Goal: Communication & Community: Participate in discussion

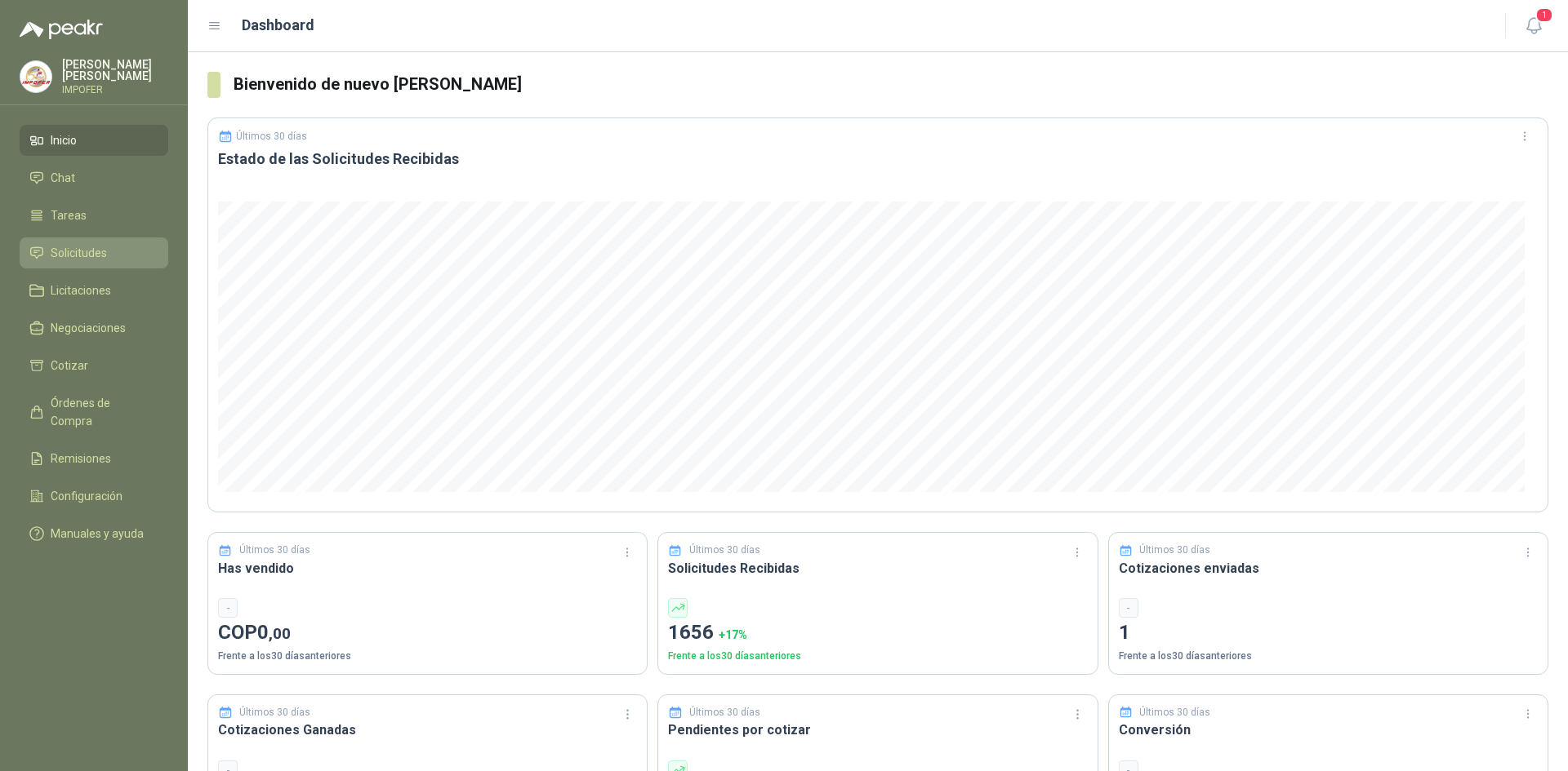
click at [31, 246] on icon at bounding box center [37, 253] width 15 height 15
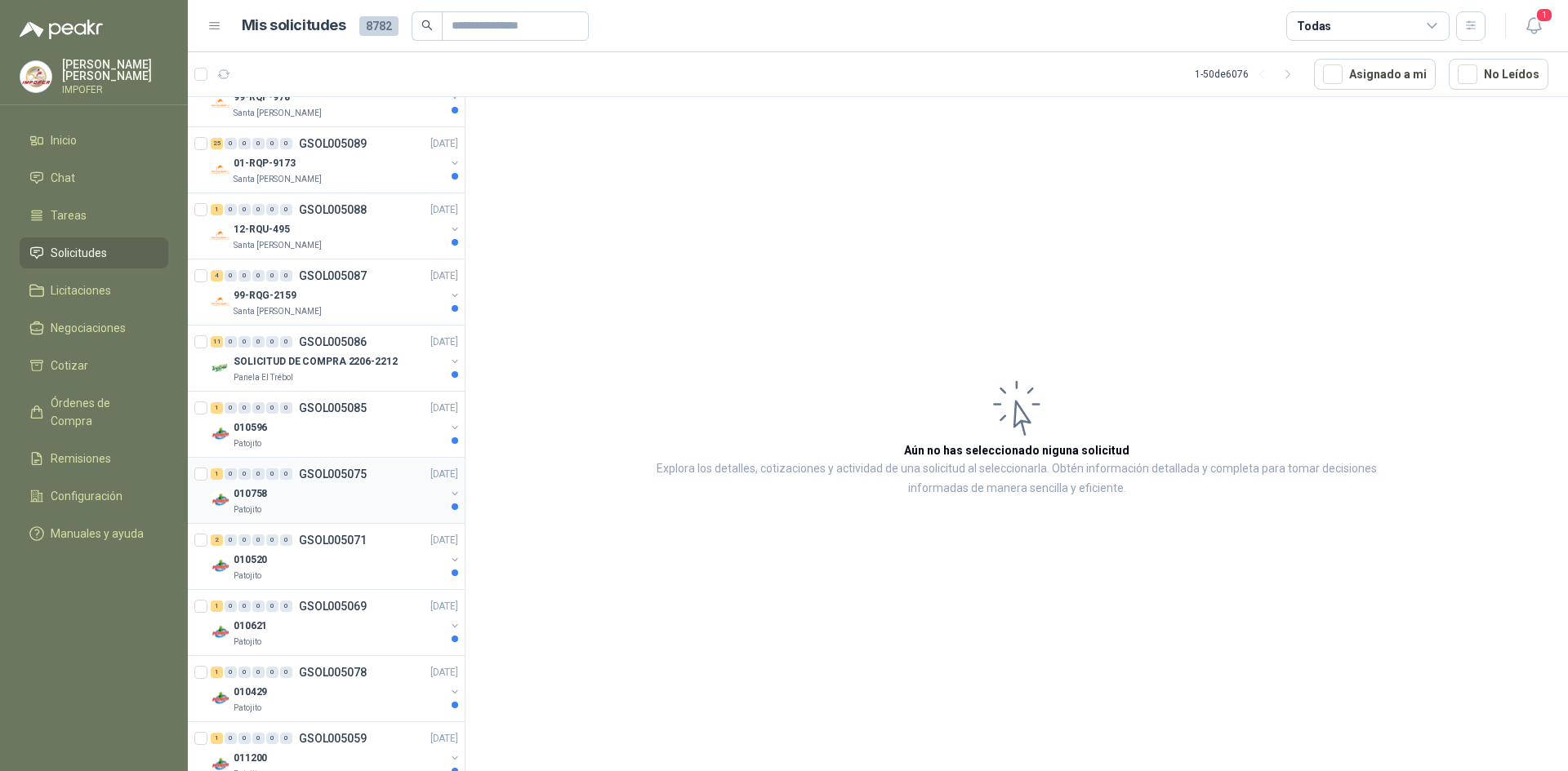
scroll to position [1877, 0]
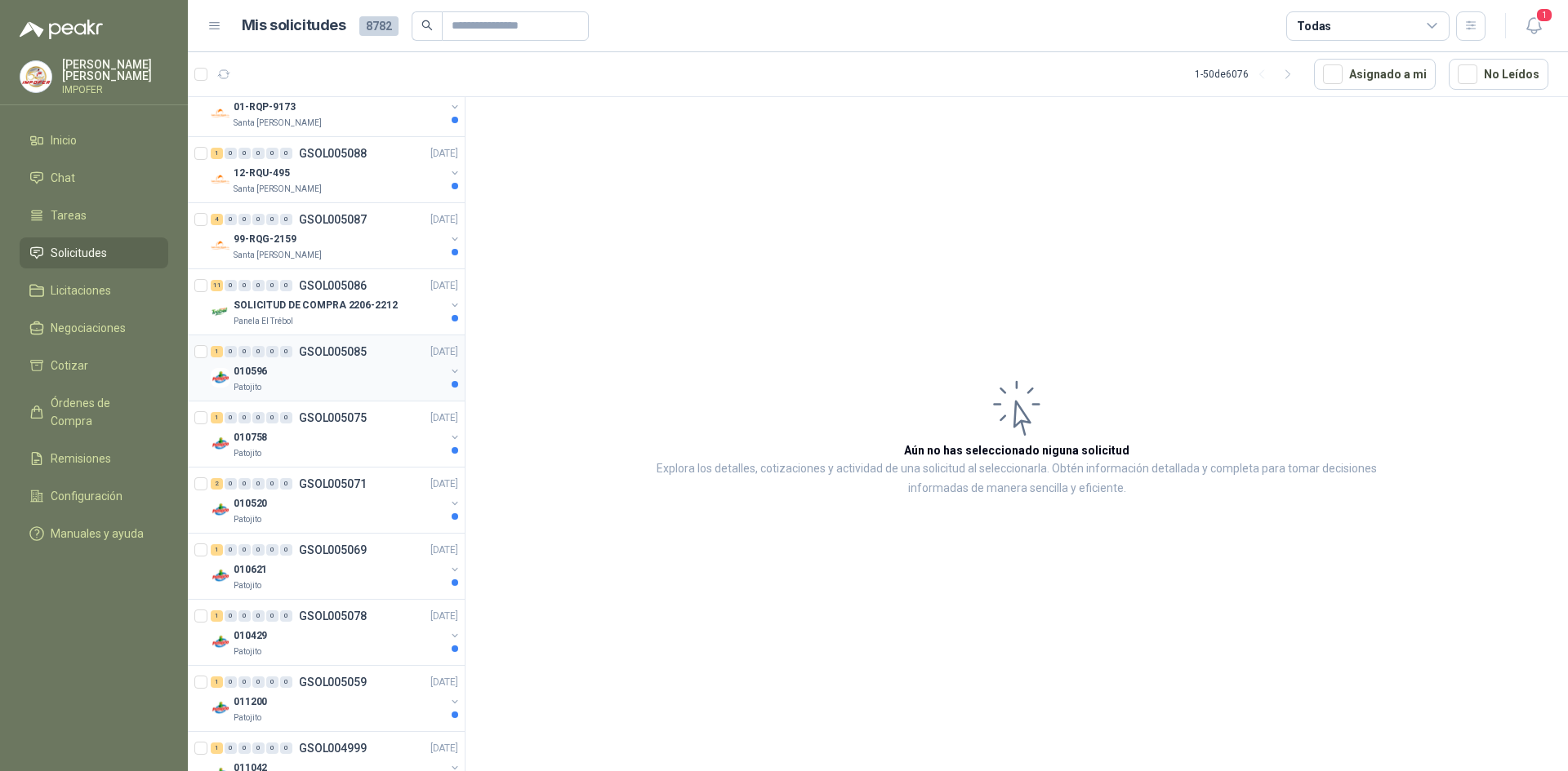
click at [240, 382] on p "Patojito" at bounding box center [248, 388] width 28 height 13
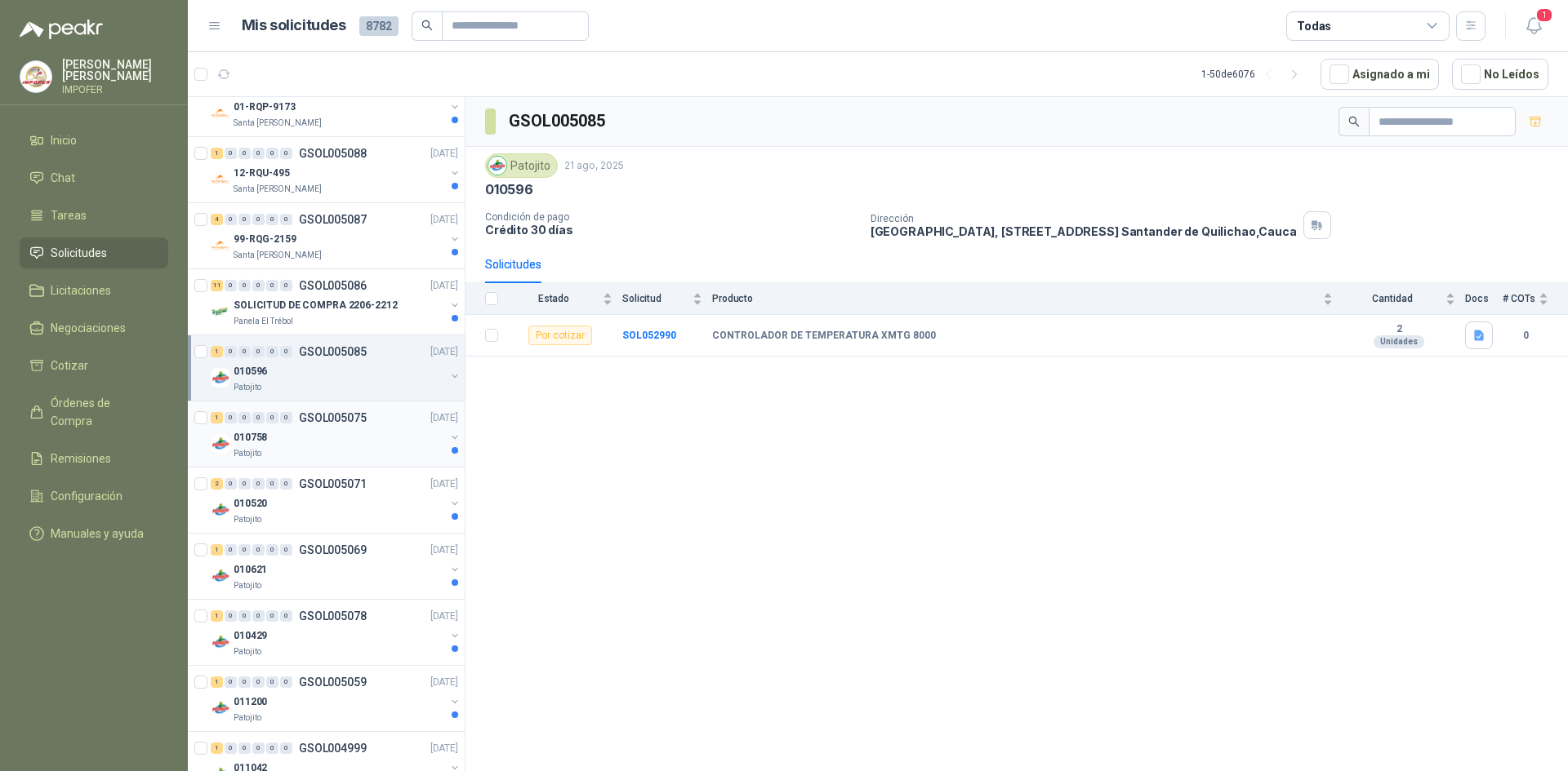
click at [273, 440] on div "010758" at bounding box center [340, 437] width 212 height 19
click at [356, 380] on div "010596" at bounding box center [340, 371] width 212 height 19
click at [329, 426] on div "1 0 0 0 0 0 GSOL005075 [DATE]" at bounding box center [336, 418] width 251 height 19
click at [298, 517] on div "Patojito" at bounding box center [340, 520] width 212 height 13
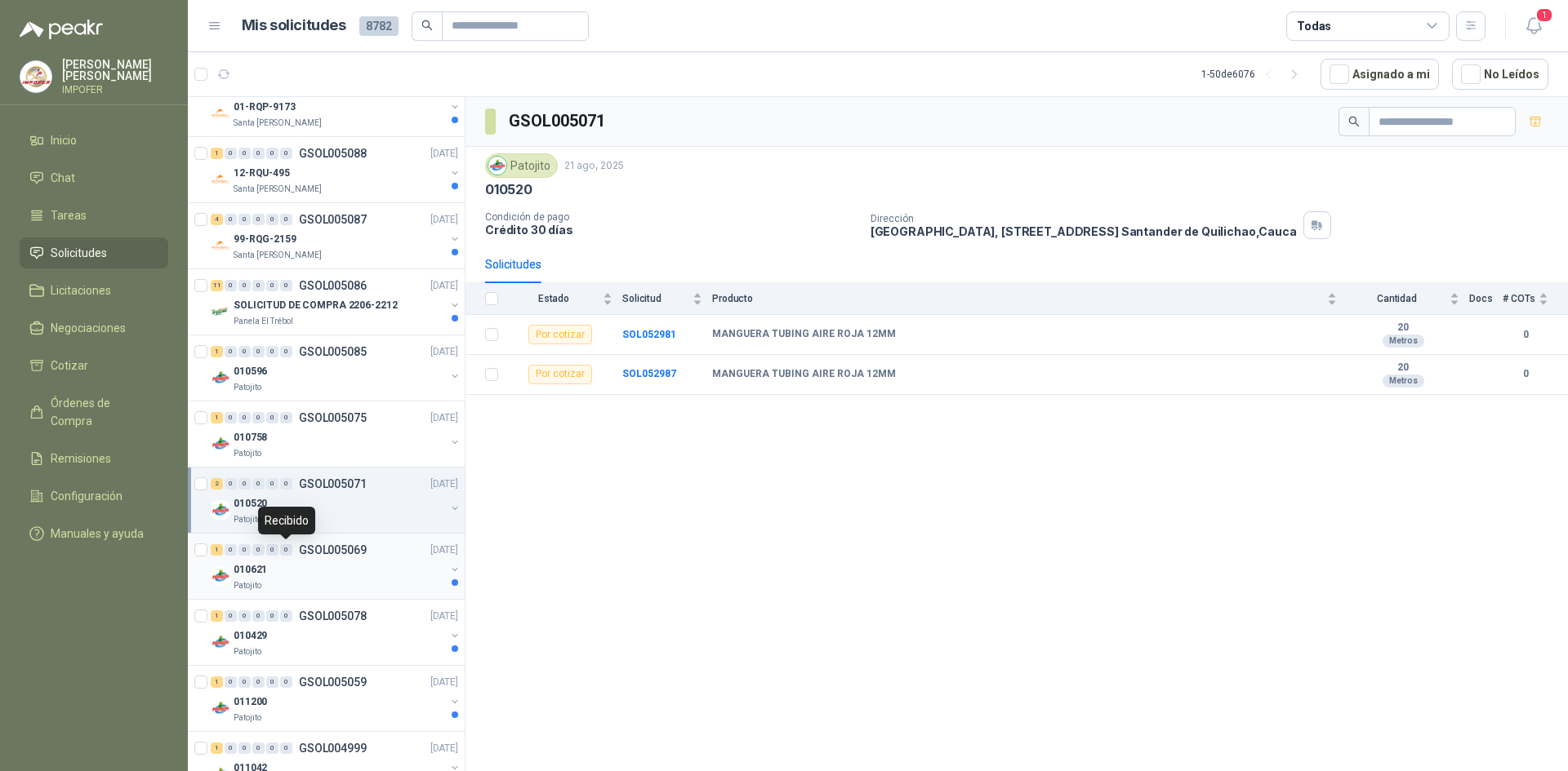
click at [288, 562] on div "010621" at bounding box center [340, 569] width 212 height 19
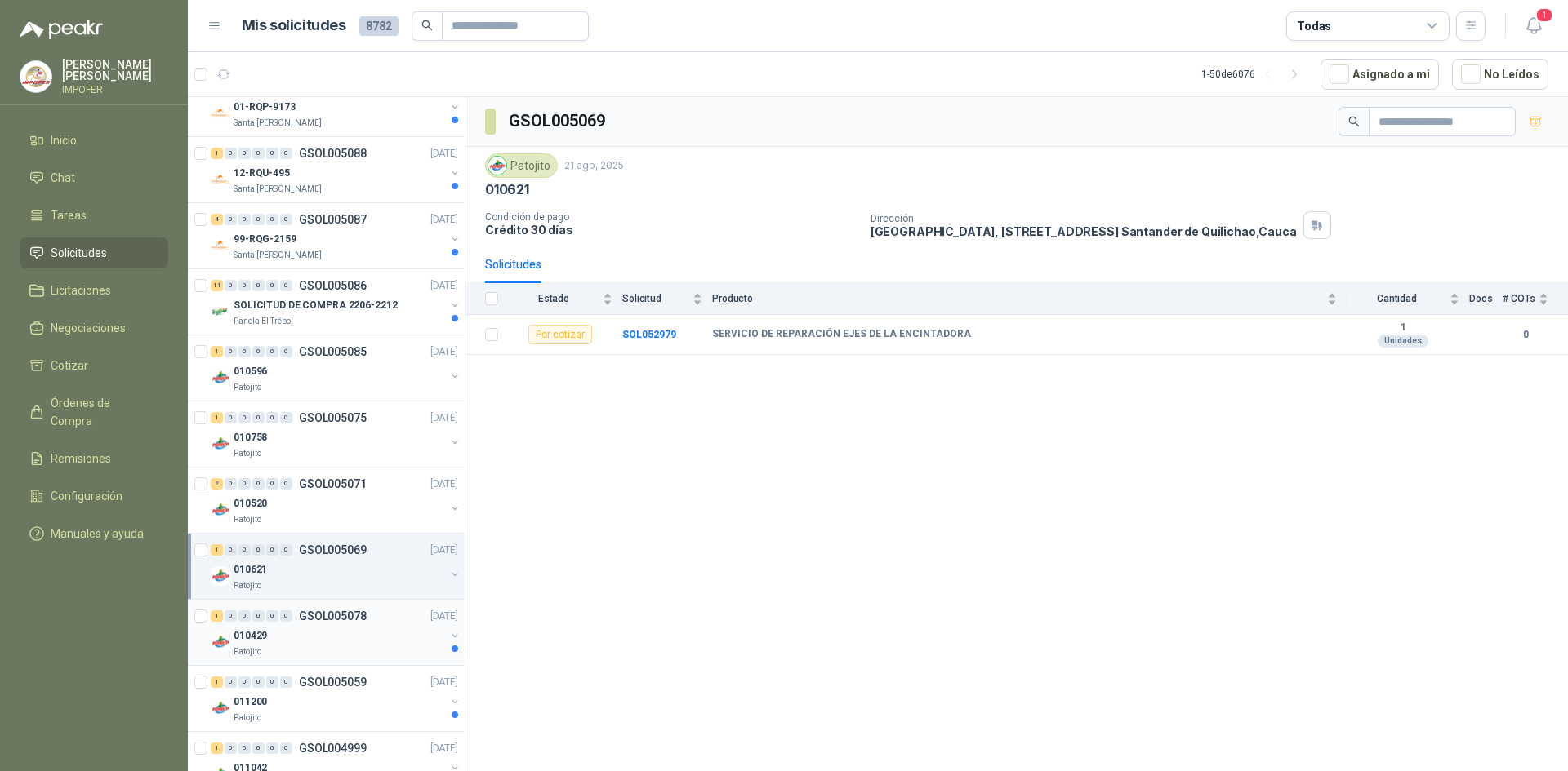
click at [274, 648] on div "Patojito" at bounding box center [340, 652] width 212 height 13
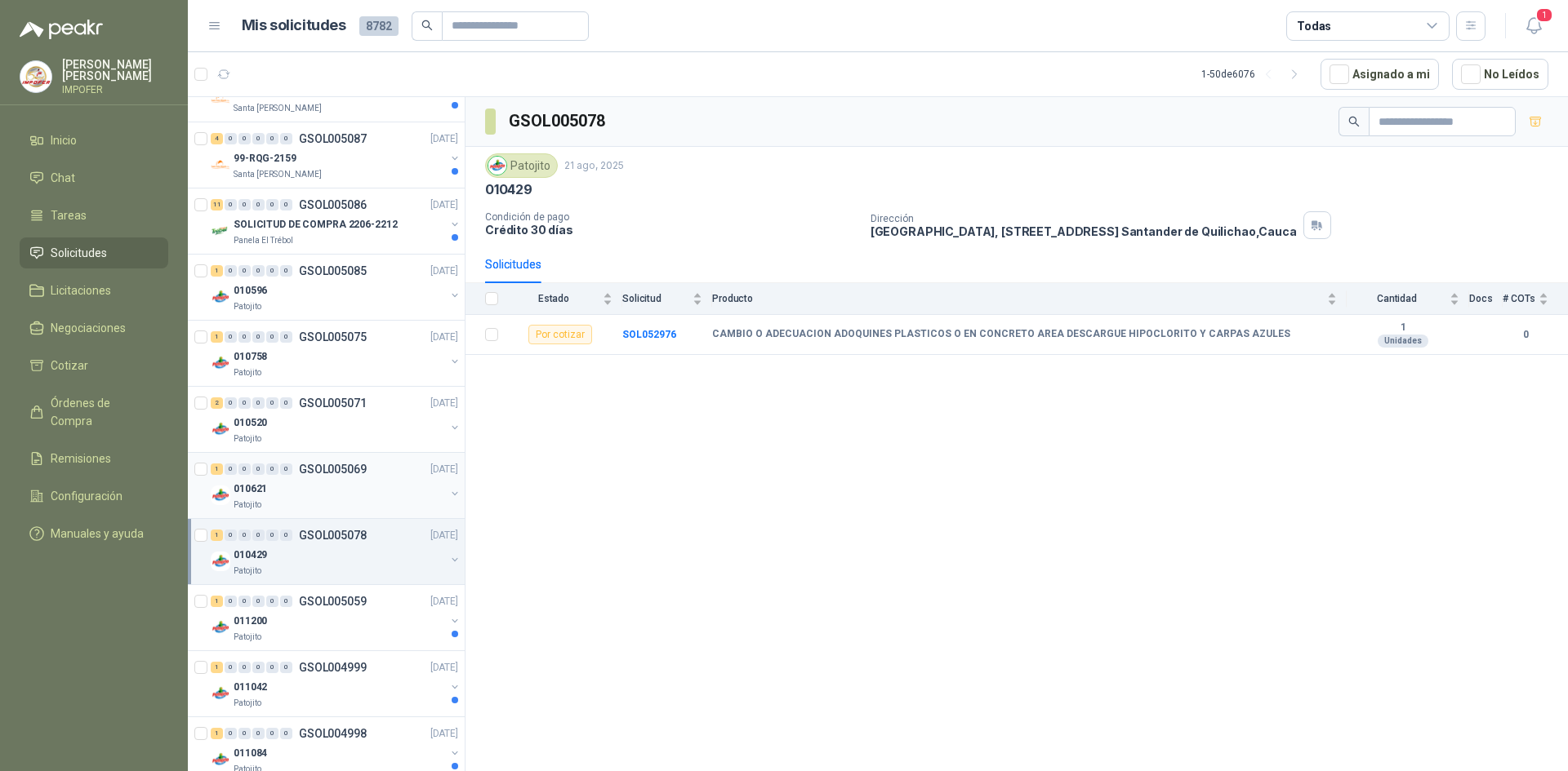
scroll to position [2040, 0]
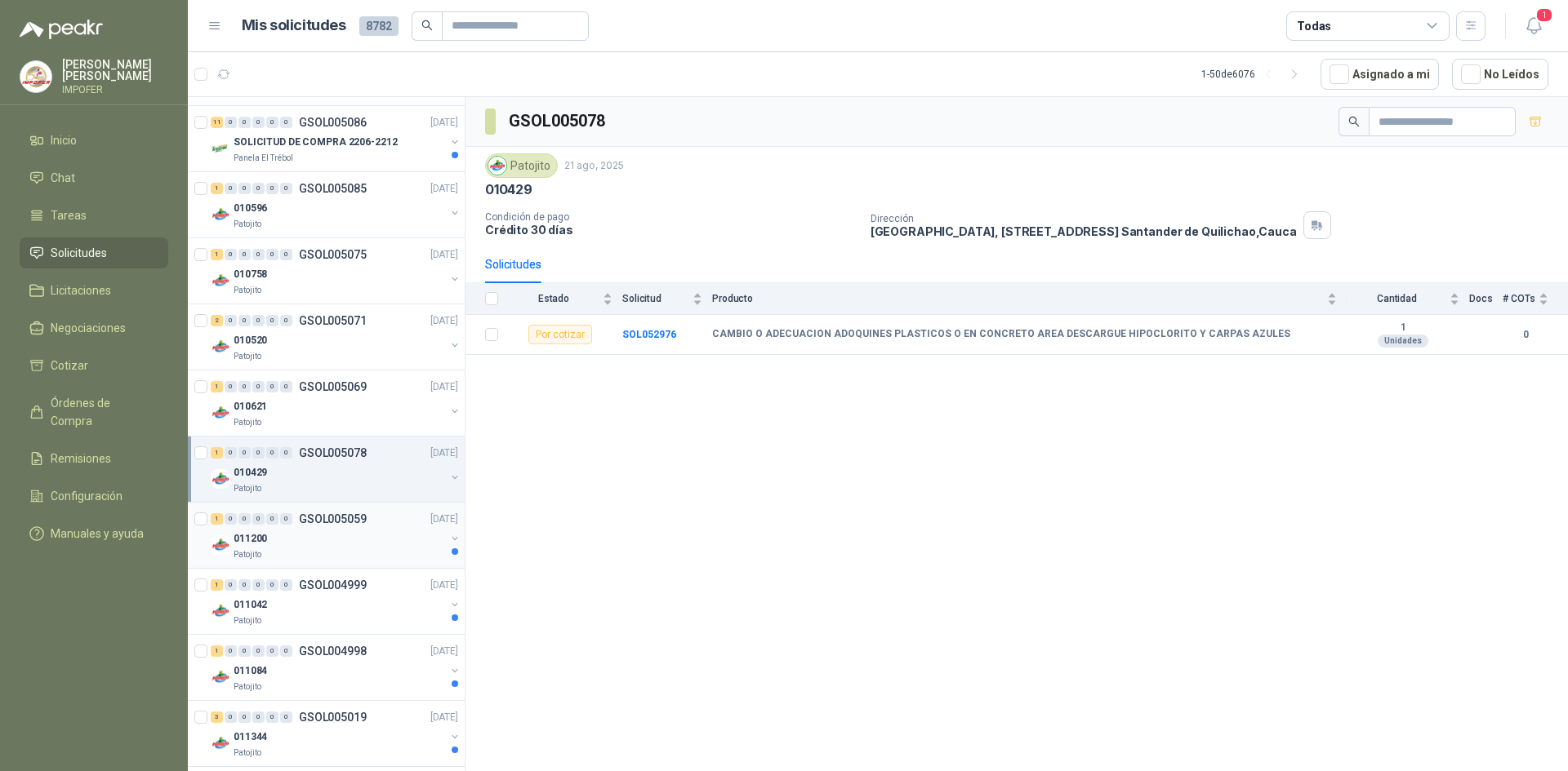
click at [402, 530] on div "011200" at bounding box center [340, 538] width 212 height 19
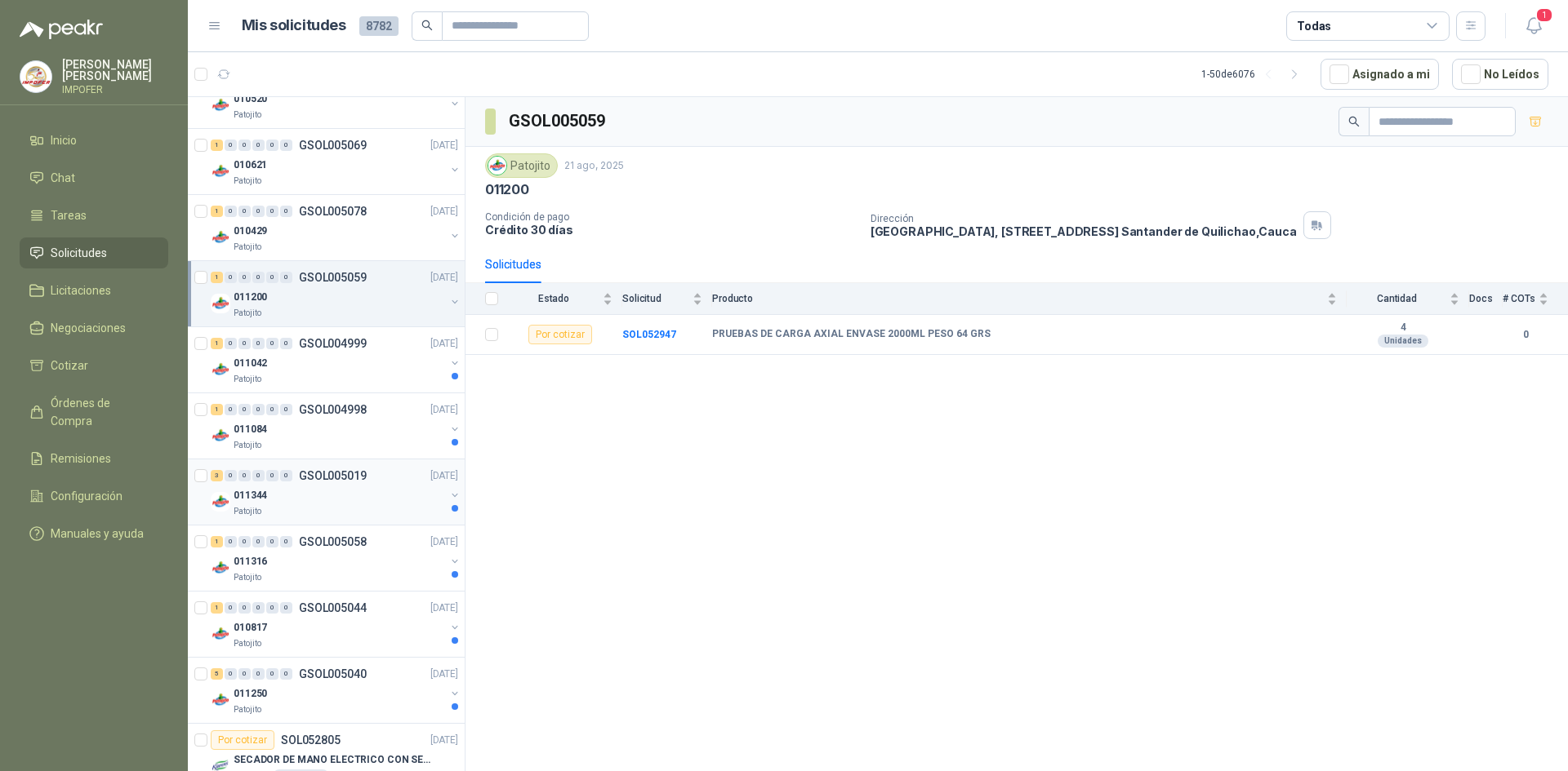
scroll to position [2285, 0]
click at [350, 359] on div "011042" at bounding box center [340, 359] width 212 height 19
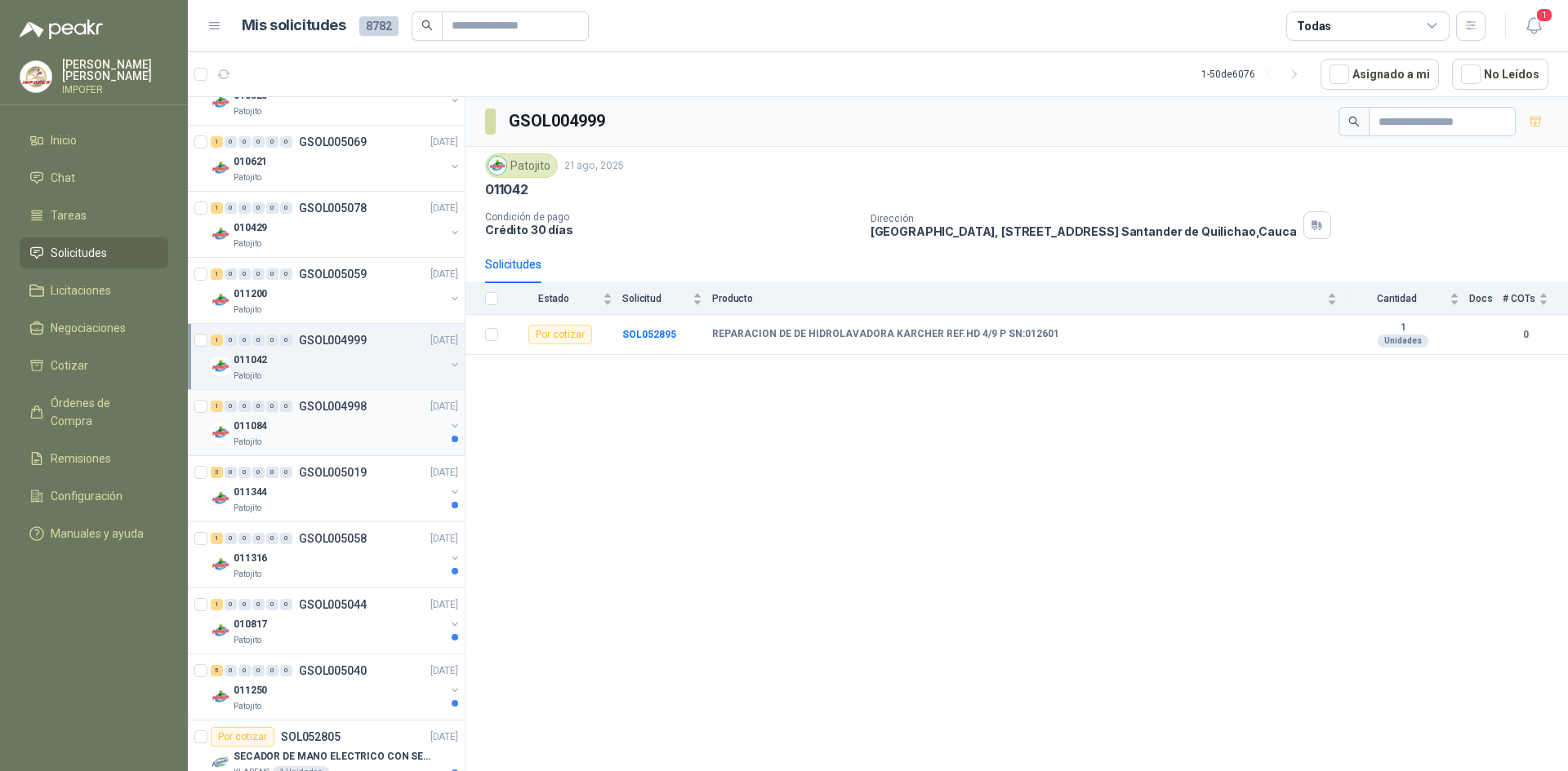
click at [356, 429] on div "011084" at bounding box center [340, 426] width 212 height 19
click at [353, 498] on div "011344" at bounding box center [340, 492] width 212 height 19
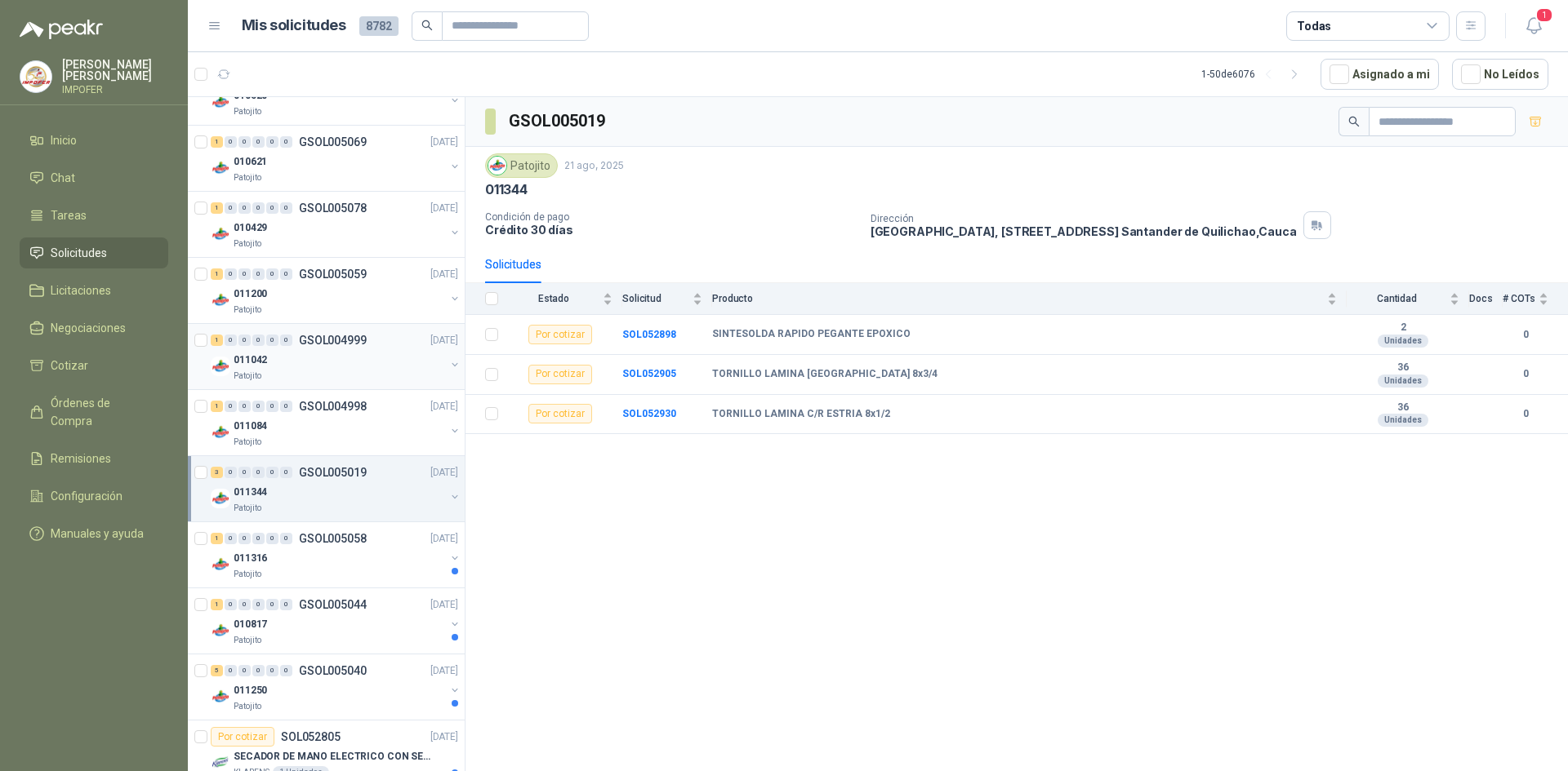
scroll to position [2530, 0]
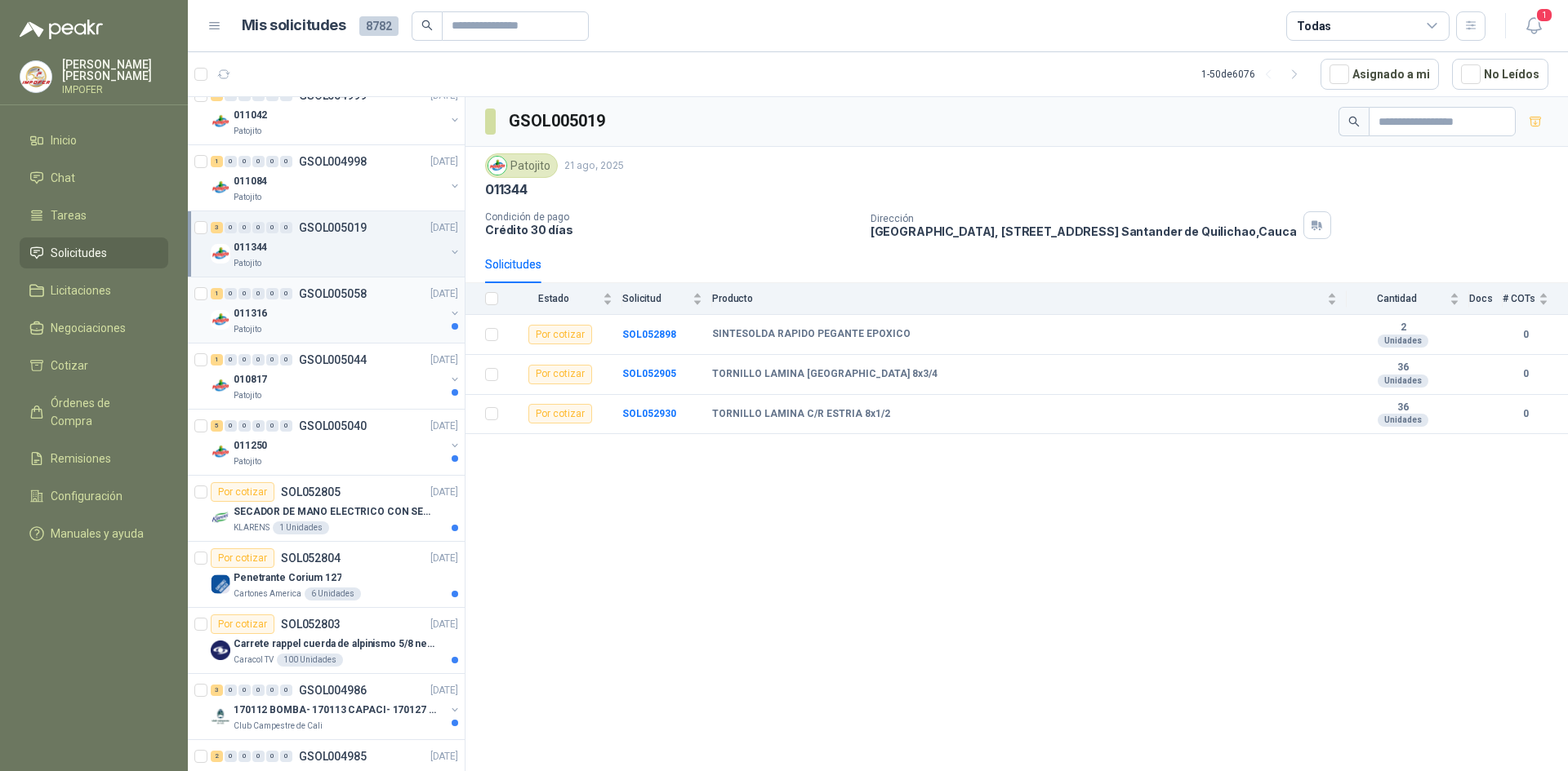
click at [354, 337] on div "1 0 0 0 0 0 GSOL005058 [DATE] 011316 Patojito" at bounding box center [326, 310] width 277 height 66
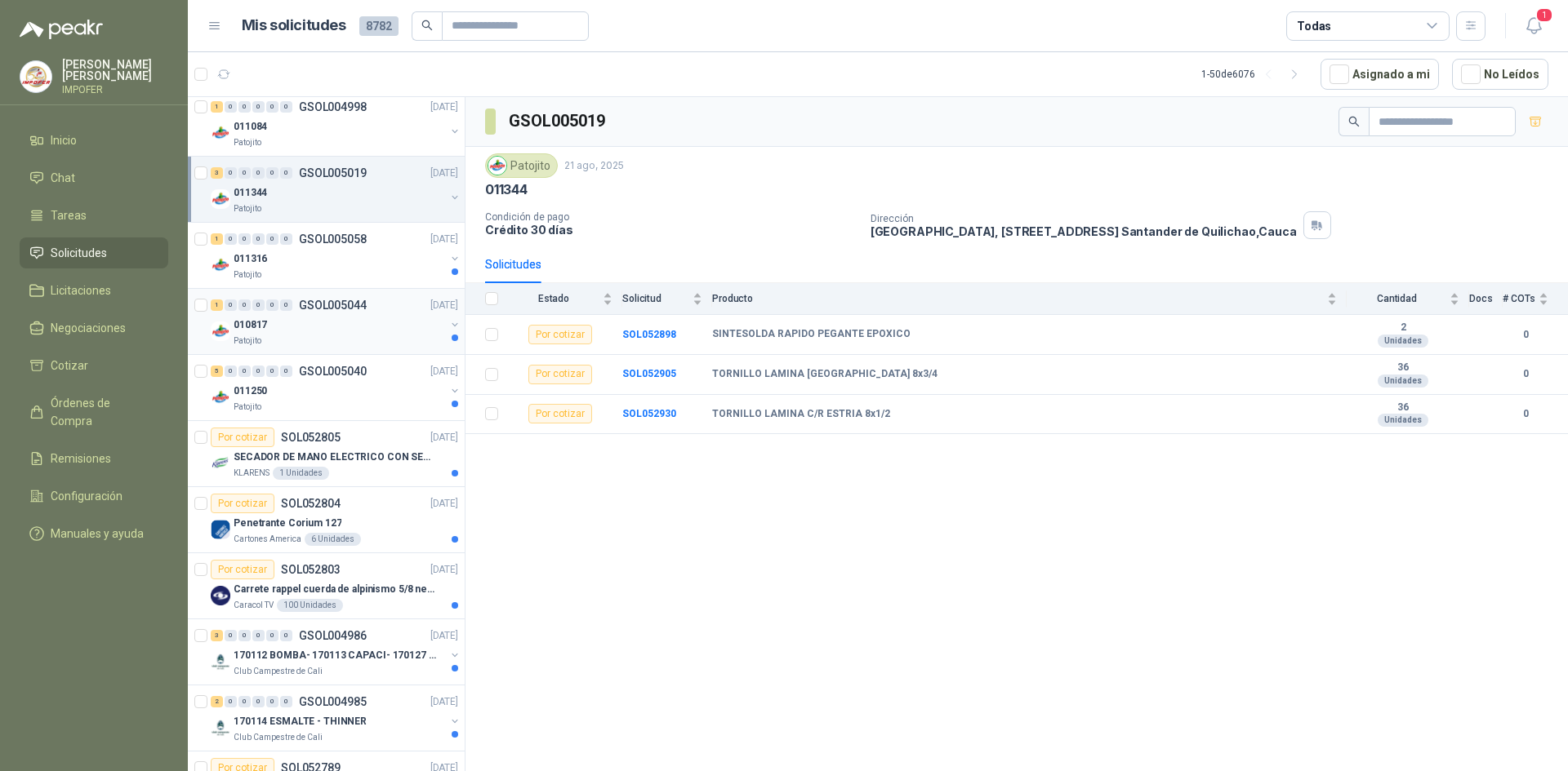
scroll to position [2661, 0]
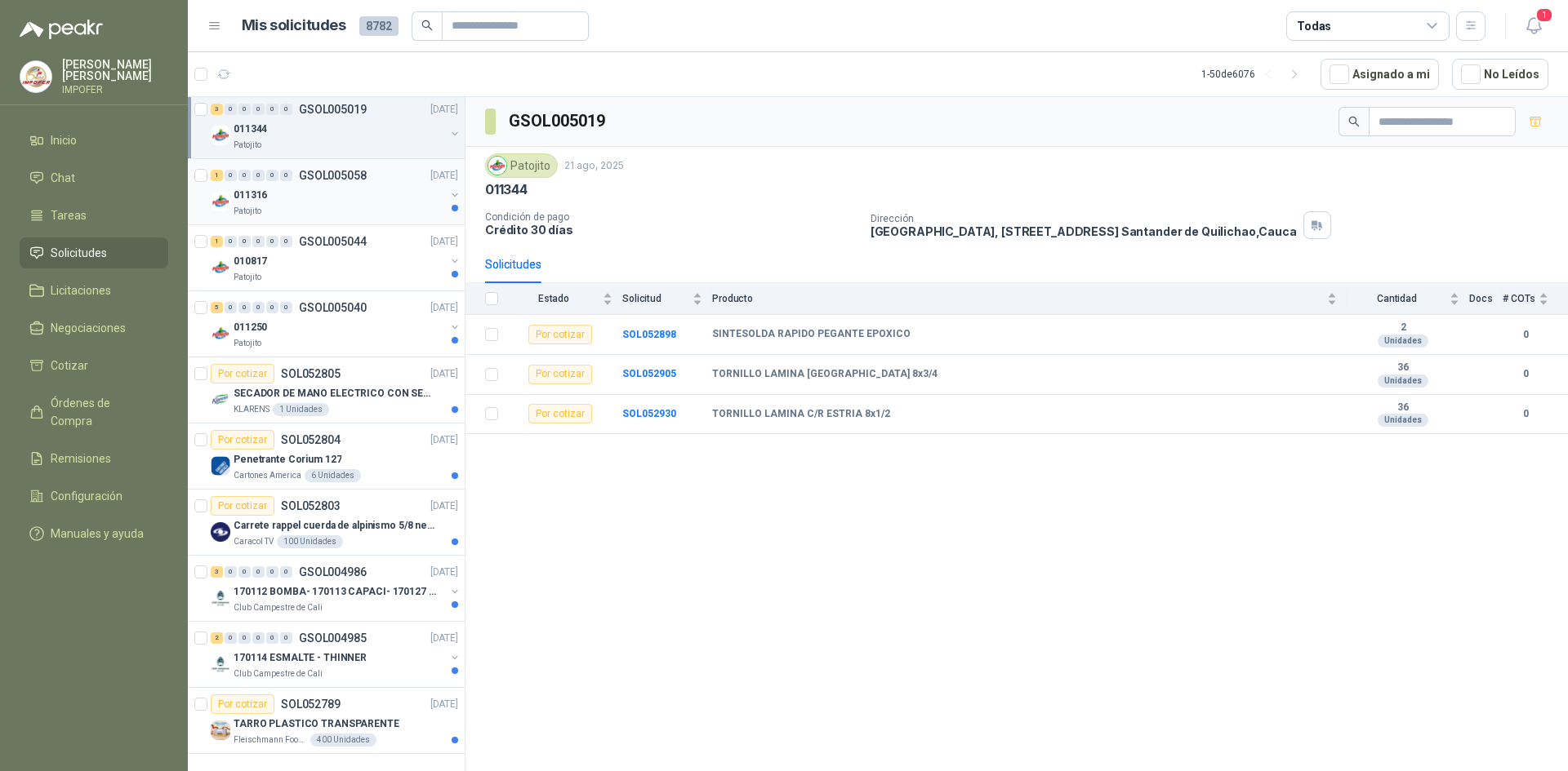
click at [322, 186] on div "011316" at bounding box center [340, 195] width 212 height 19
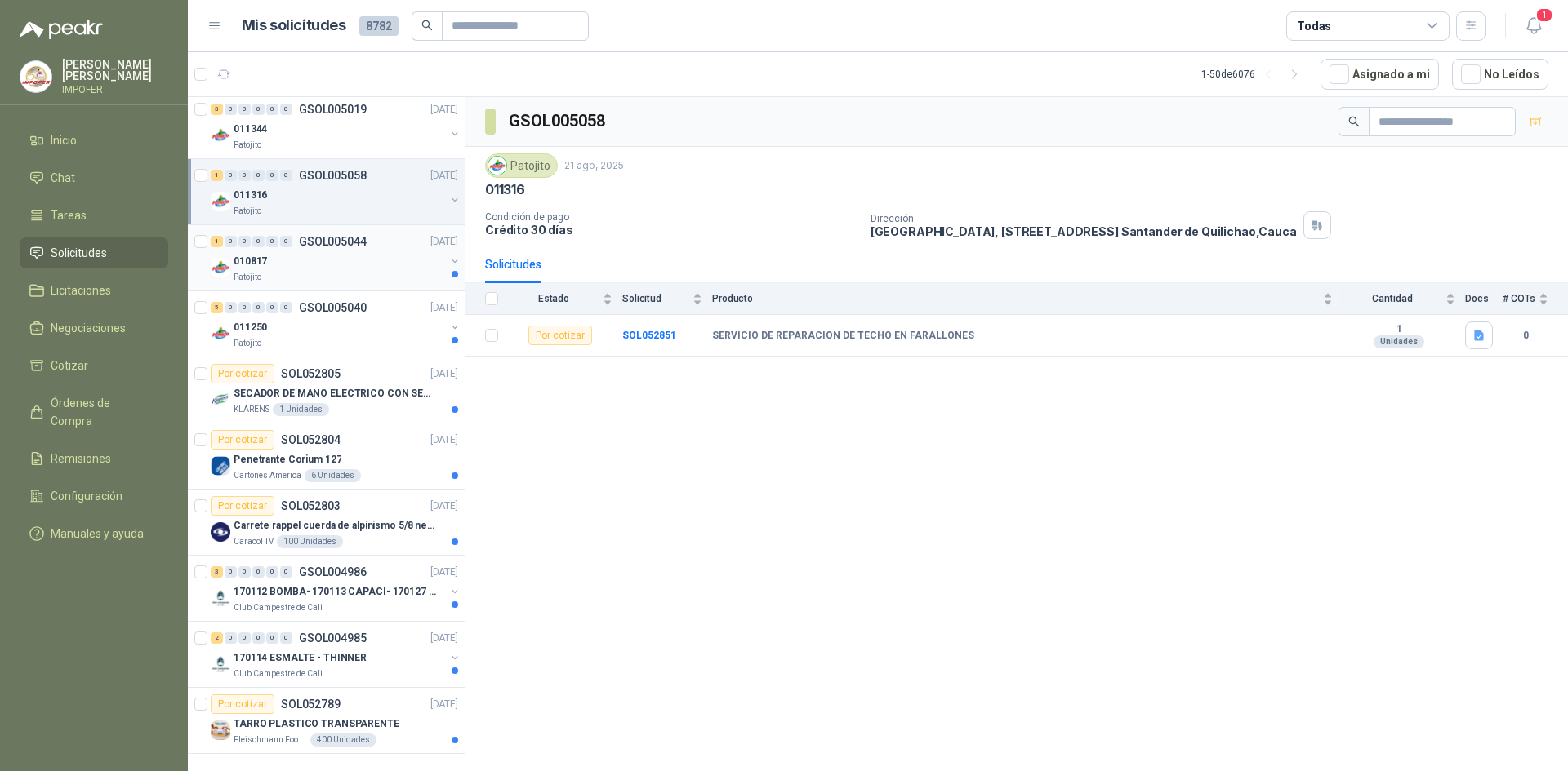
click at [320, 235] on div "1 0 0 0 0 0 GSOL005044 [DATE]" at bounding box center [336, 241] width 251 height 19
click at [359, 317] on div "011250" at bounding box center [340, 327] width 212 height 19
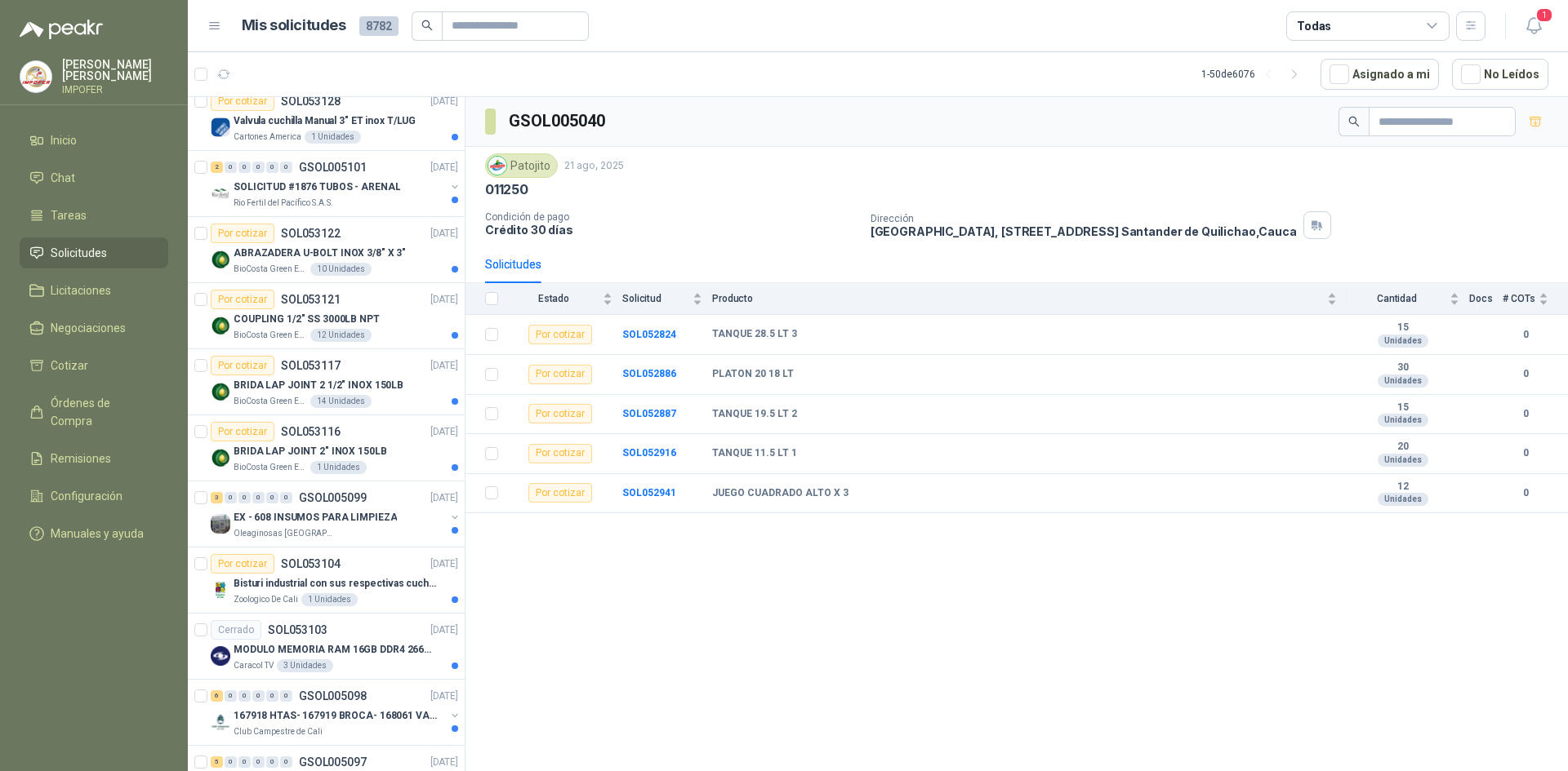
scroll to position [539, 0]
click at [262, 258] on p "ABRAZADERA U-BOLT INOX 3/8" X 3"" at bounding box center [320, 255] width 173 height 16
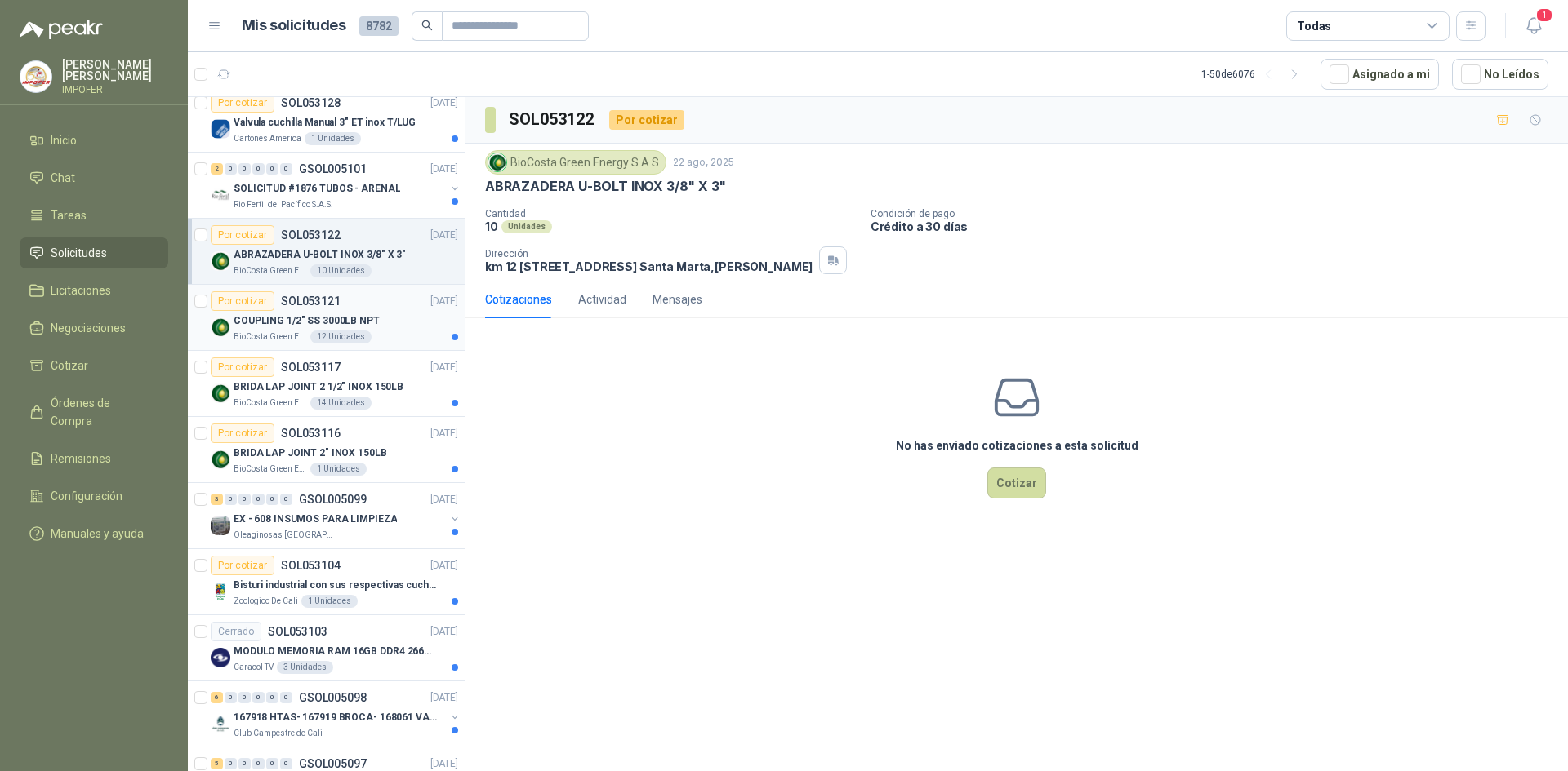
click at [365, 324] on p "COUPLING 1/2" SS 3000LB NPT" at bounding box center [306, 321] width 146 height 16
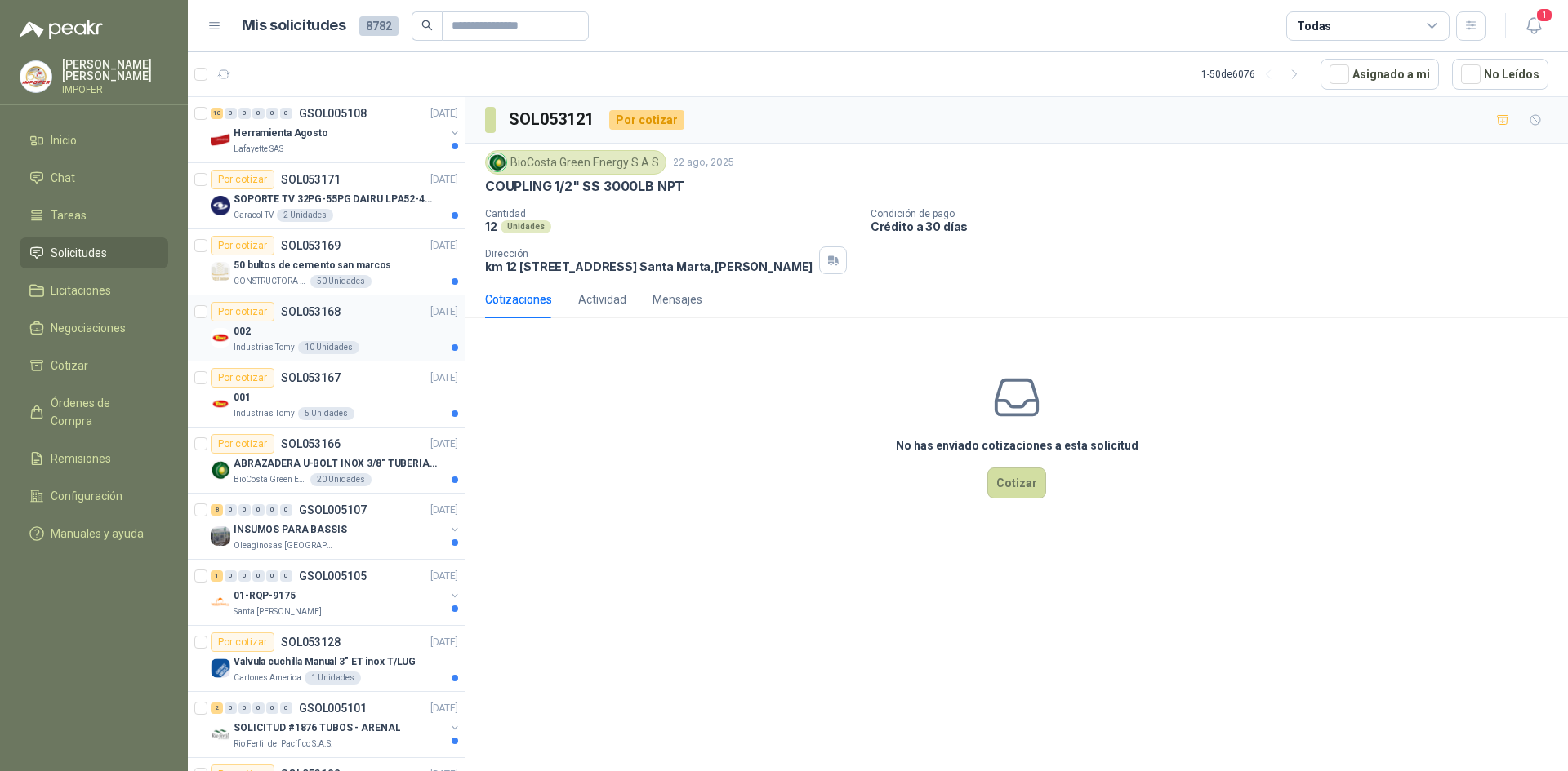
click at [281, 326] on div "002" at bounding box center [346, 331] width 225 height 19
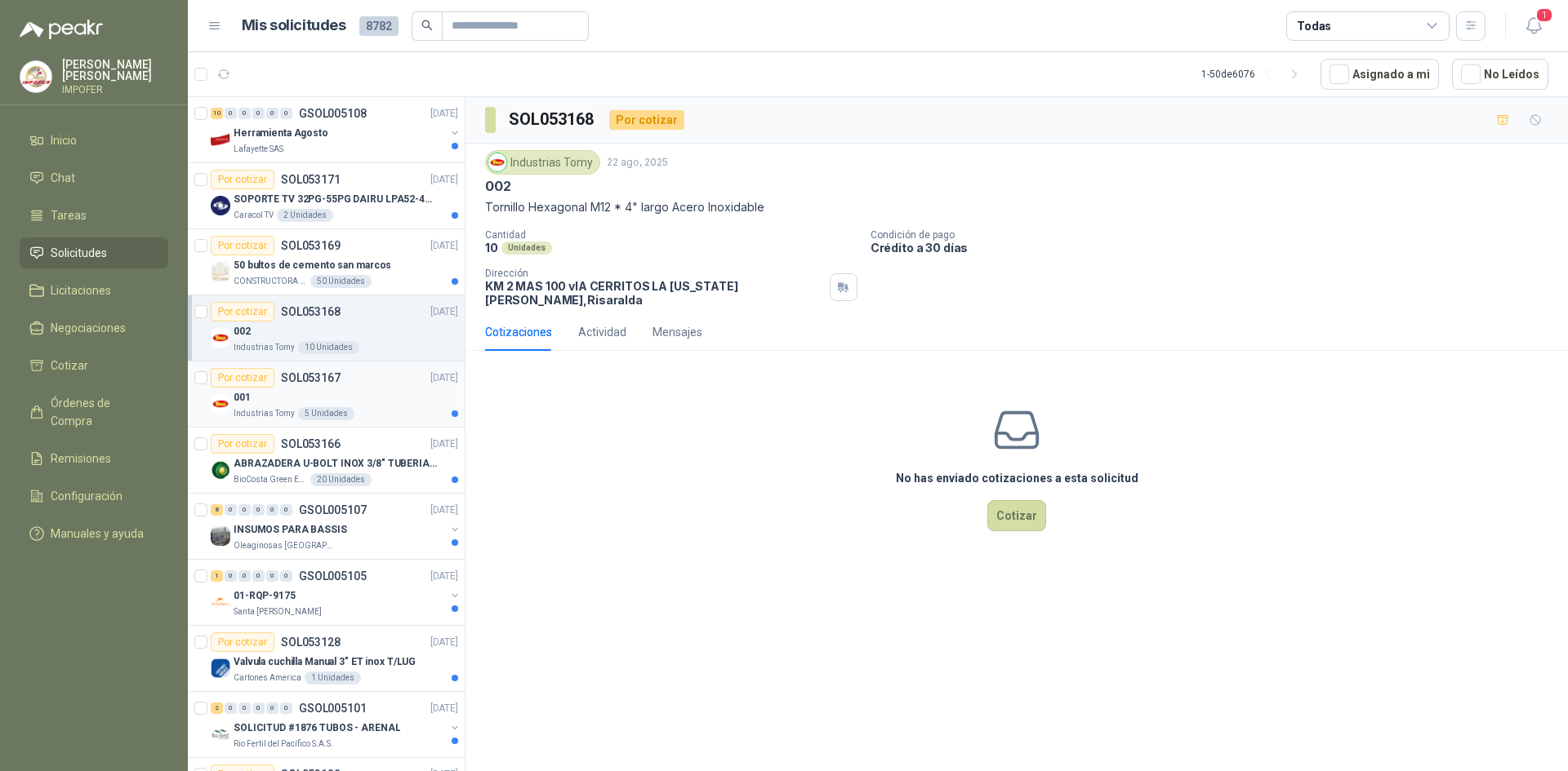
click at [393, 403] on div "001" at bounding box center [346, 397] width 225 height 19
click at [349, 271] on p "50 bultos de cemento san marcos" at bounding box center [313, 265] width 158 height 16
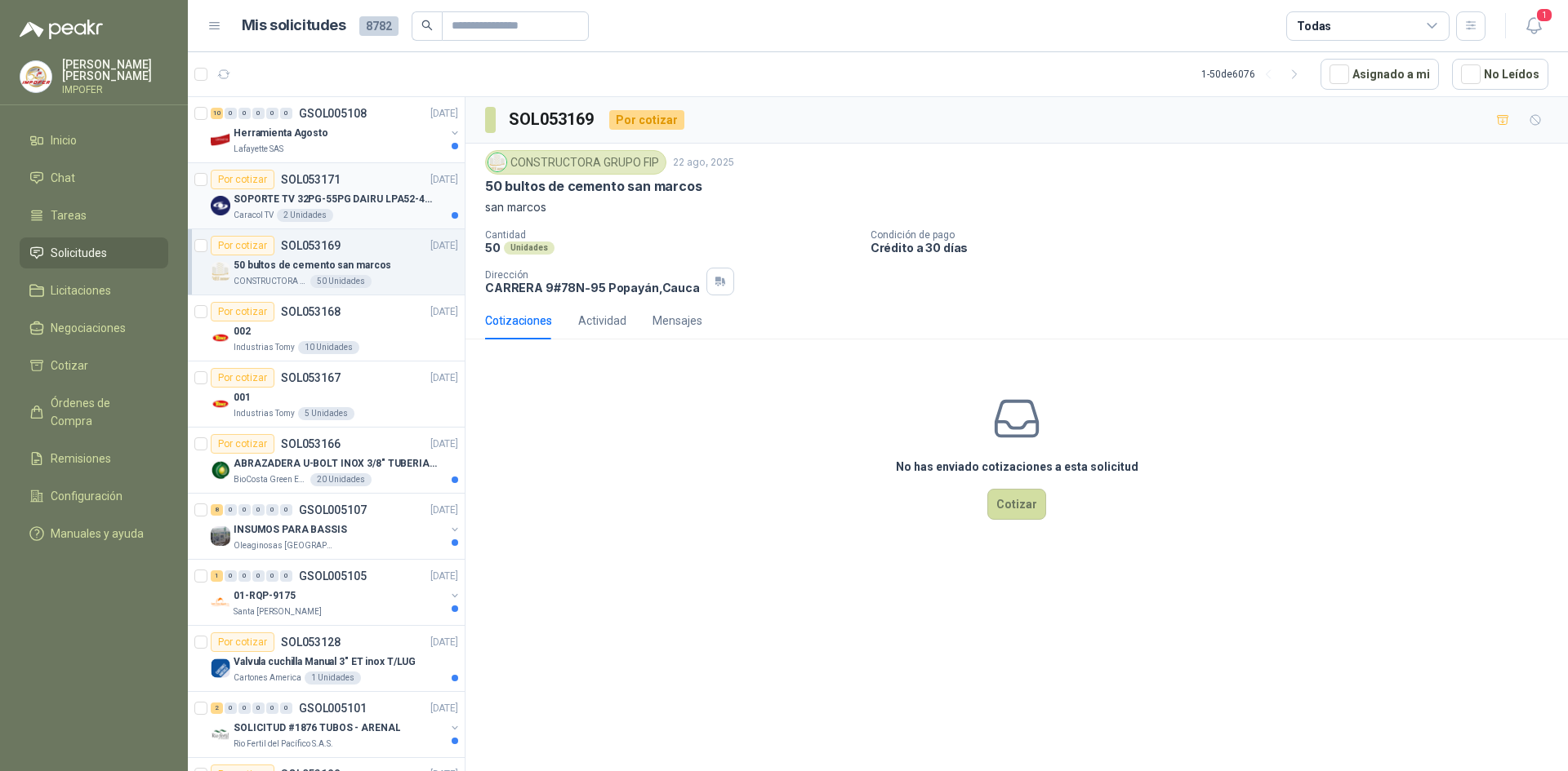
click at [381, 193] on p "SOPORTE TV 32PG-55PG DAIRU LPA52-446KIT2" at bounding box center [335, 199] width 203 height 16
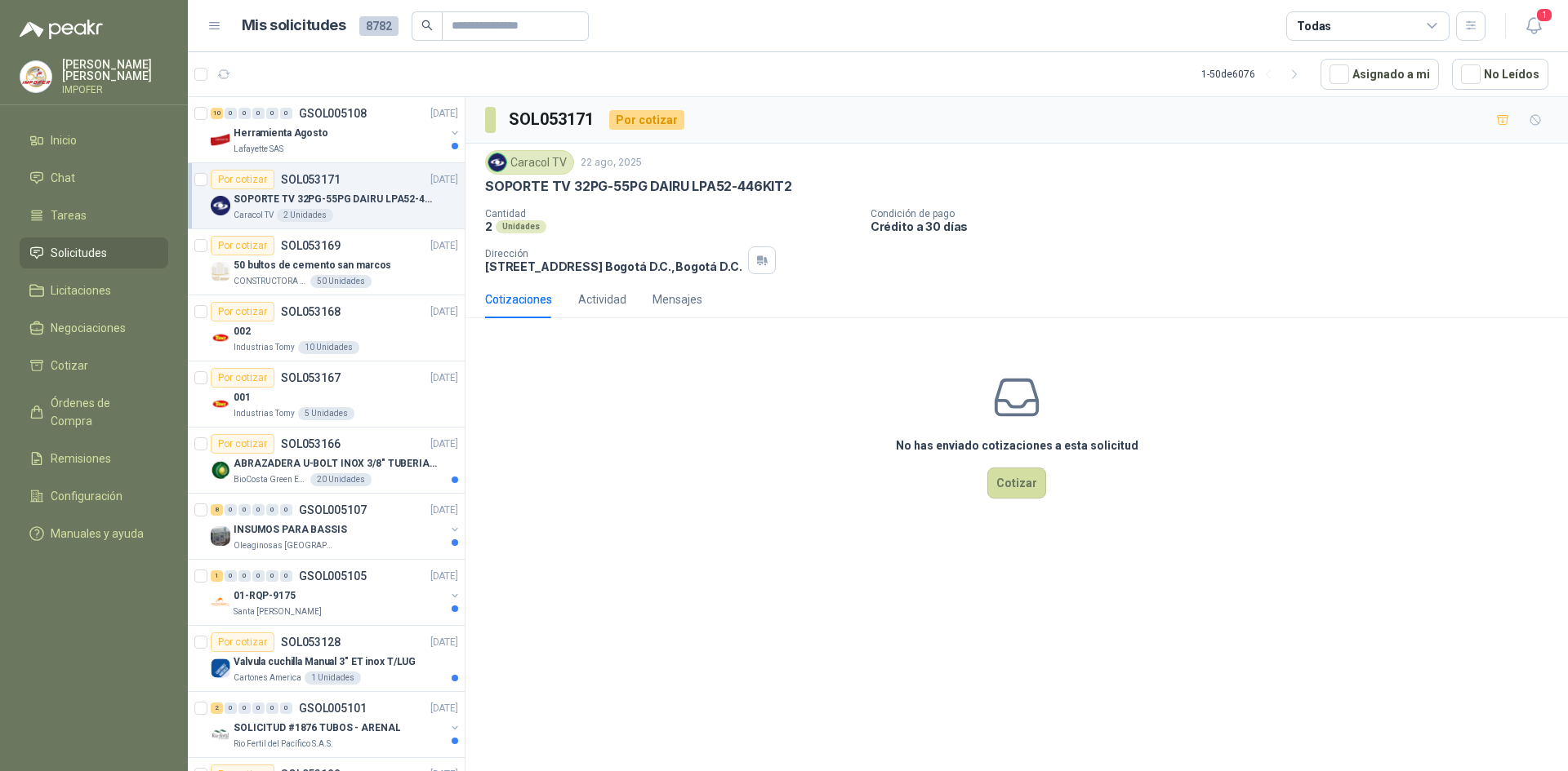
click at [513, 237] on div "Cantidad 2 Unidades Condición de pago Crédito a 30 días Dirección [STREET_ADDRE…" at bounding box center [1016, 240] width 1063 height 66
click at [511, 230] on div "Unidades" at bounding box center [521, 226] width 51 height 13
click at [354, 146] on div "Lafayette SAS" at bounding box center [340, 149] width 212 height 13
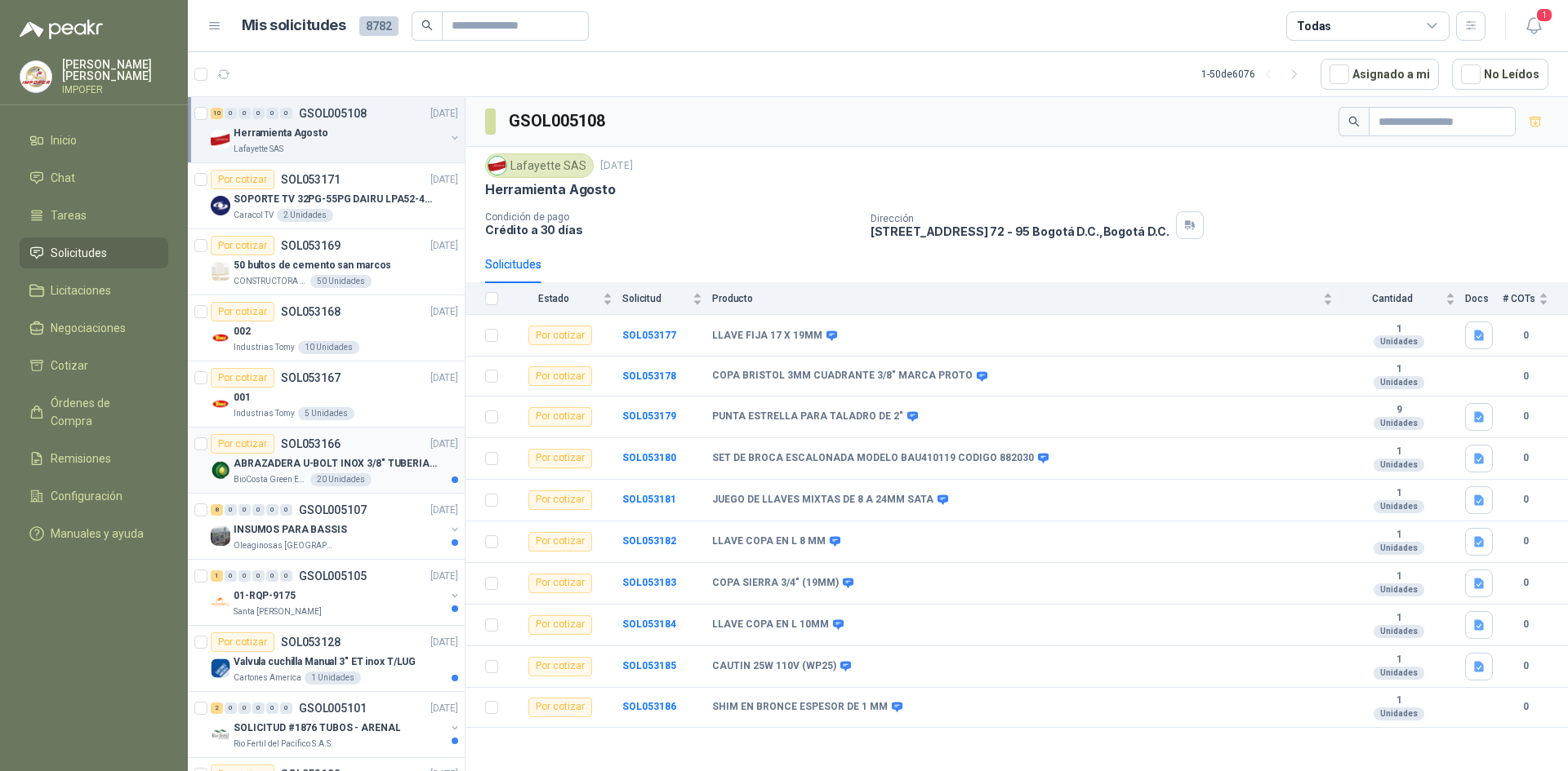
click at [390, 453] on div "Por cotizar SOL053166 [DATE]" at bounding box center [334, 443] width 248 height 19
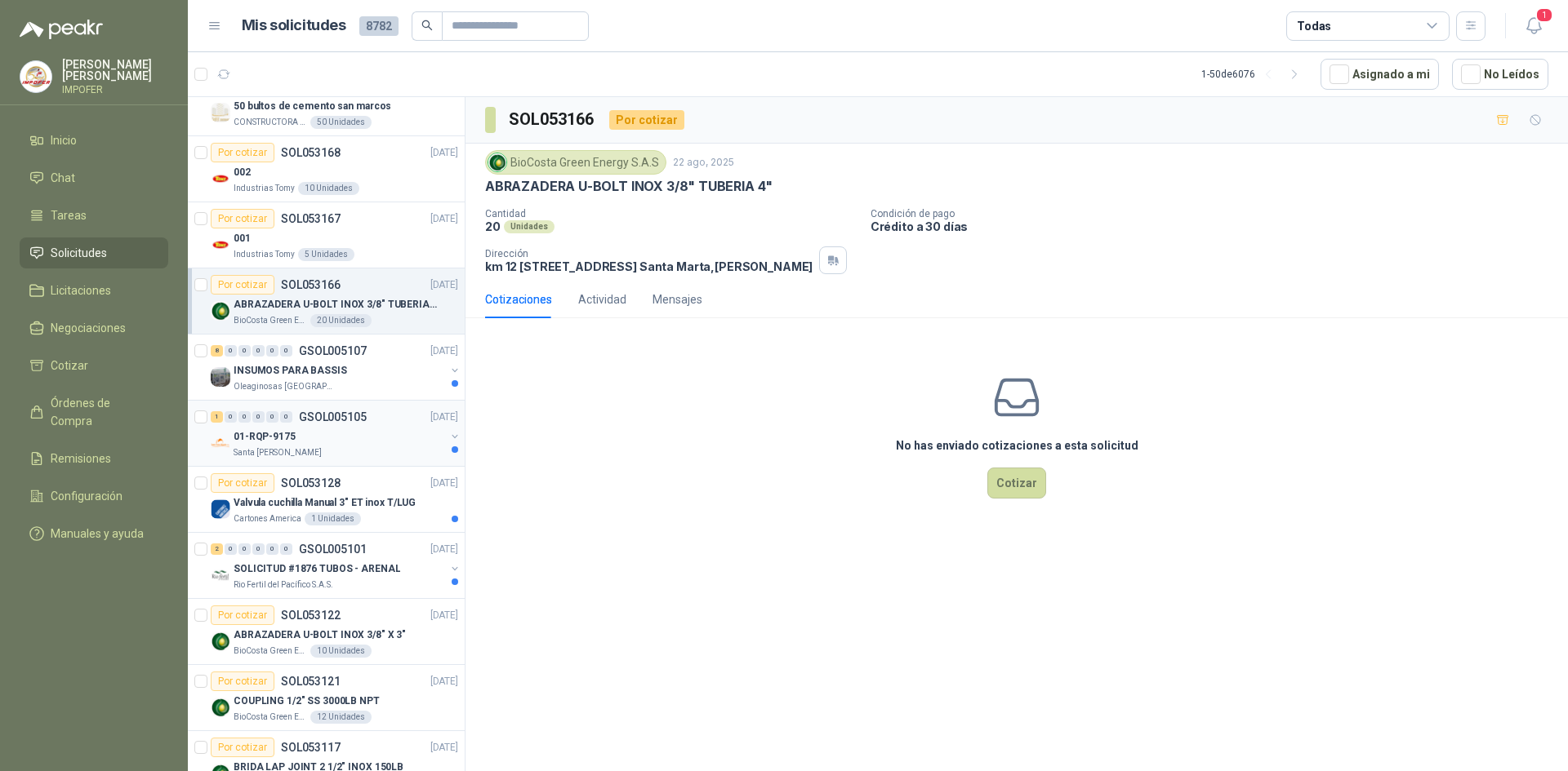
scroll to position [163, 0]
click at [402, 379] on div "Oleaginosas [GEOGRAPHIC_DATA]" at bounding box center [340, 382] width 212 height 13
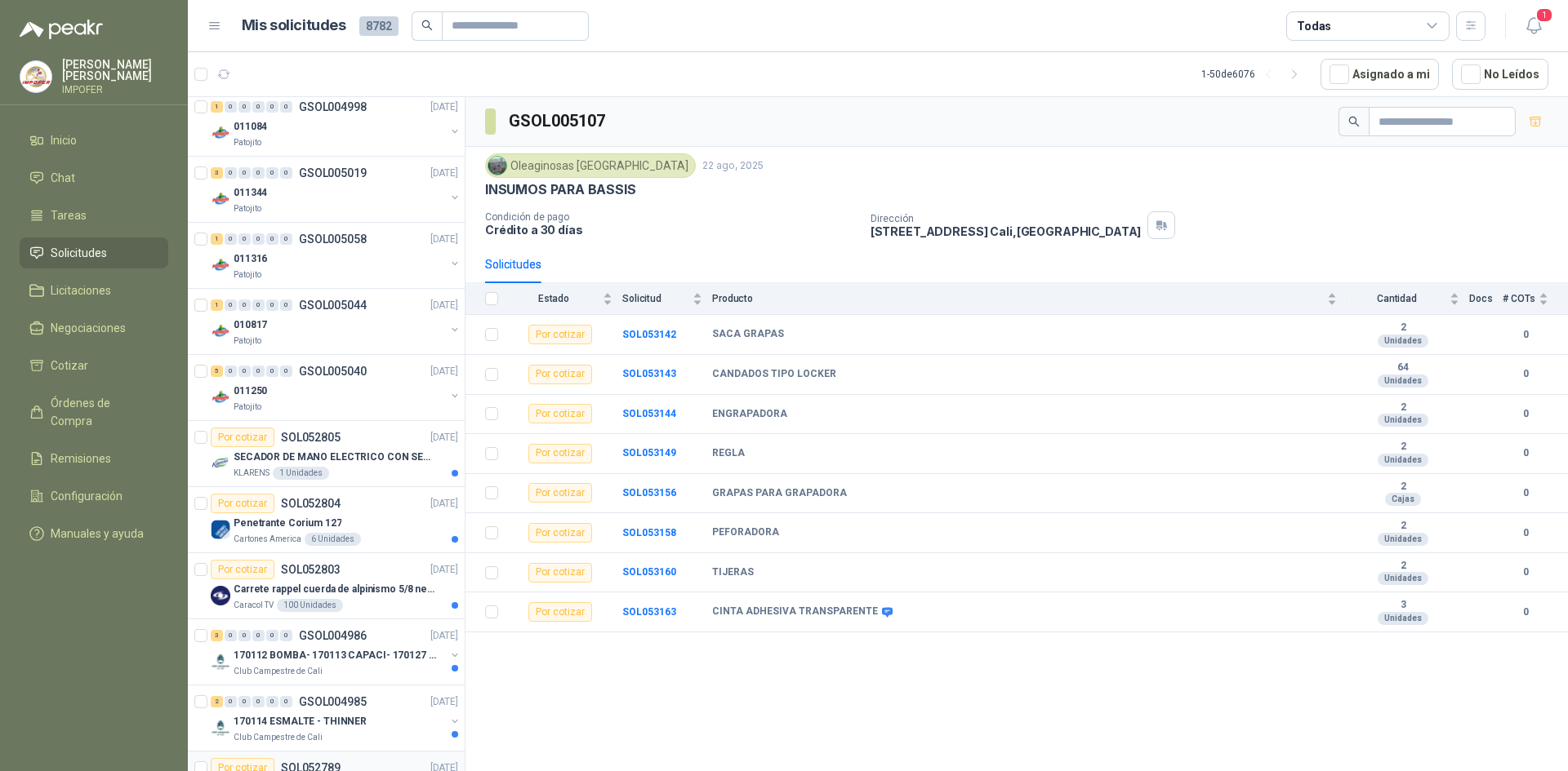
scroll to position [2661, 0]
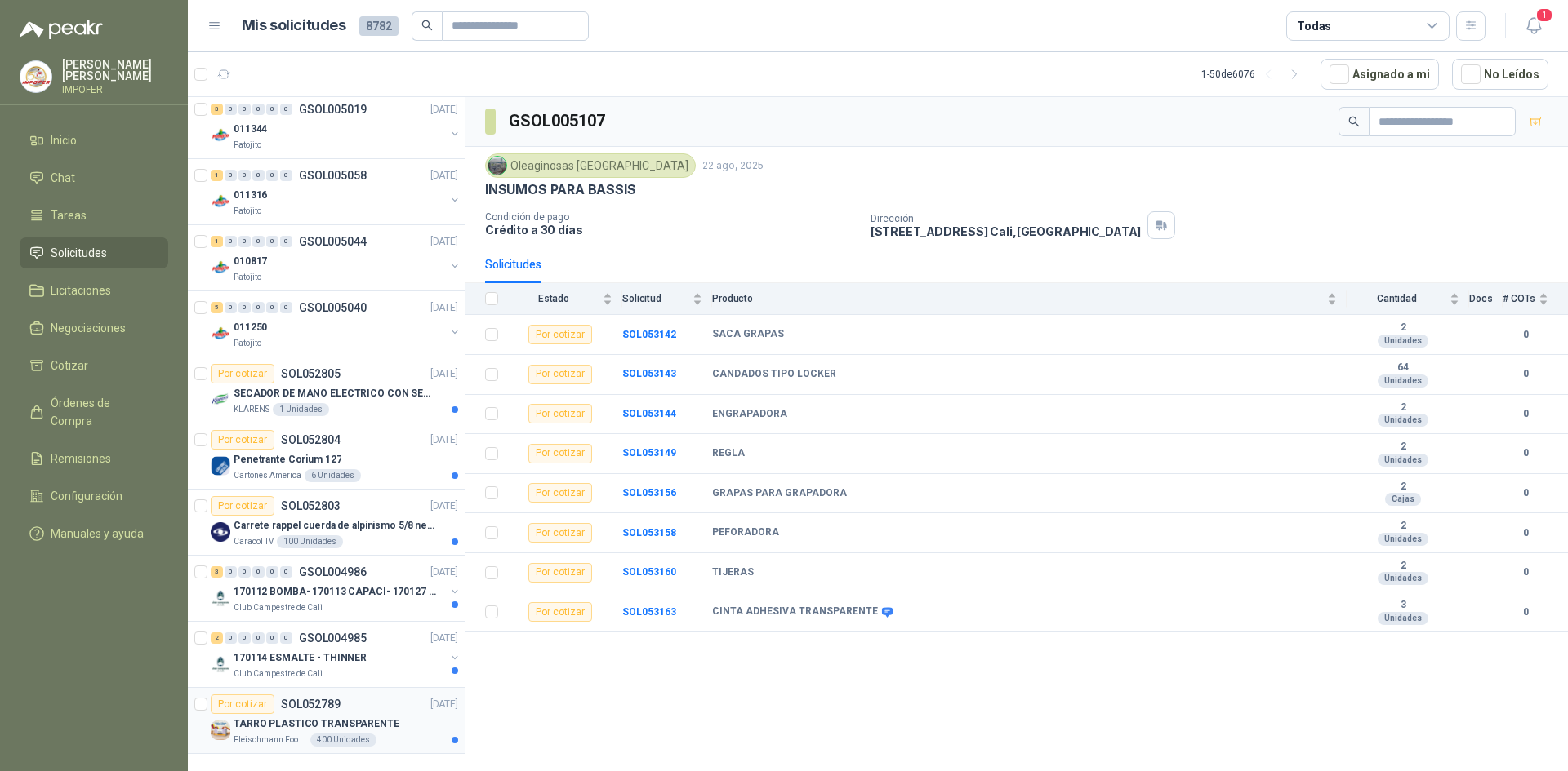
click at [375, 716] on p "TARRO PLASTICO TRANSPARENTE" at bounding box center [317, 724] width 166 height 16
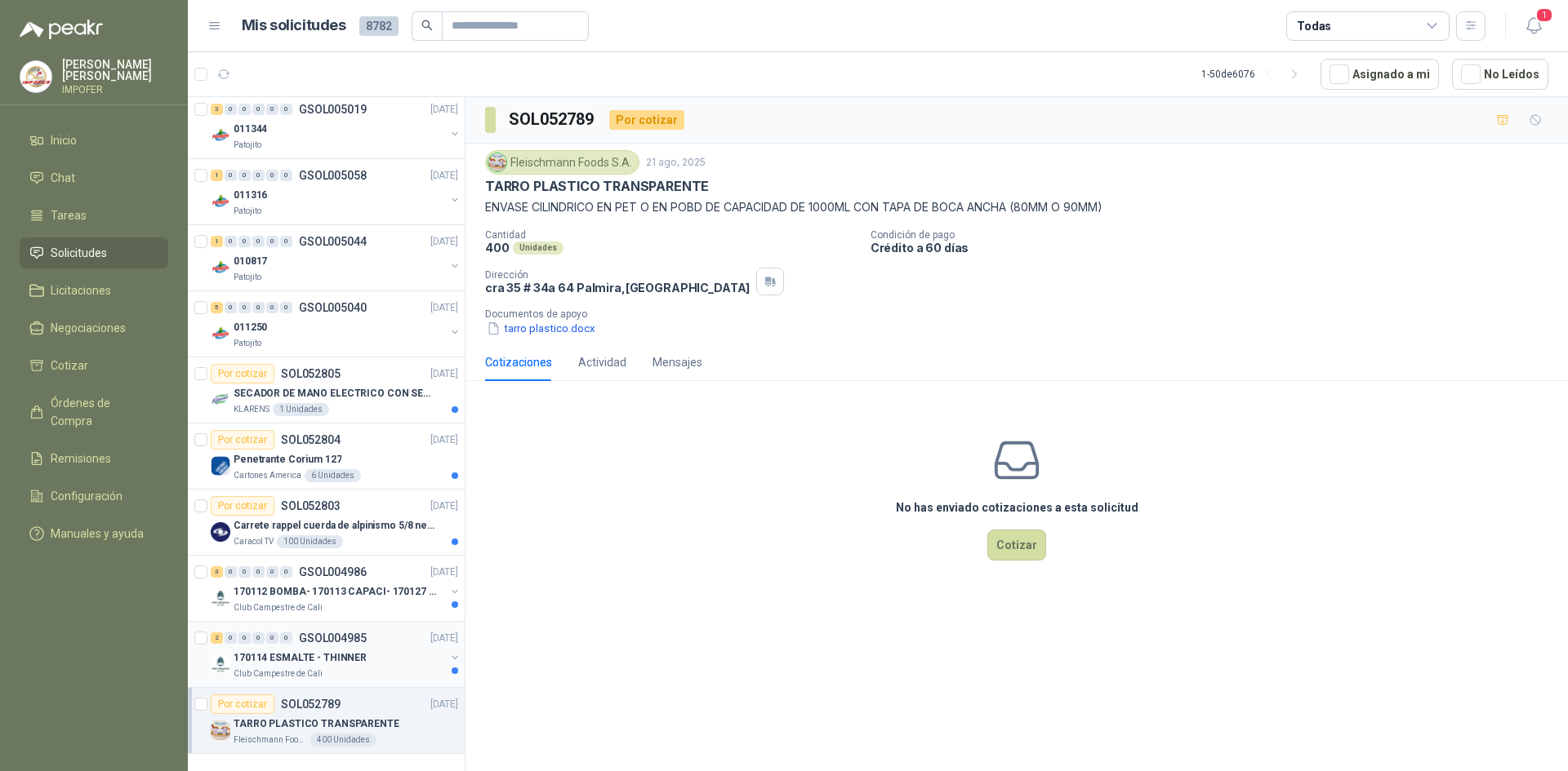
click at [369, 667] on div "Club Campestre de Cali" at bounding box center [340, 674] width 212 height 13
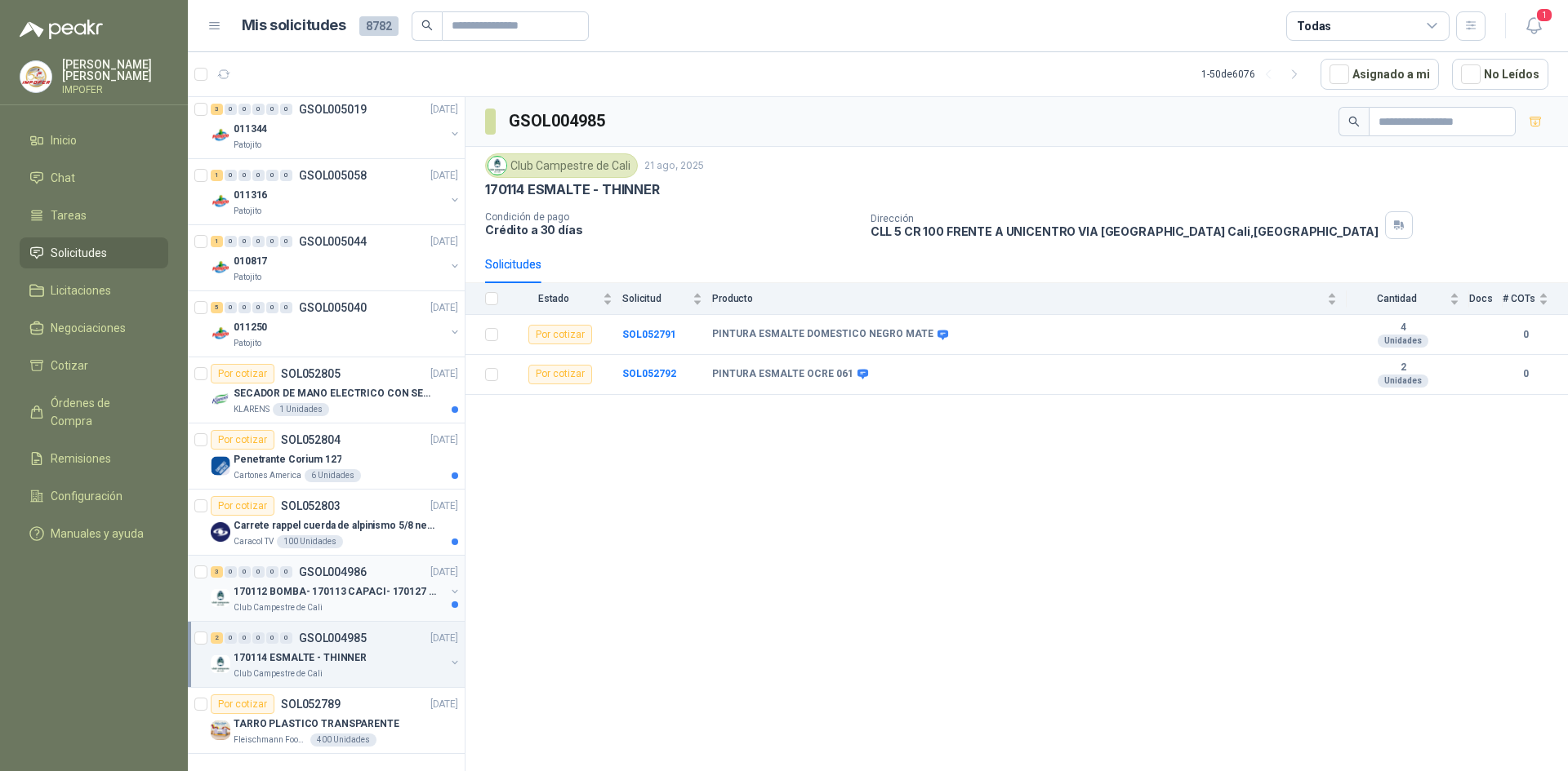
click at [382, 601] on div "Club Campestre de Cali" at bounding box center [340, 608] width 212 height 13
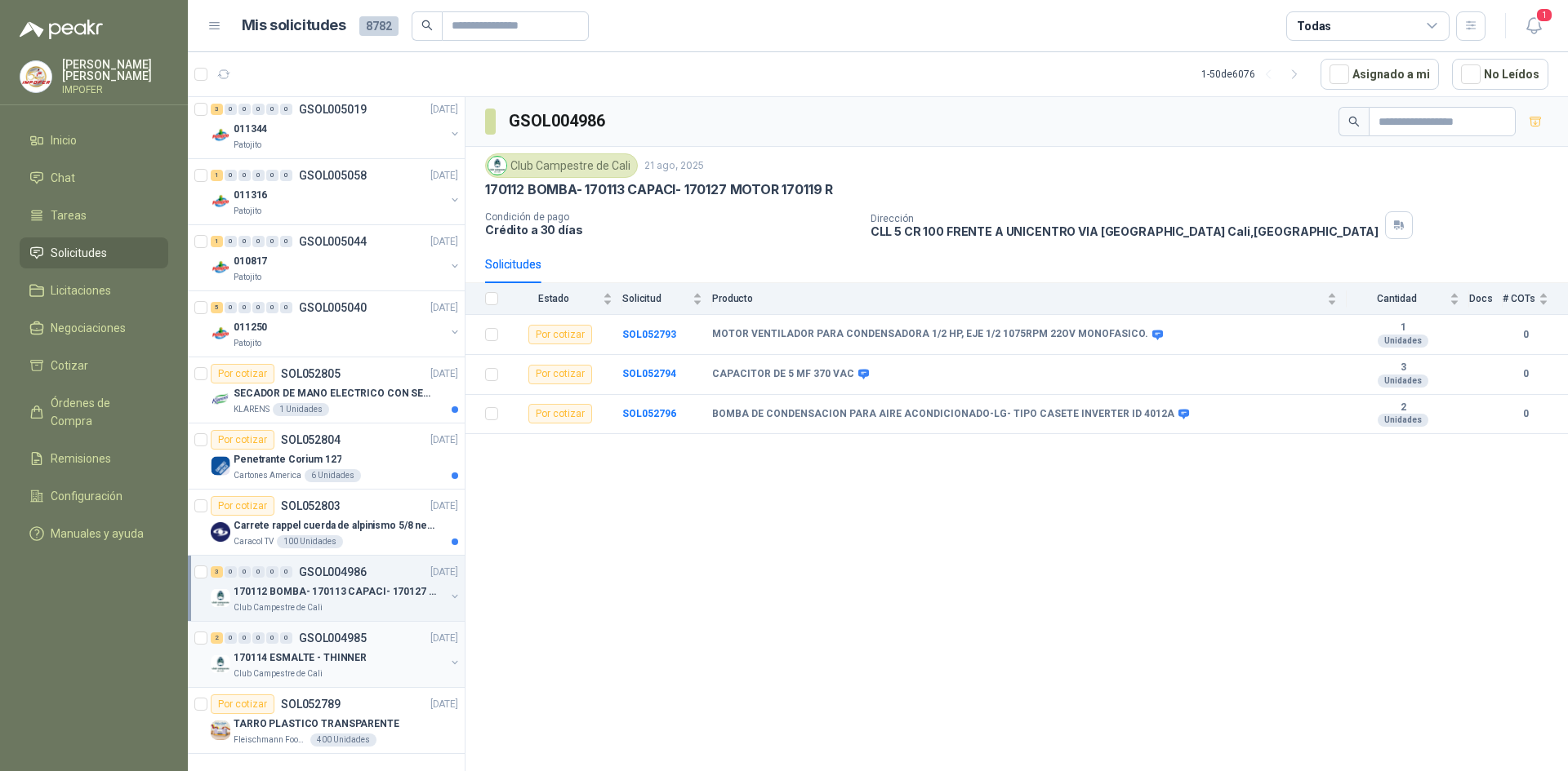
click at [356, 648] on div "170114 ESMALTE - THINNER" at bounding box center [340, 657] width 212 height 19
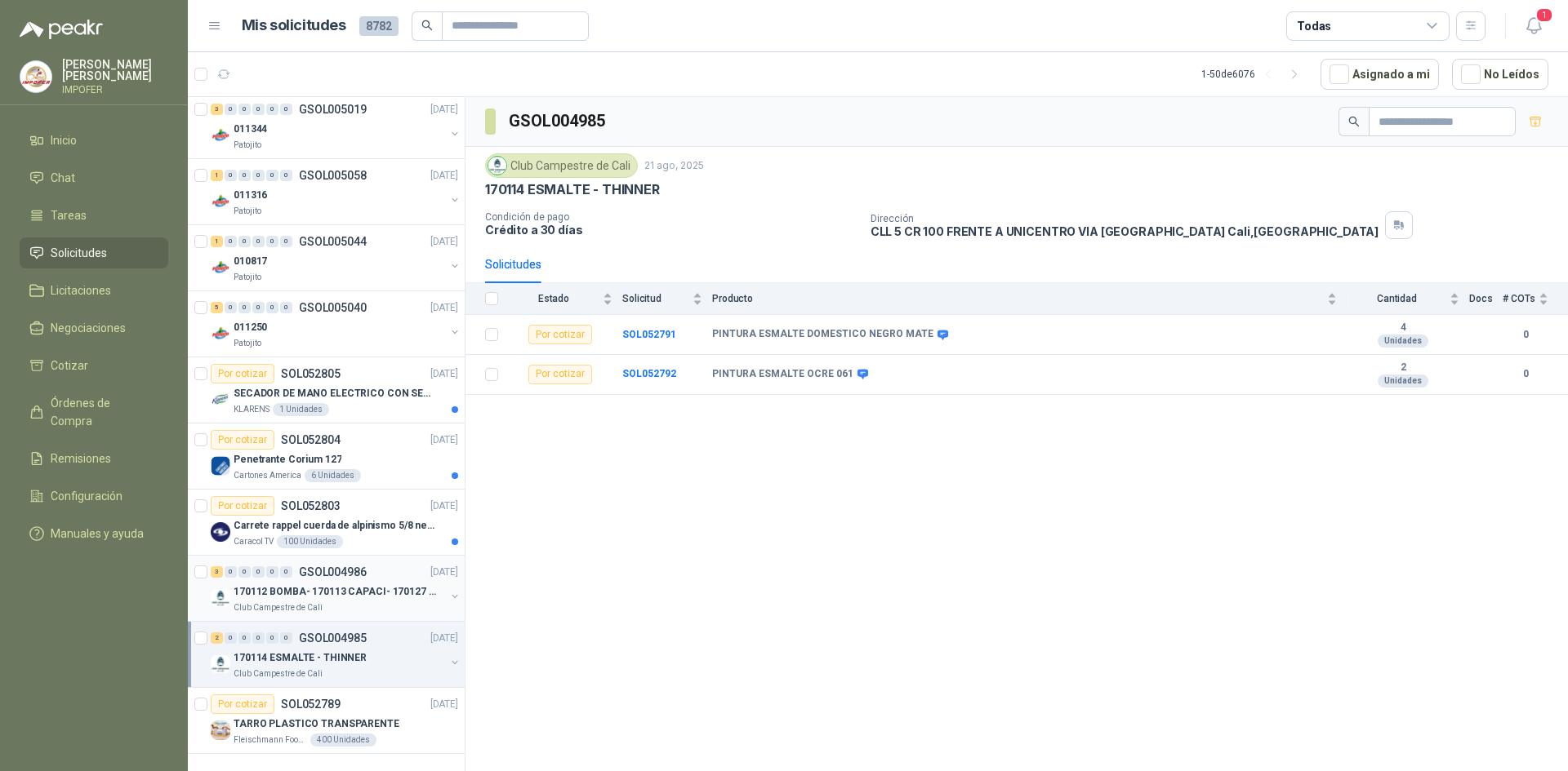
click at [341, 601] on div "Club Campestre de Cali" at bounding box center [340, 608] width 212 height 13
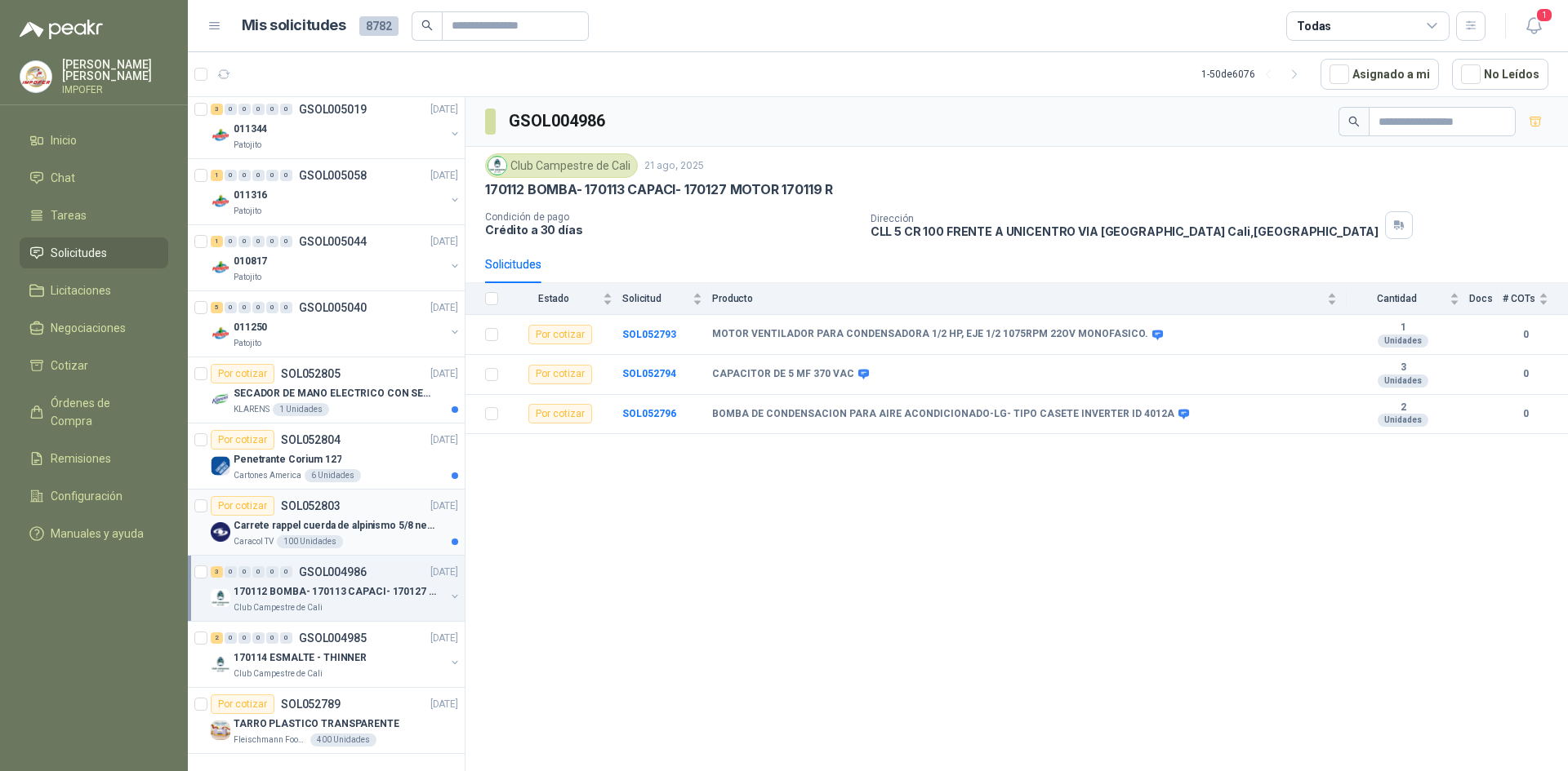
click at [345, 535] on div "Caracol TV 100 Unidades" at bounding box center [346, 542] width 225 height 13
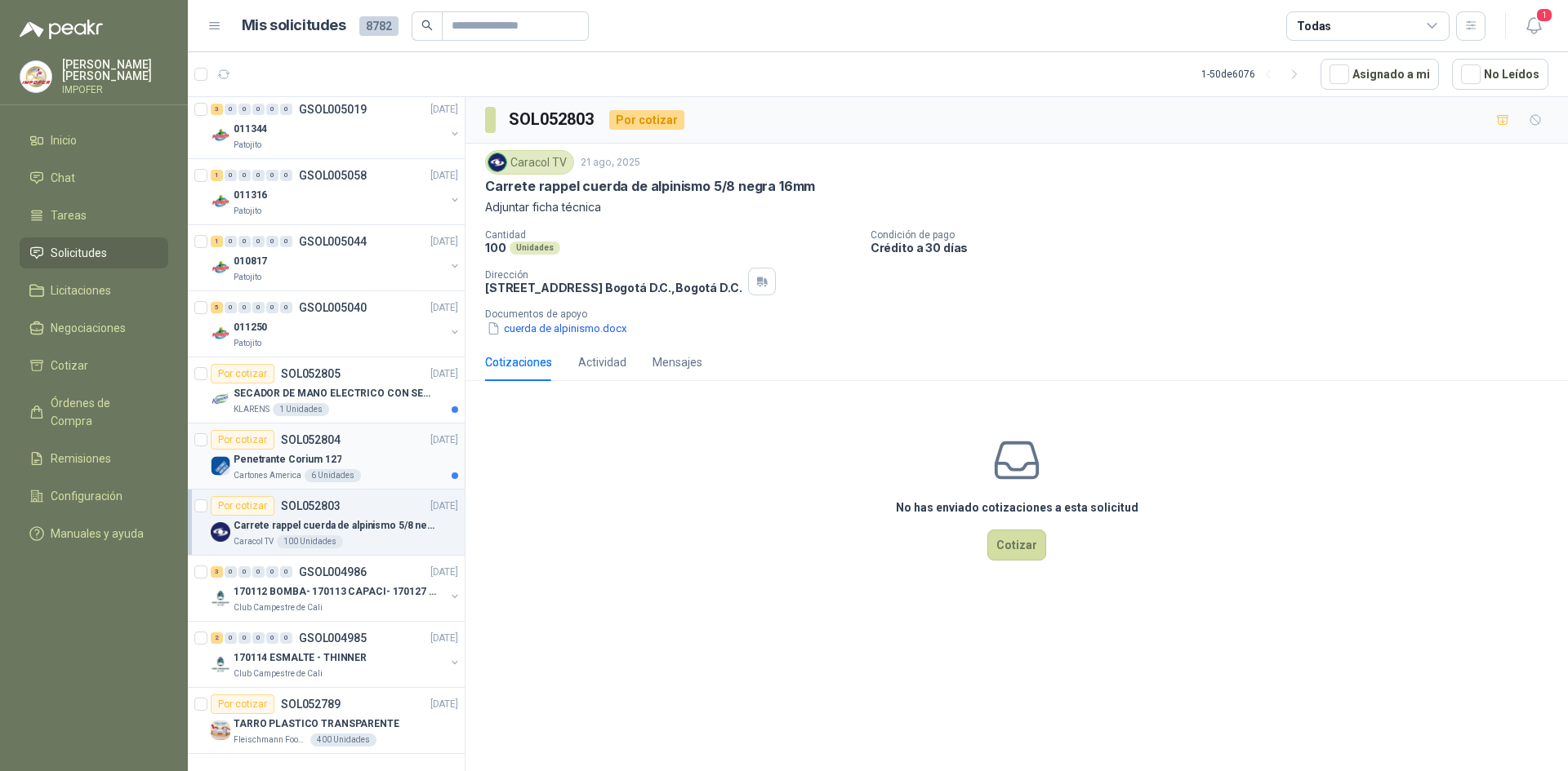
click at [326, 452] on p "Penetrante Corium 127" at bounding box center [288, 459] width 108 height 16
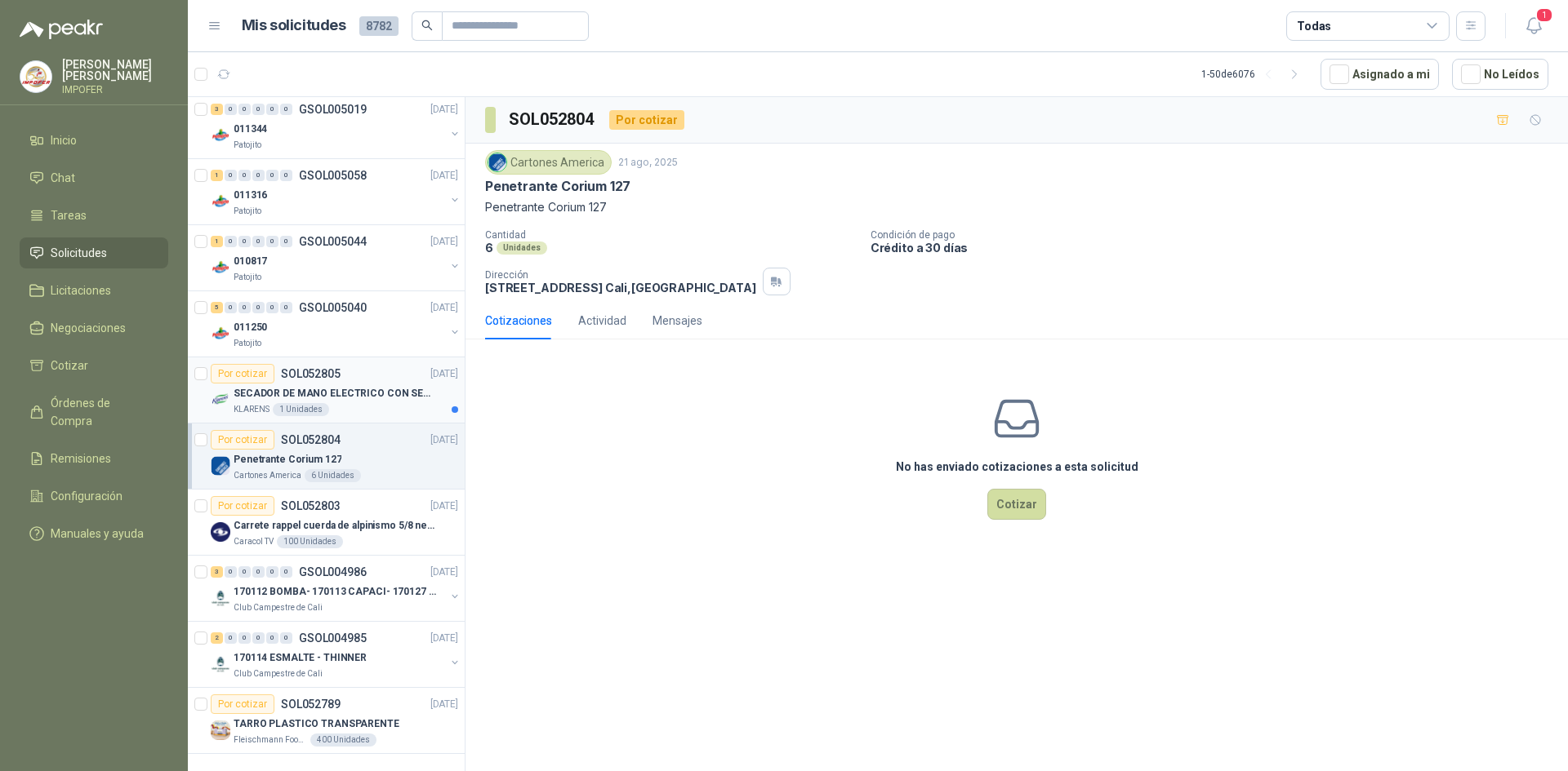
click at [375, 403] on div "KLARENS 1 Unidades" at bounding box center [346, 409] width 225 height 13
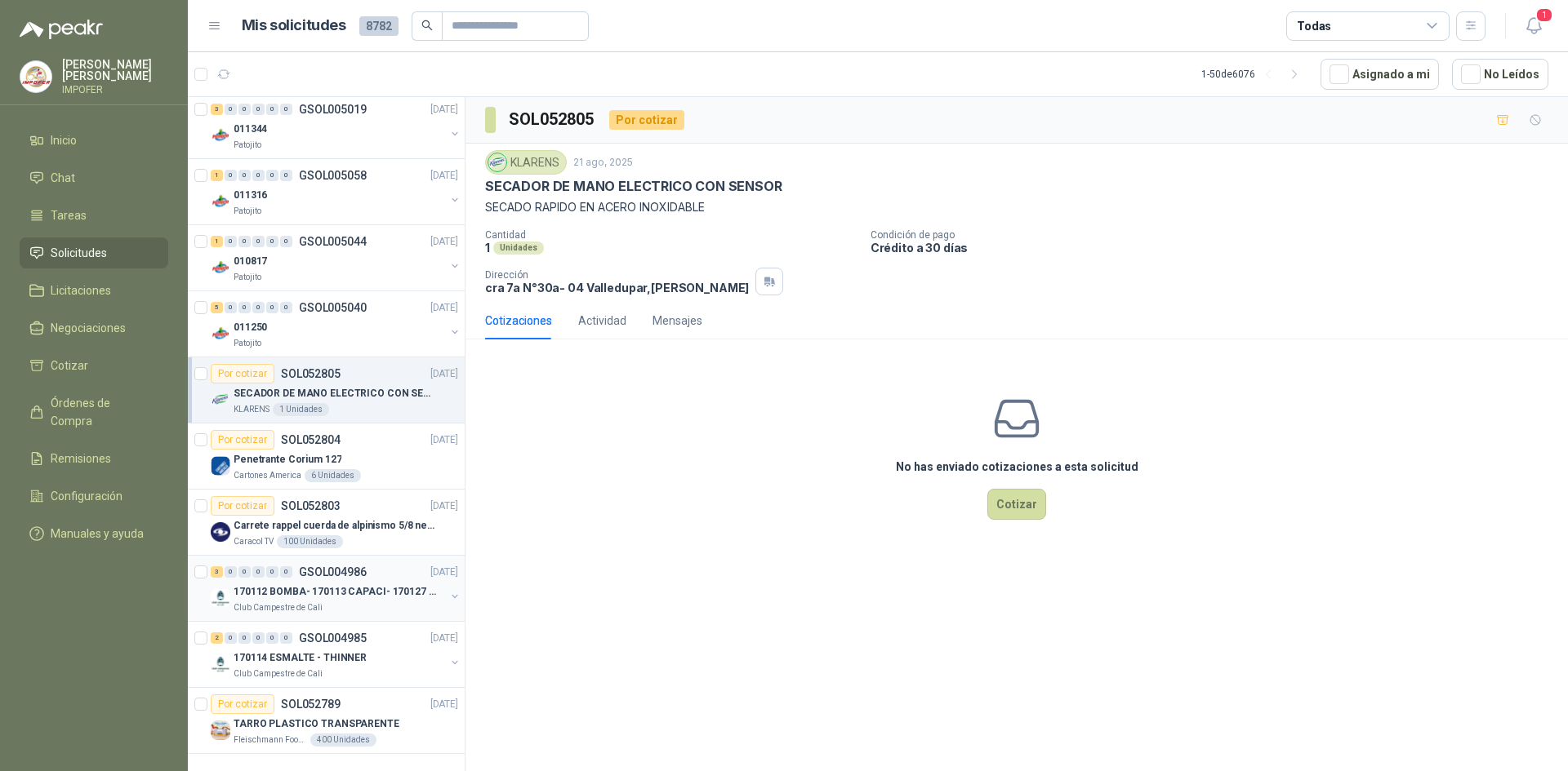
click at [341, 601] on div "Club Campestre de Cali" at bounding box center [340, 608] width 212 height 13
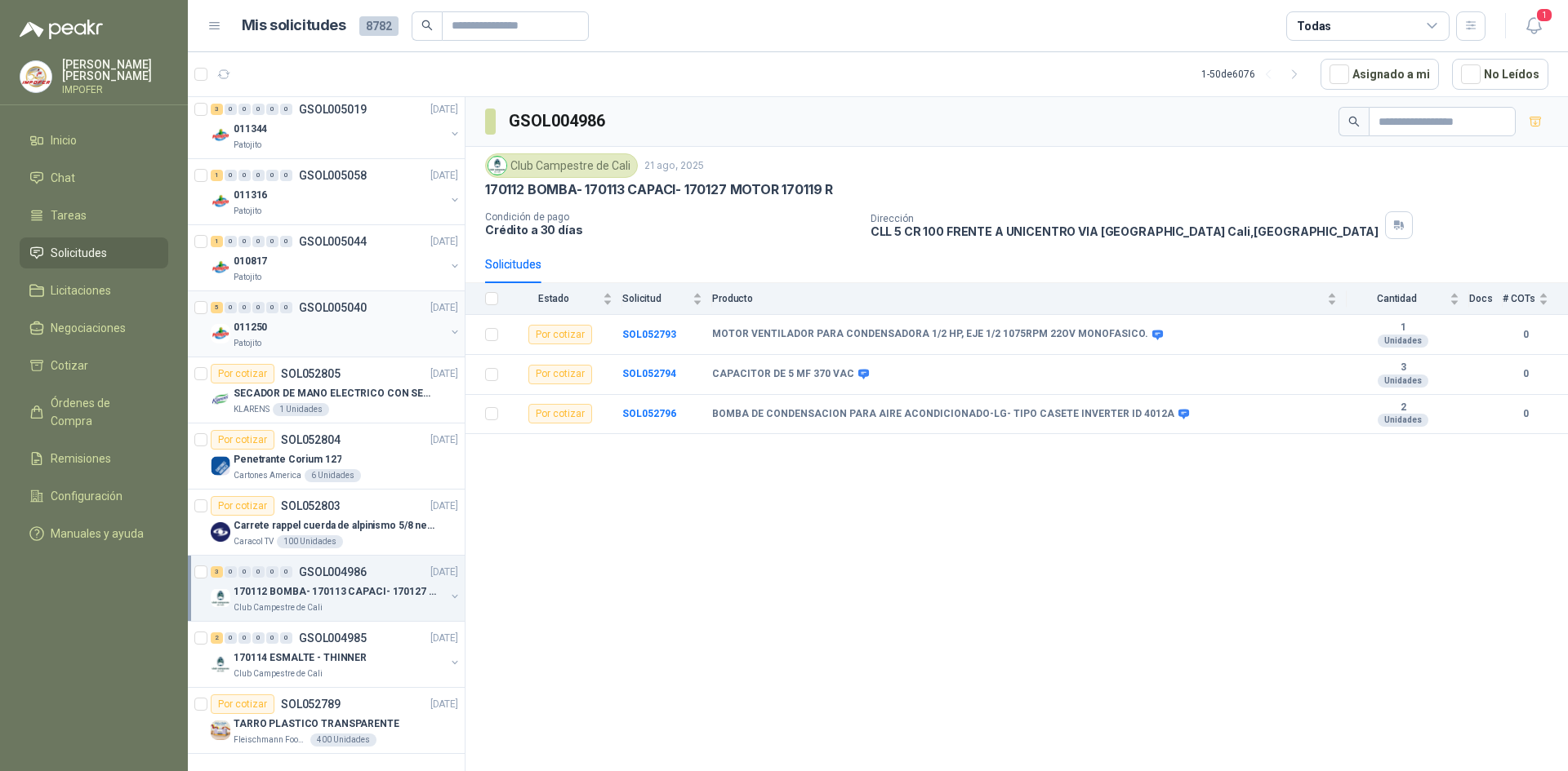
click at [396, 337] on div "Patojito" at bounding box center [340, 343] width 212 height 13
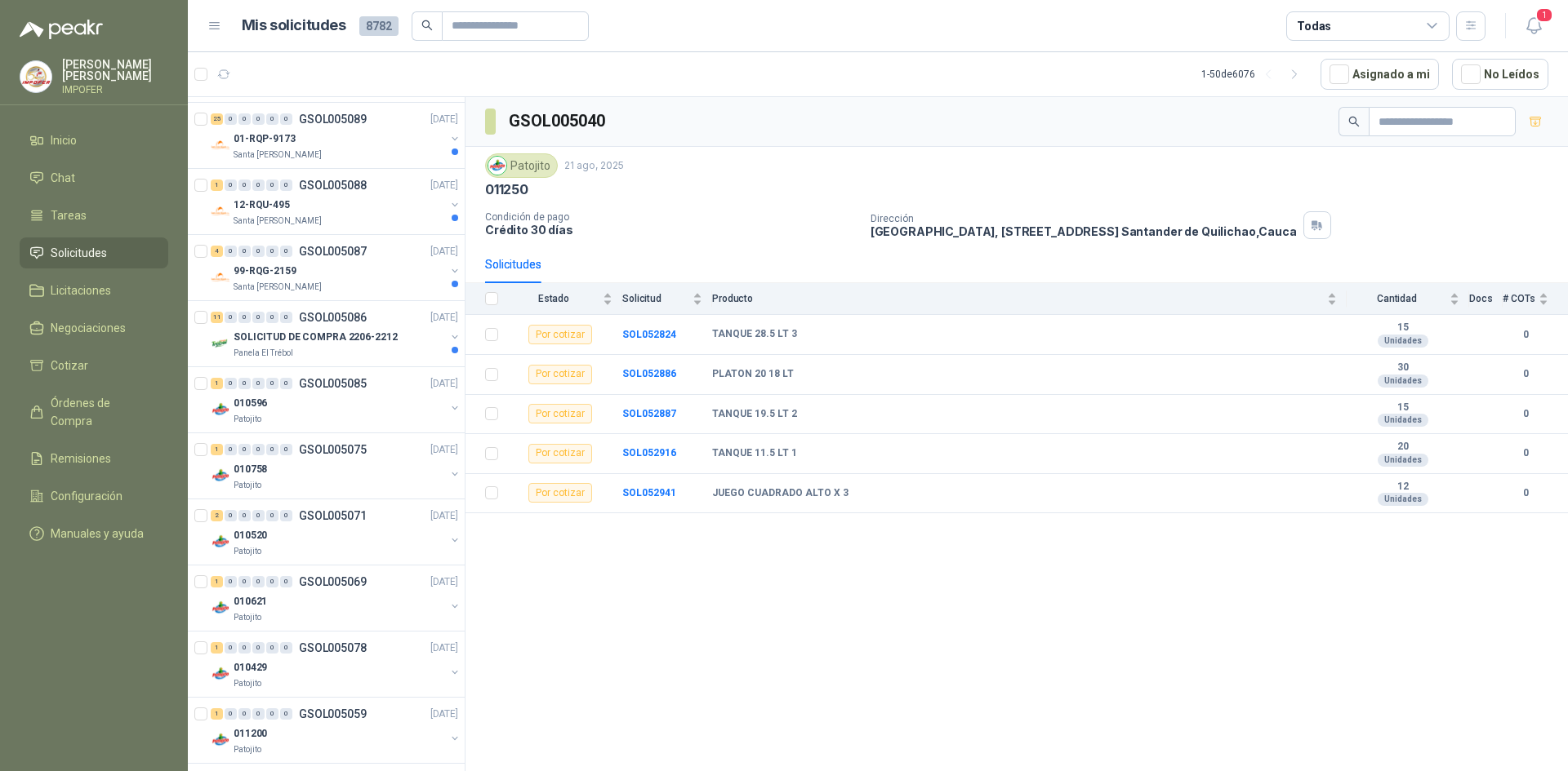
scroll to position [1682, 0]
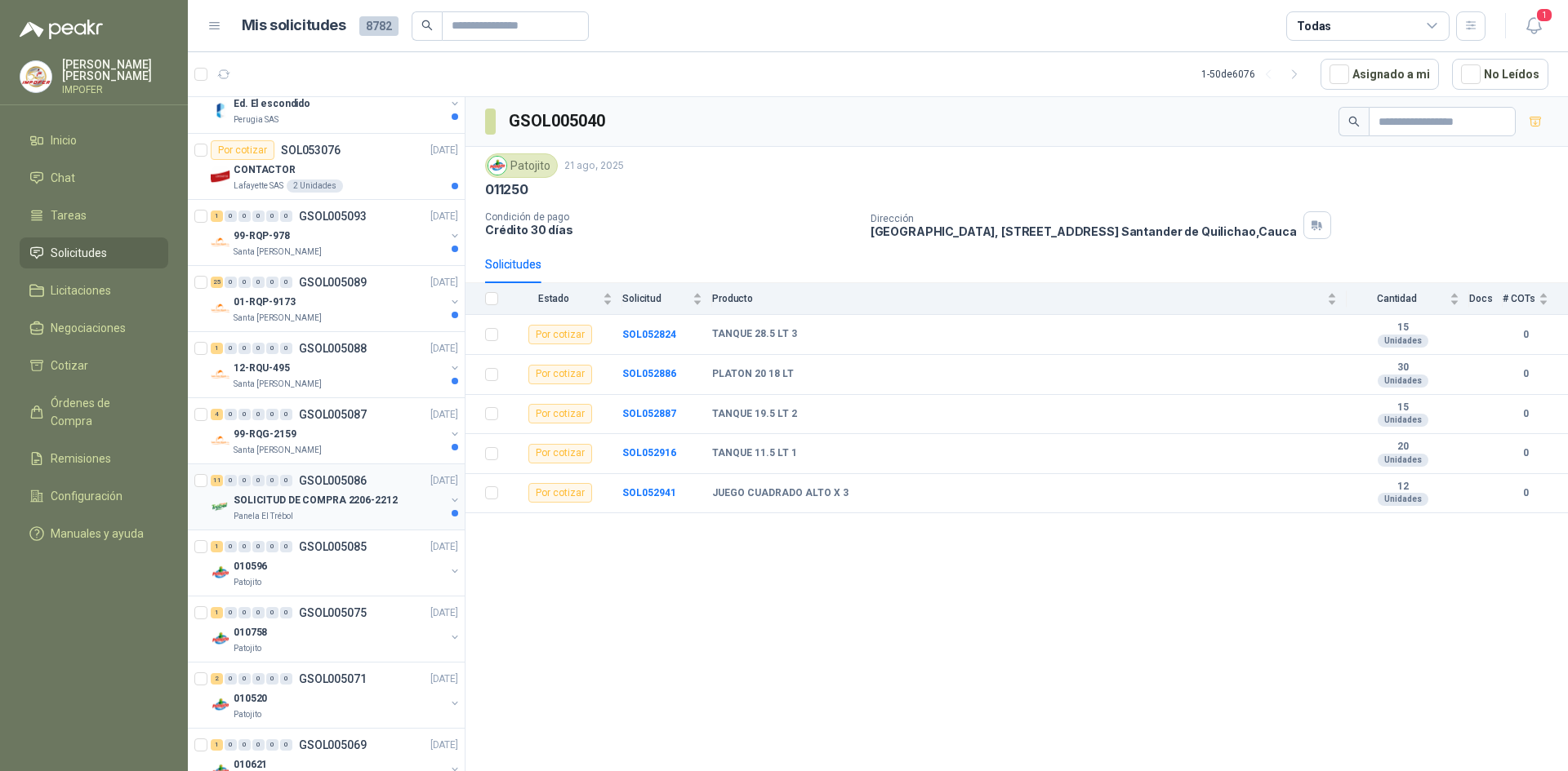
click at [385, 522] on div "Panela El Trébol" at bounding box center [340, 517] width 212 height 13
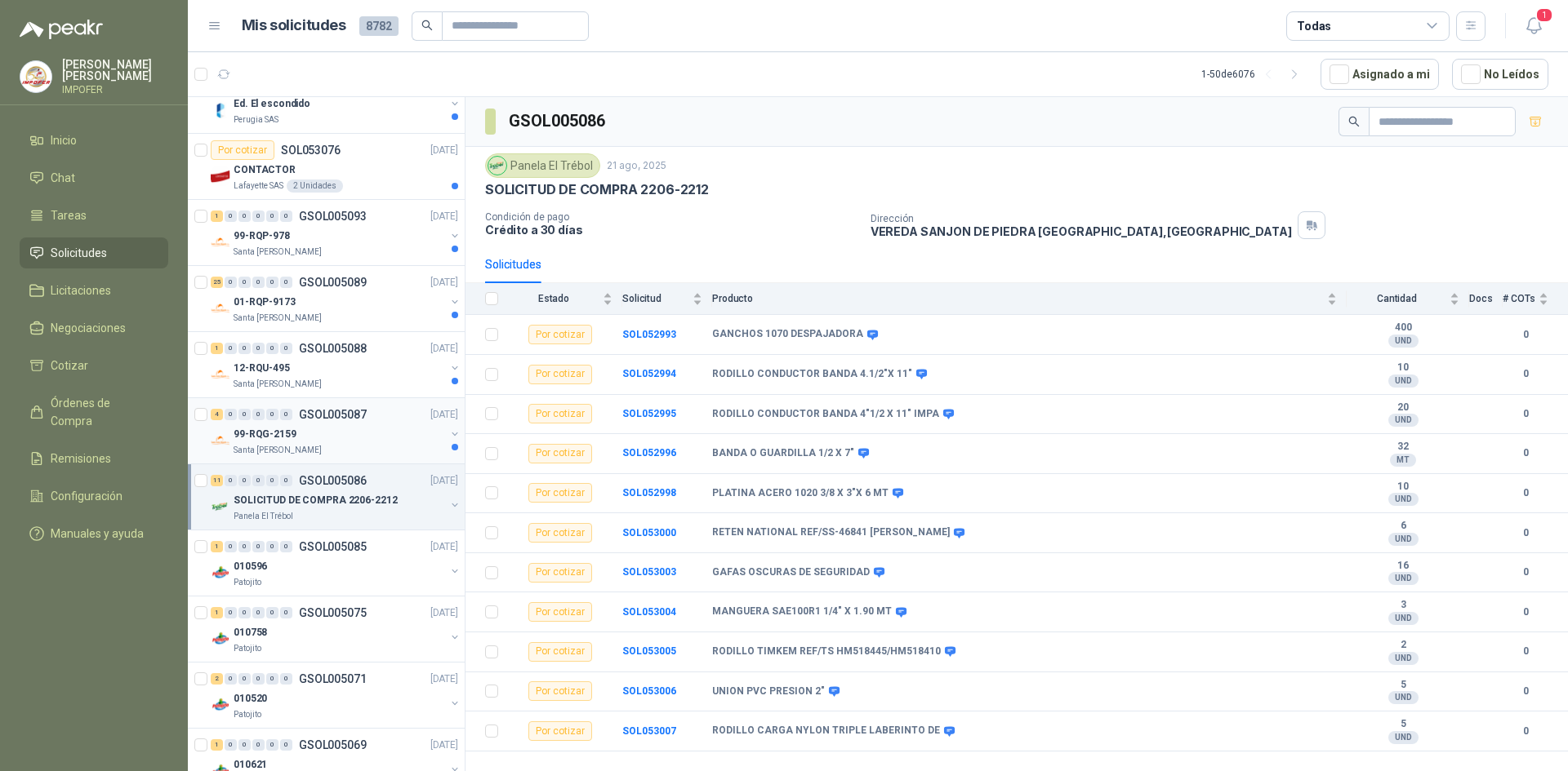
click at [291, 442] on p "99-RQG-2159" at bounding box center [266, 434] width 63 height 16
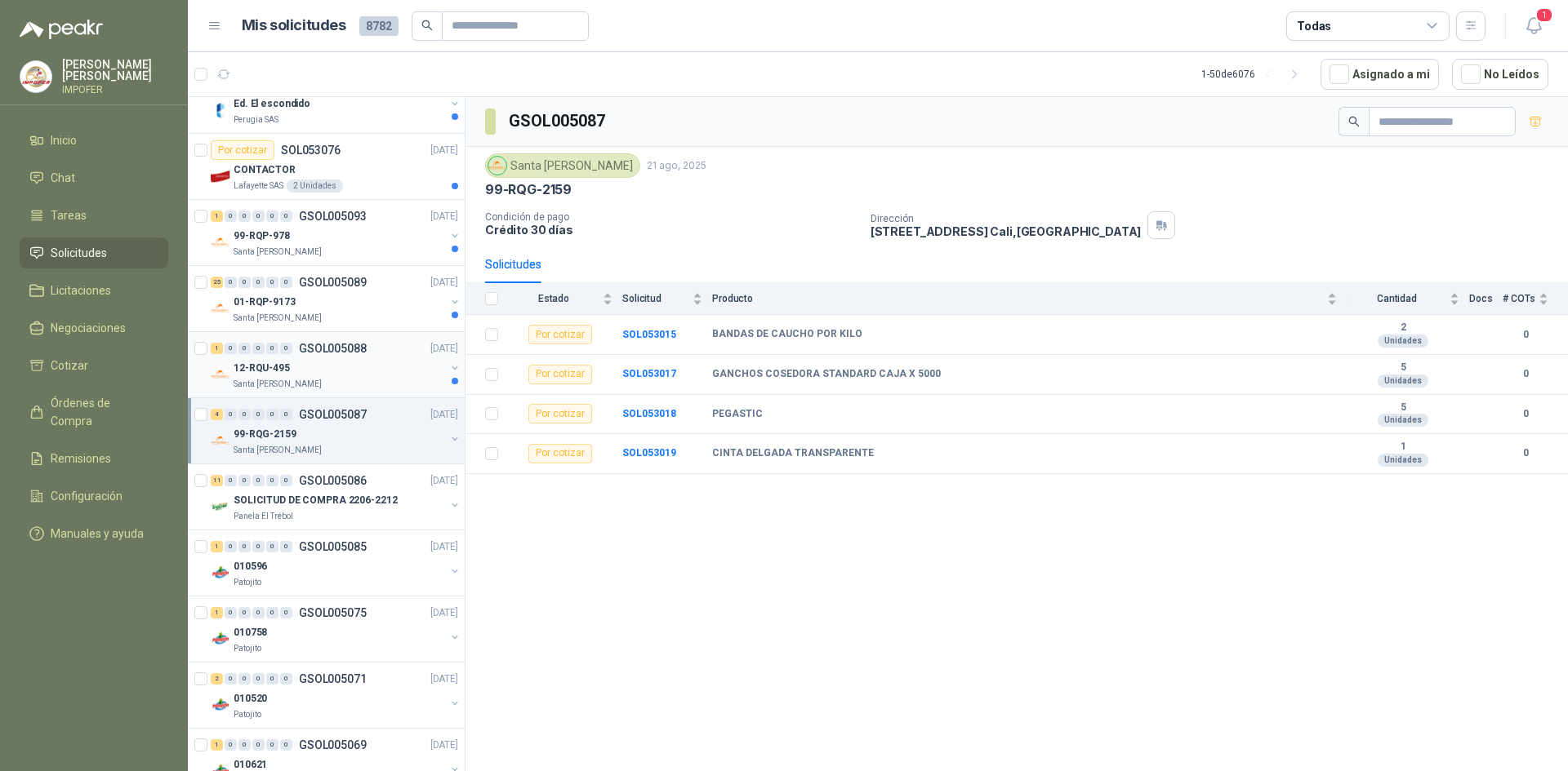
click at [334, 359] on div "12-RQU-495" at bounding box center [340, 367] width 212 height 19
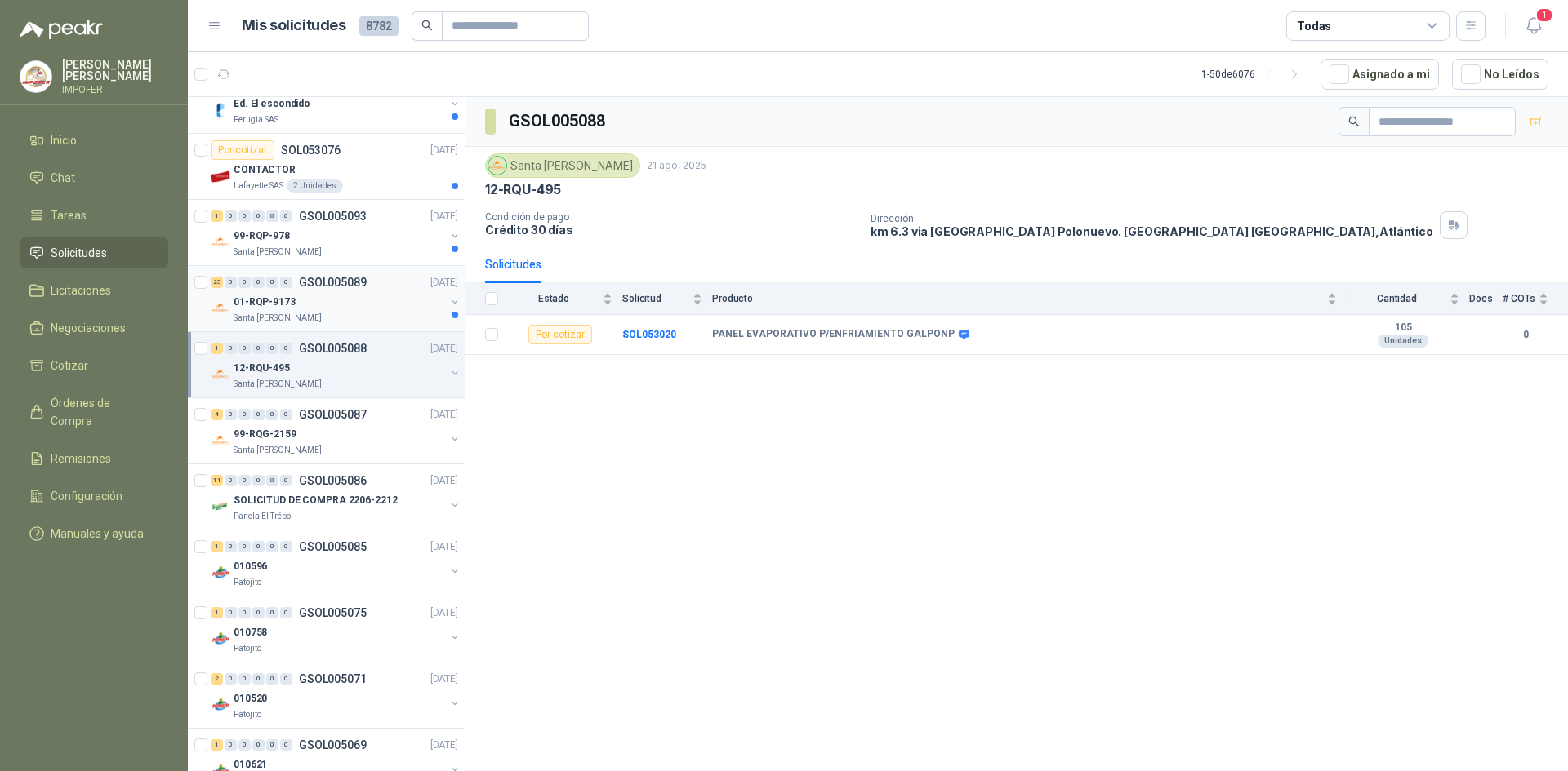
click at [335, 311] on div "01-RQP-9173" at bounding box center [340, 302] width 212 height 19
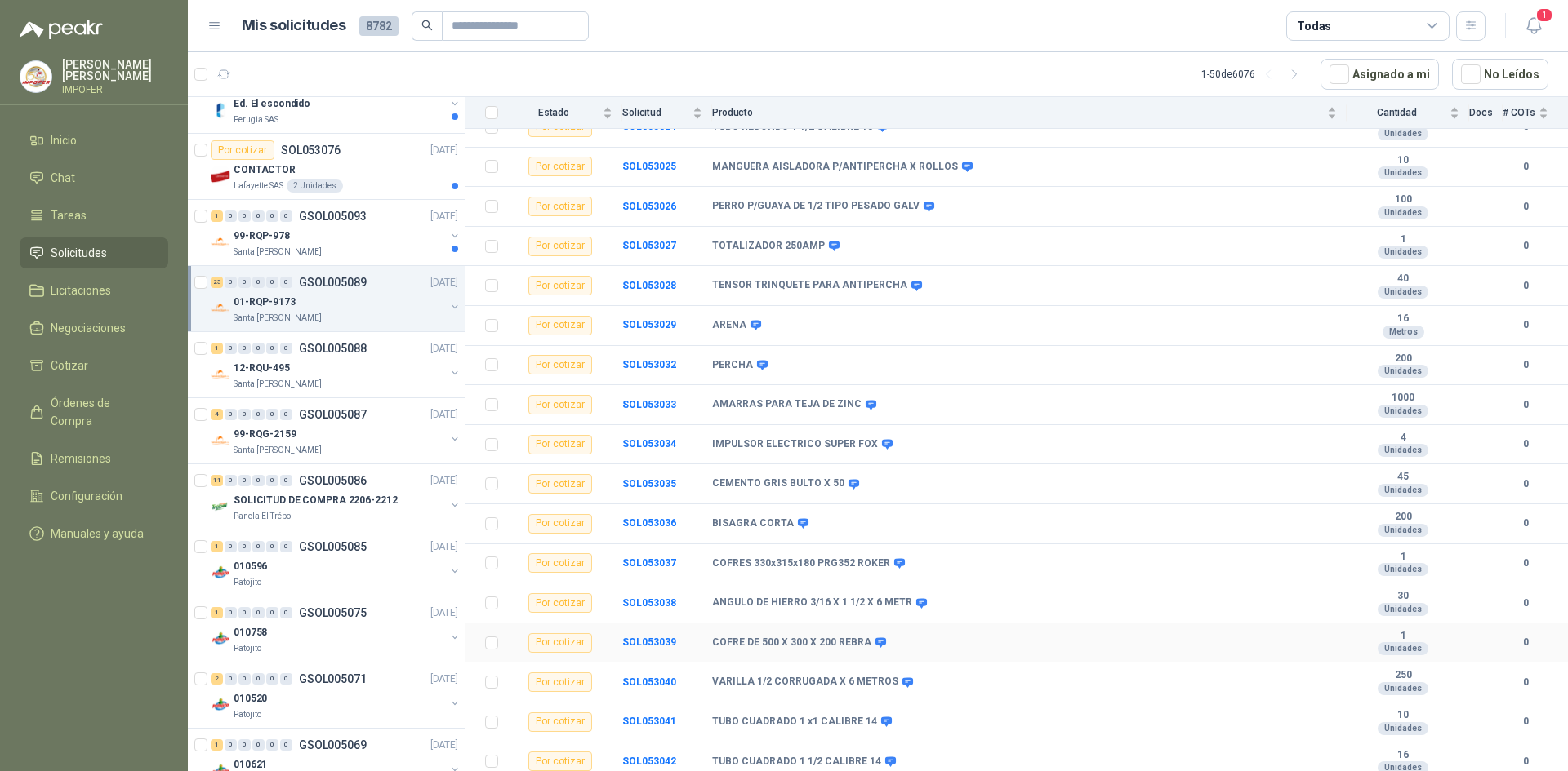
scroll to position [530, 0]
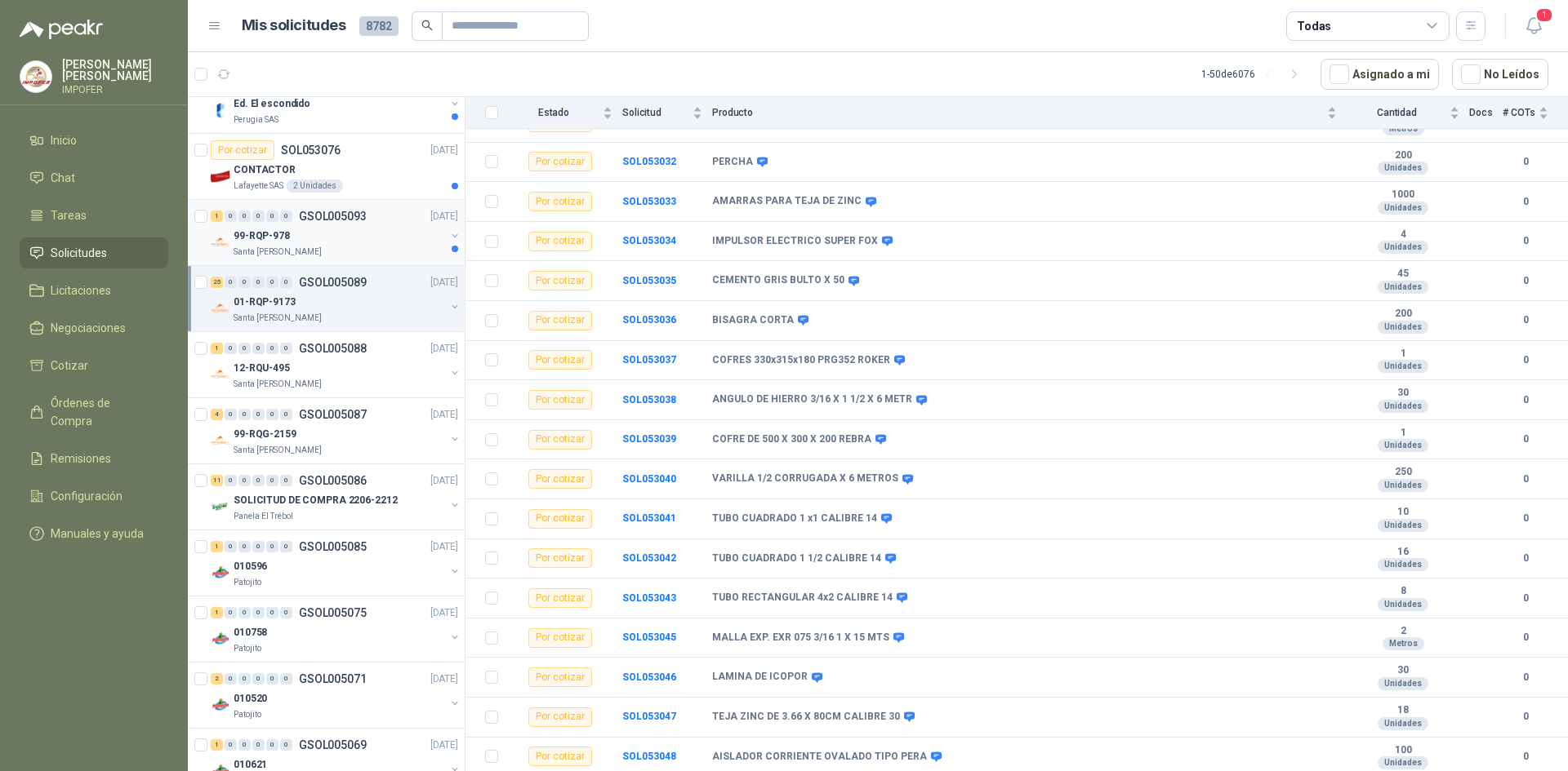
click at [343, 246] on div "Santa [PERSON_NAME]" at bounding box center [340, 252] width 212 height 13
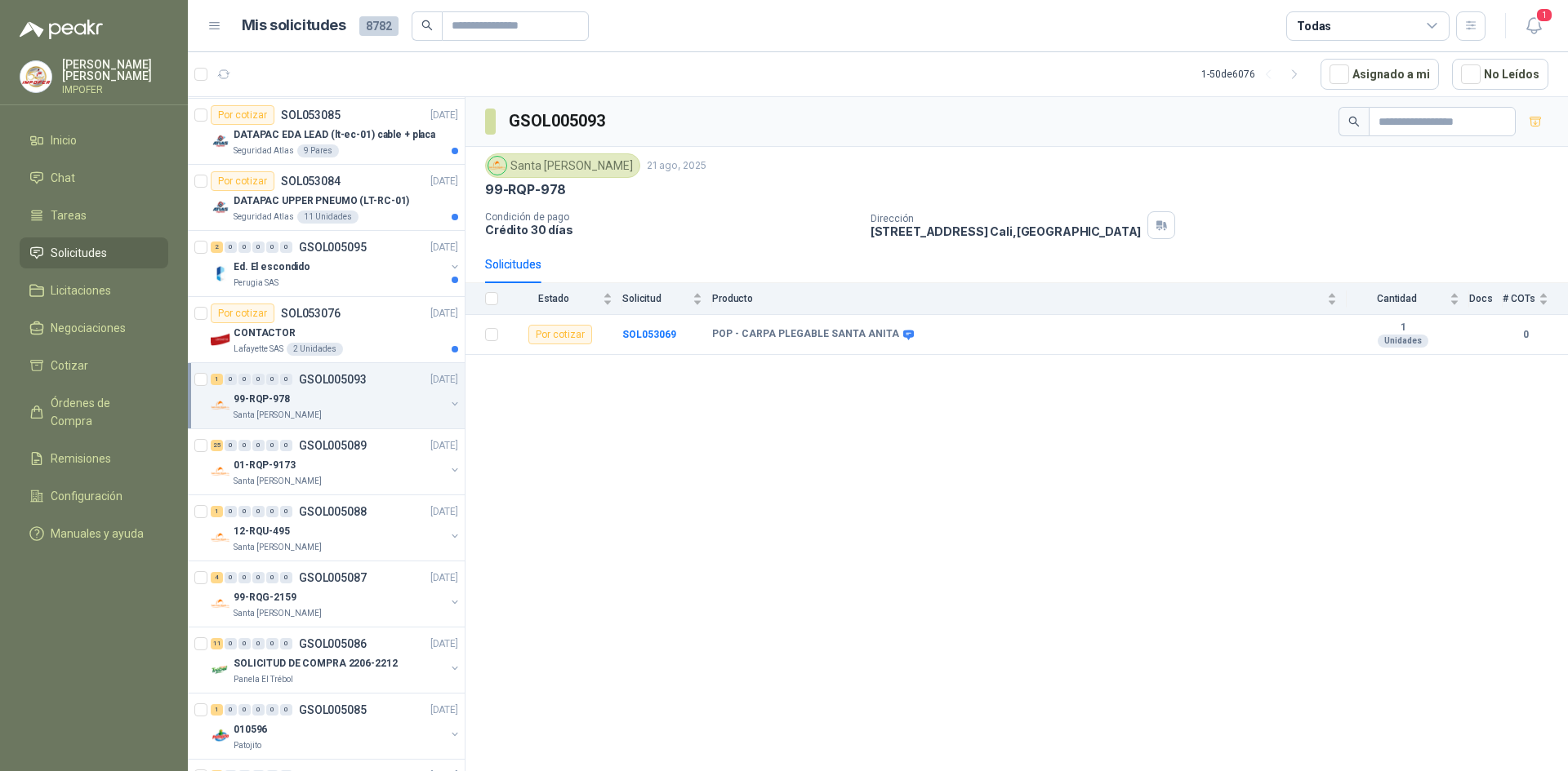
scroll to position [1437, 0]
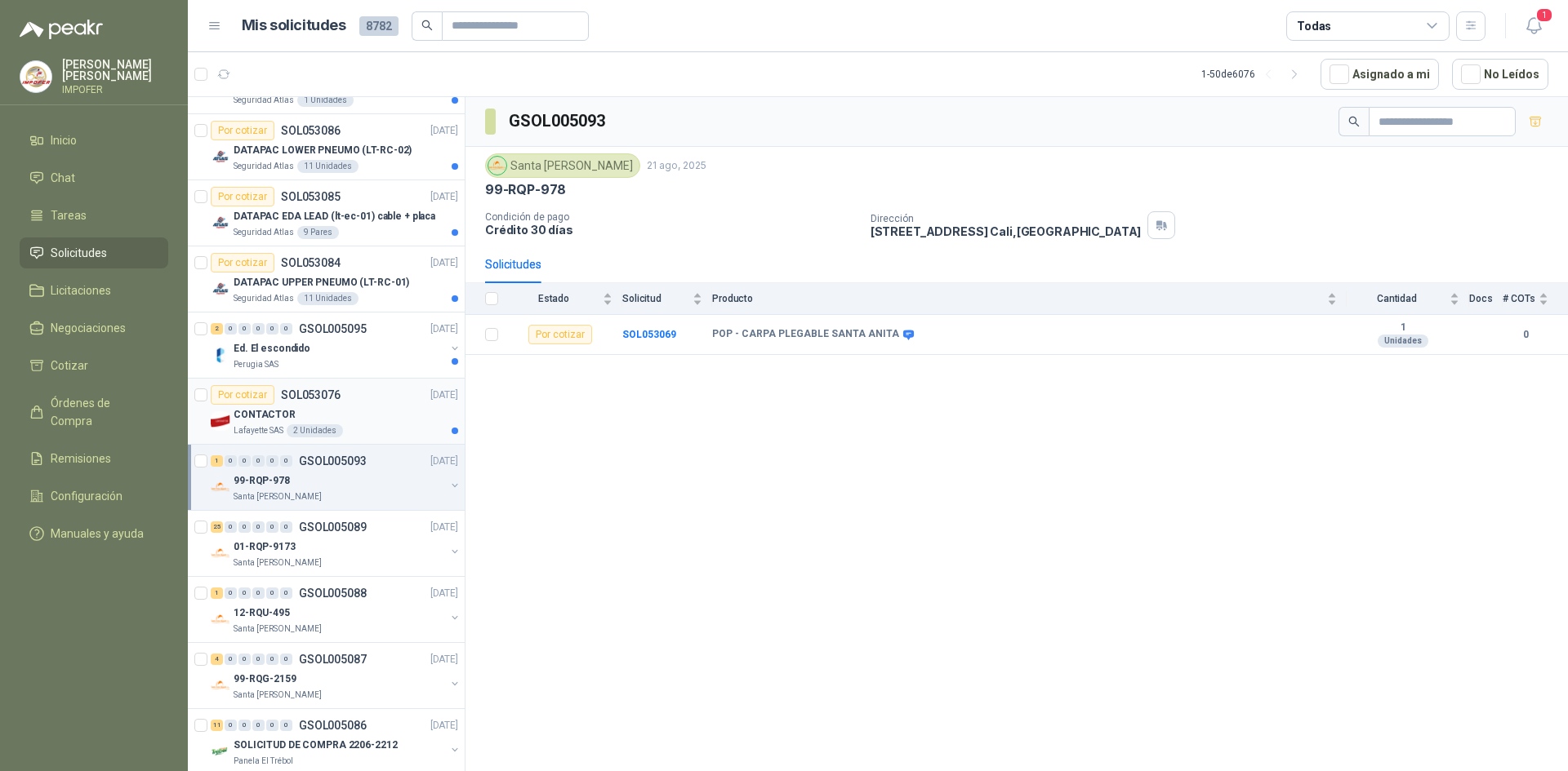
click at [410, 416] on div "CONTACTOR" at bounding box center [346, 414] width 225 height 19
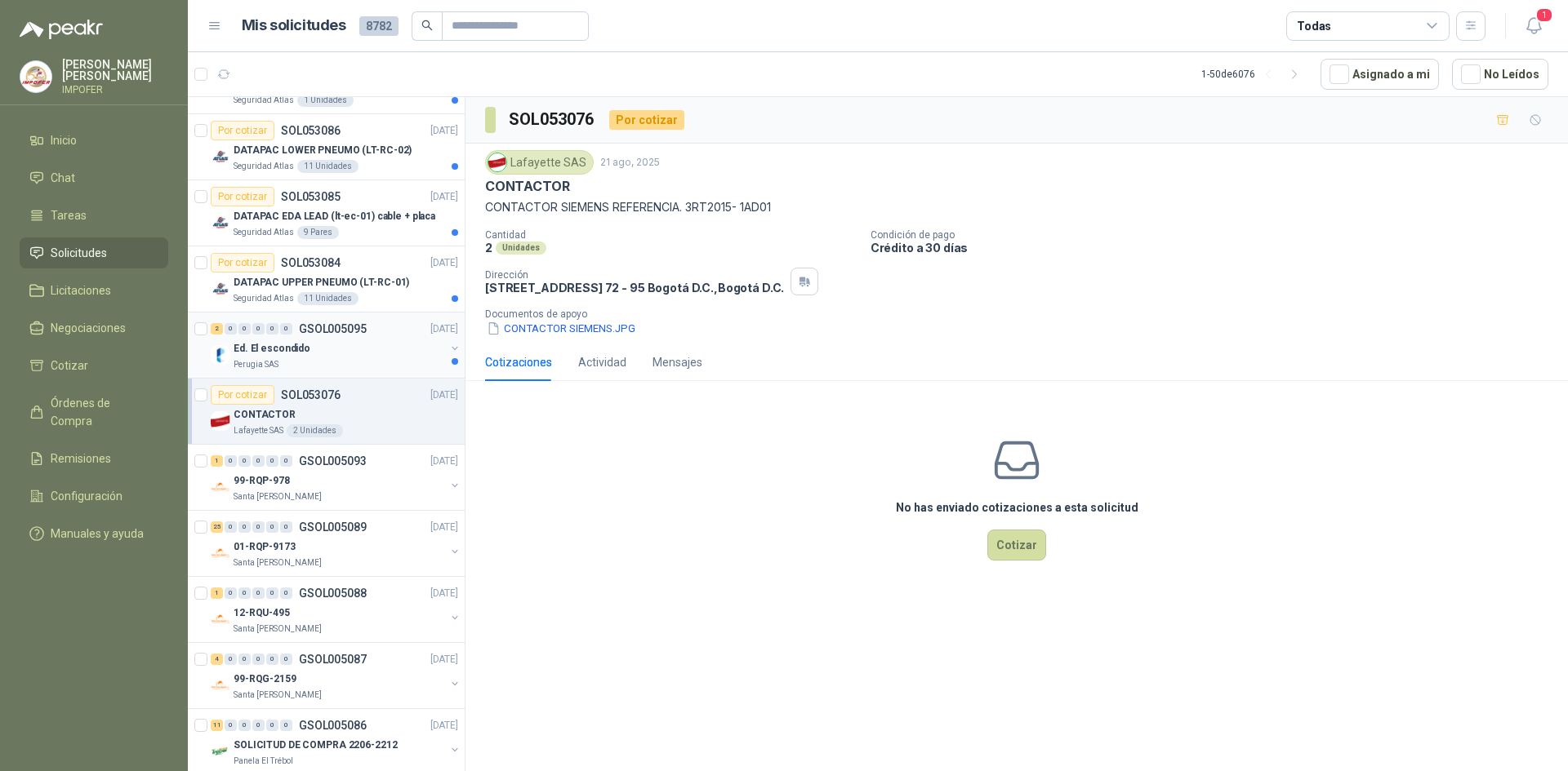
drag, startPoint x: 287, startPoint y: 349, endPoint x: 297, endPoint y: 350, distance: 10.0
click at [288, 349] on p "Ed. El escondido" at bounding box center [272, 349] width 77 height 16
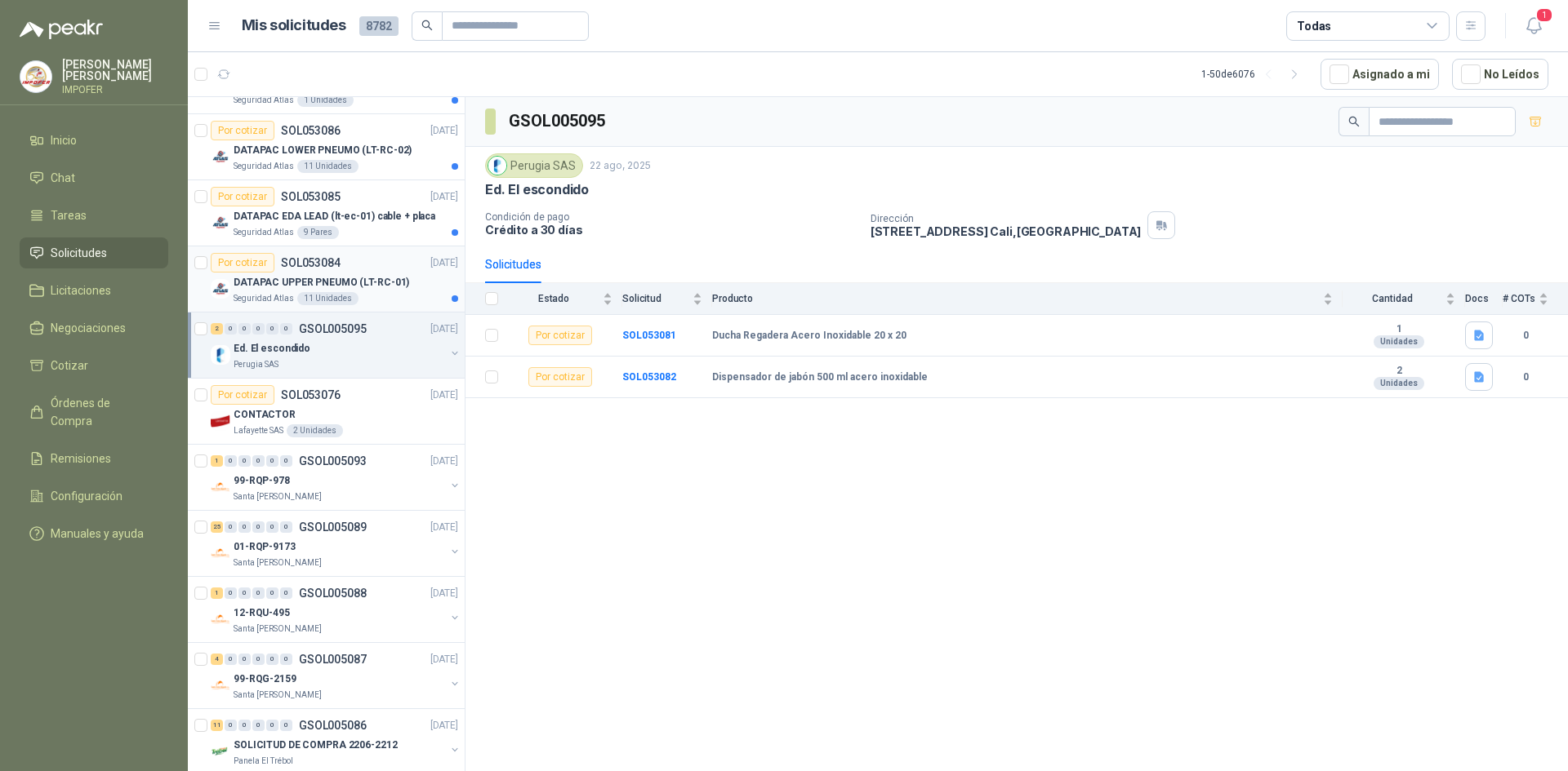
click at [325, 291] on div "DATAPAC UPPER PNEUMO (LT-RC-01)" at bounding box center [346, 282] width 225 height 19
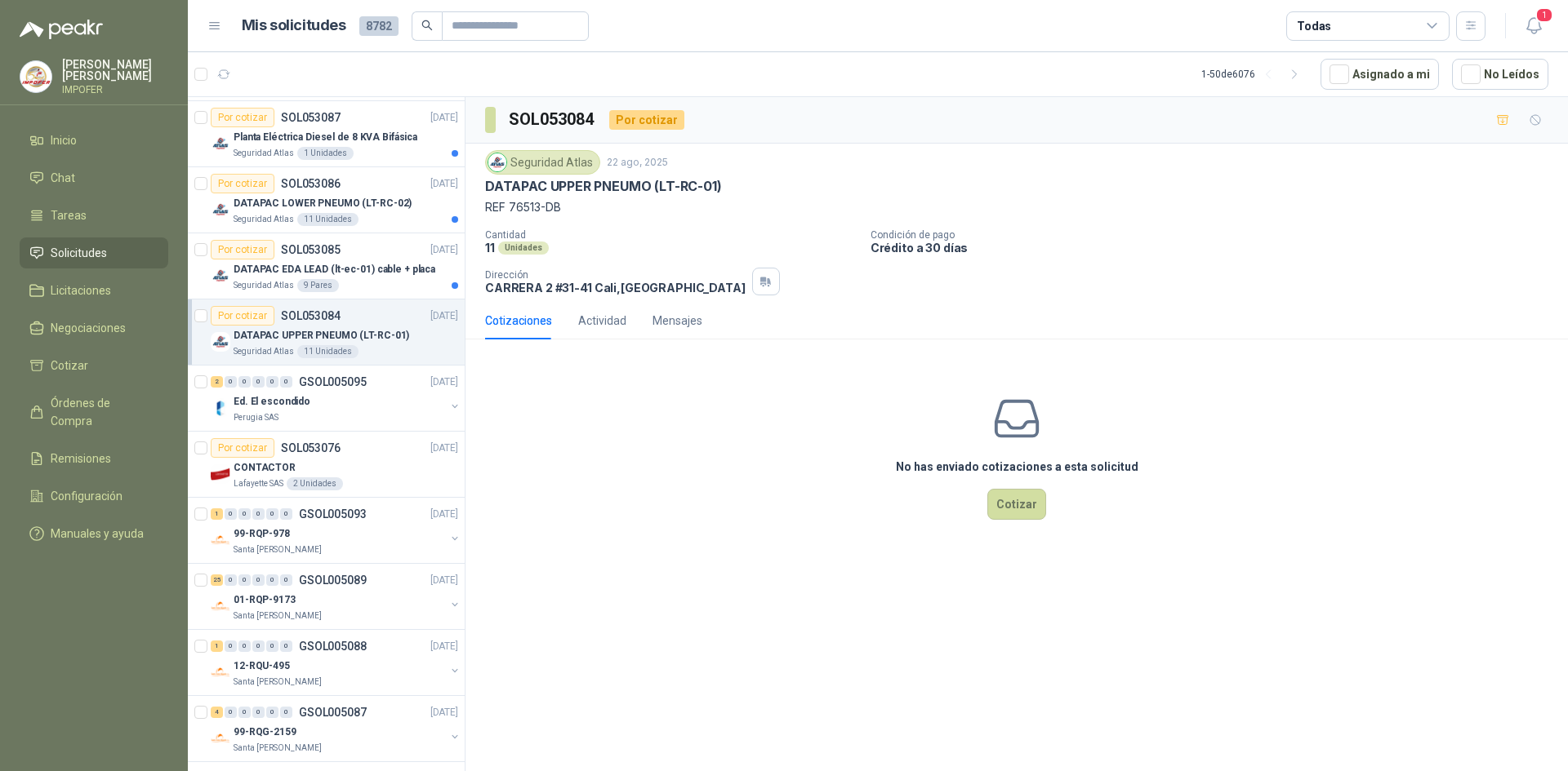
scroll to position [1356, 0]
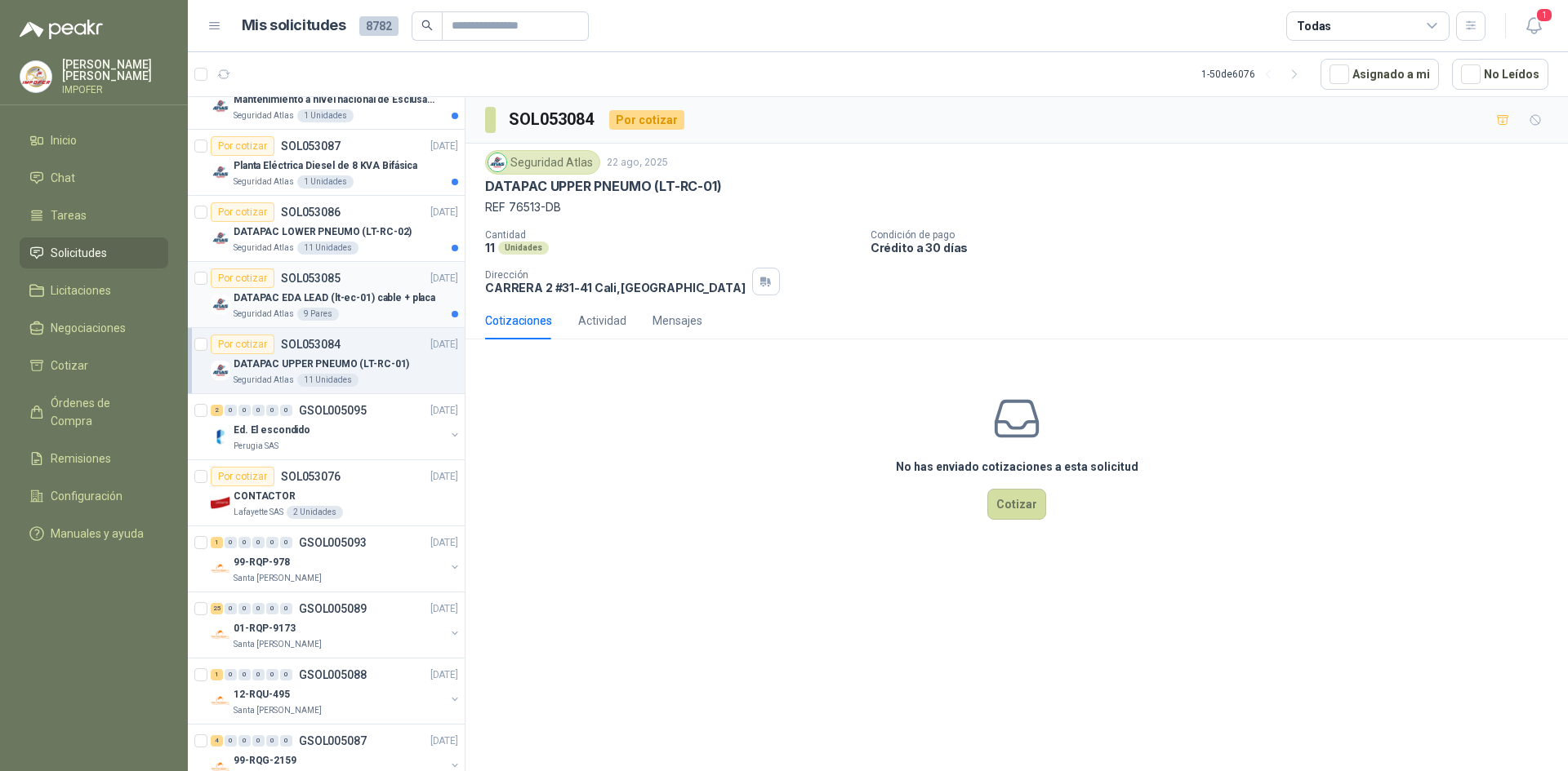
click at [396, 299] on p "DATAPAC EDA LEAD (lt-ec-01) cable + placa" at bounding box center [334, 298] width 201 height 16
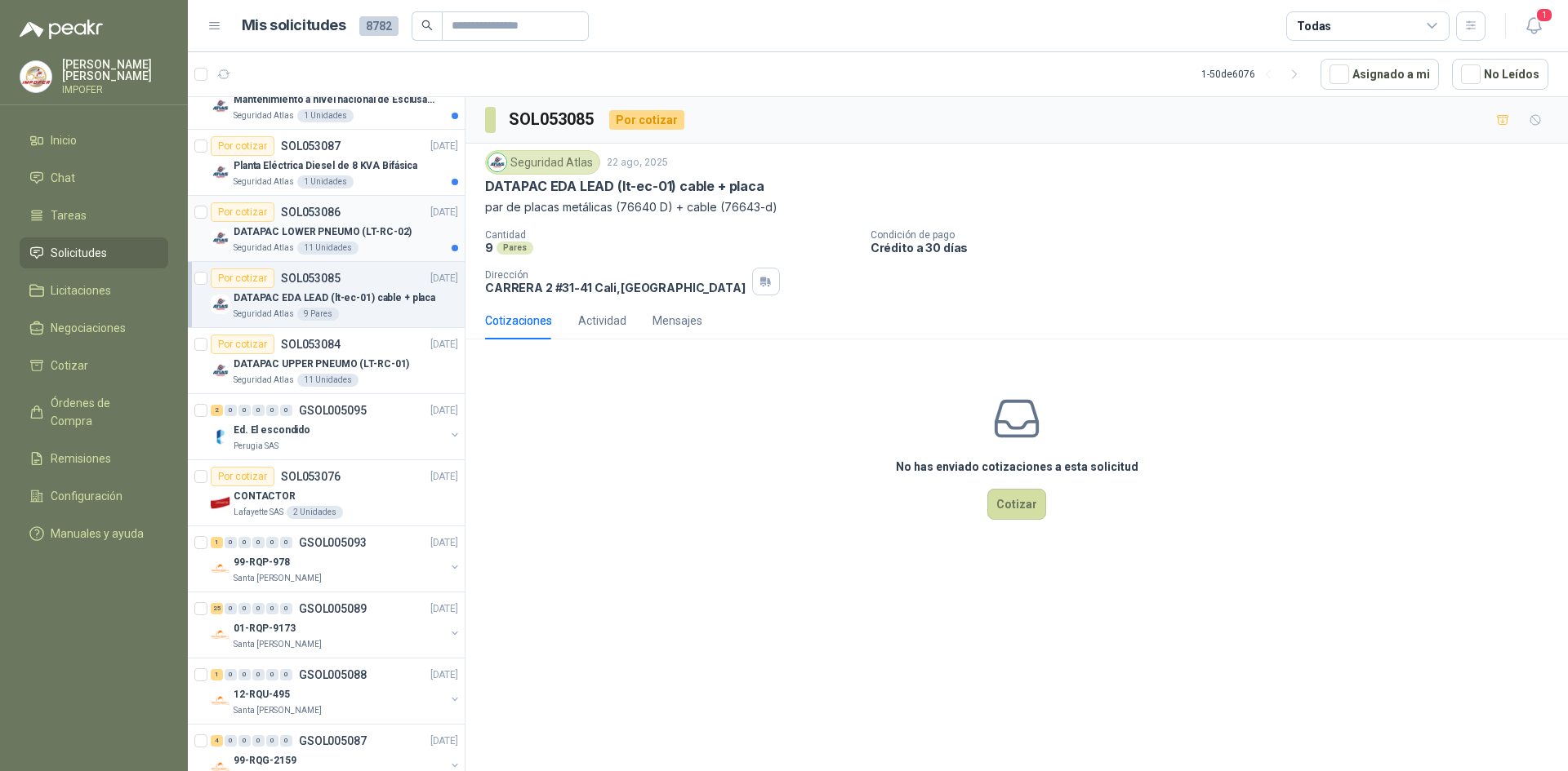
click at [375, 244] on div "Seguridad Atlas 11 Unidades" at bounding box center [346, 248] width 225 height 13
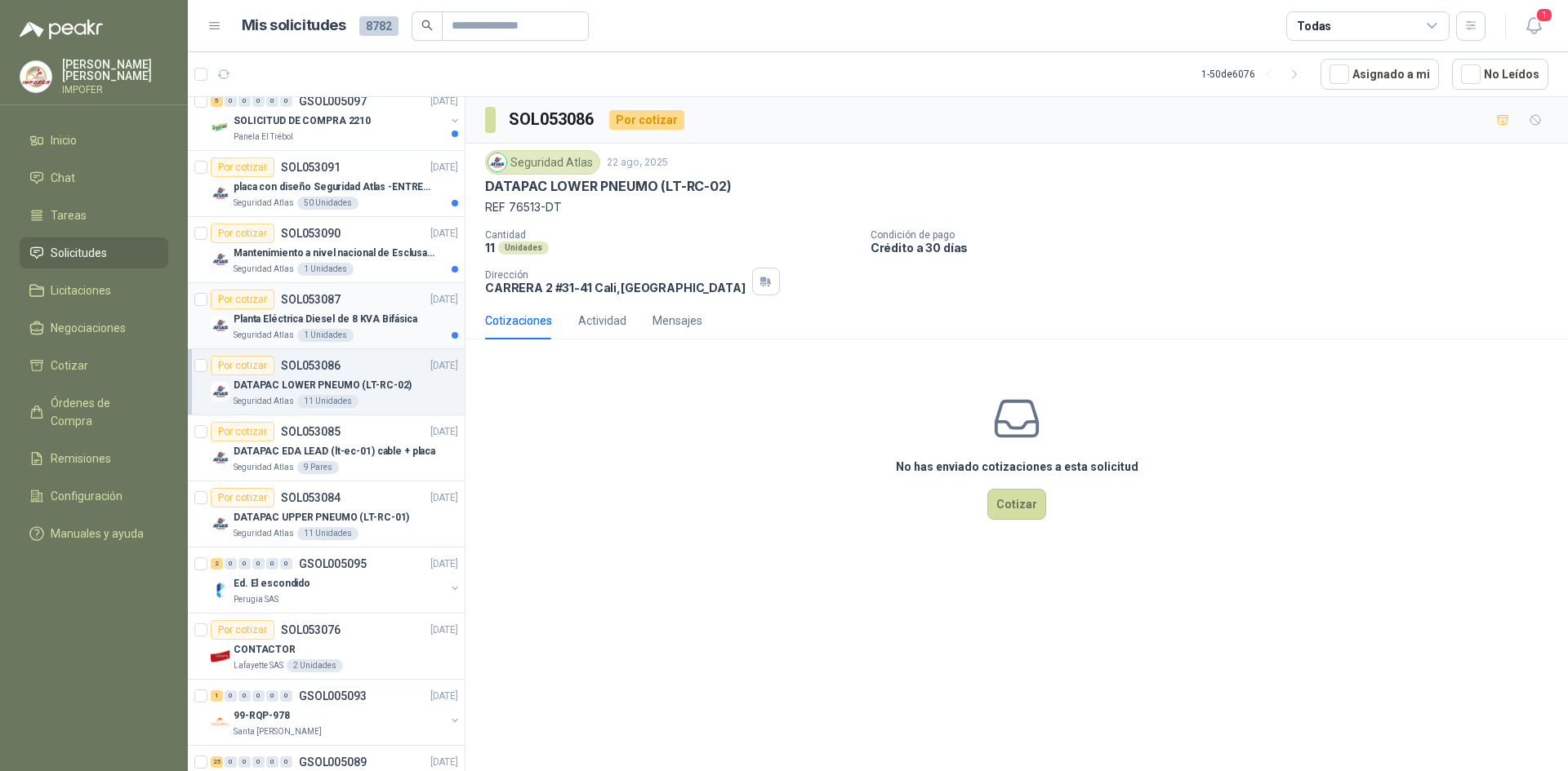
scroll to position [1192, 0]
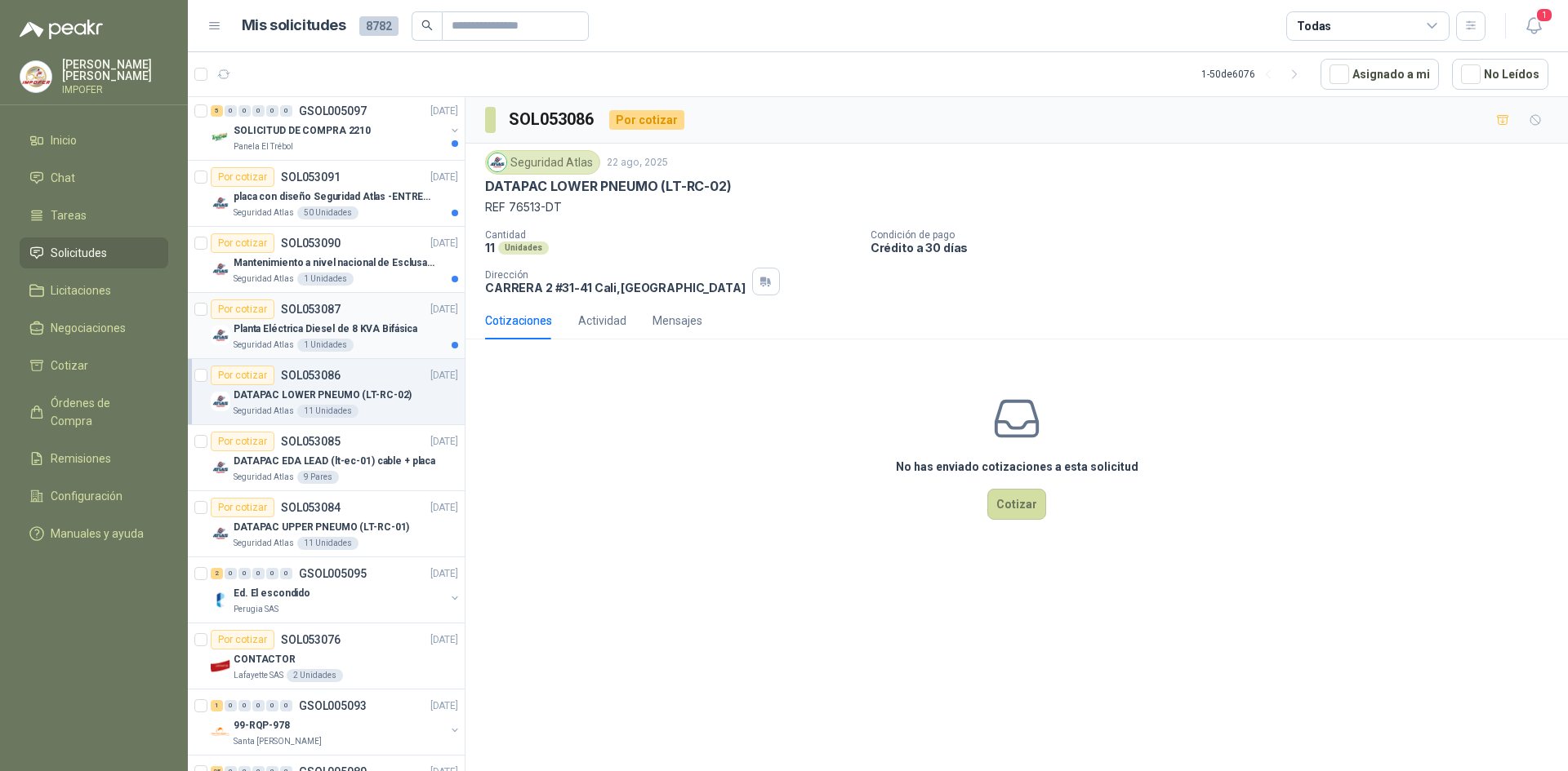
click at [397, 327] on p "Planta Eléctrica Diesel de 8 KVA Bifásica" at bounding box center [326, 329] width 184 height 16
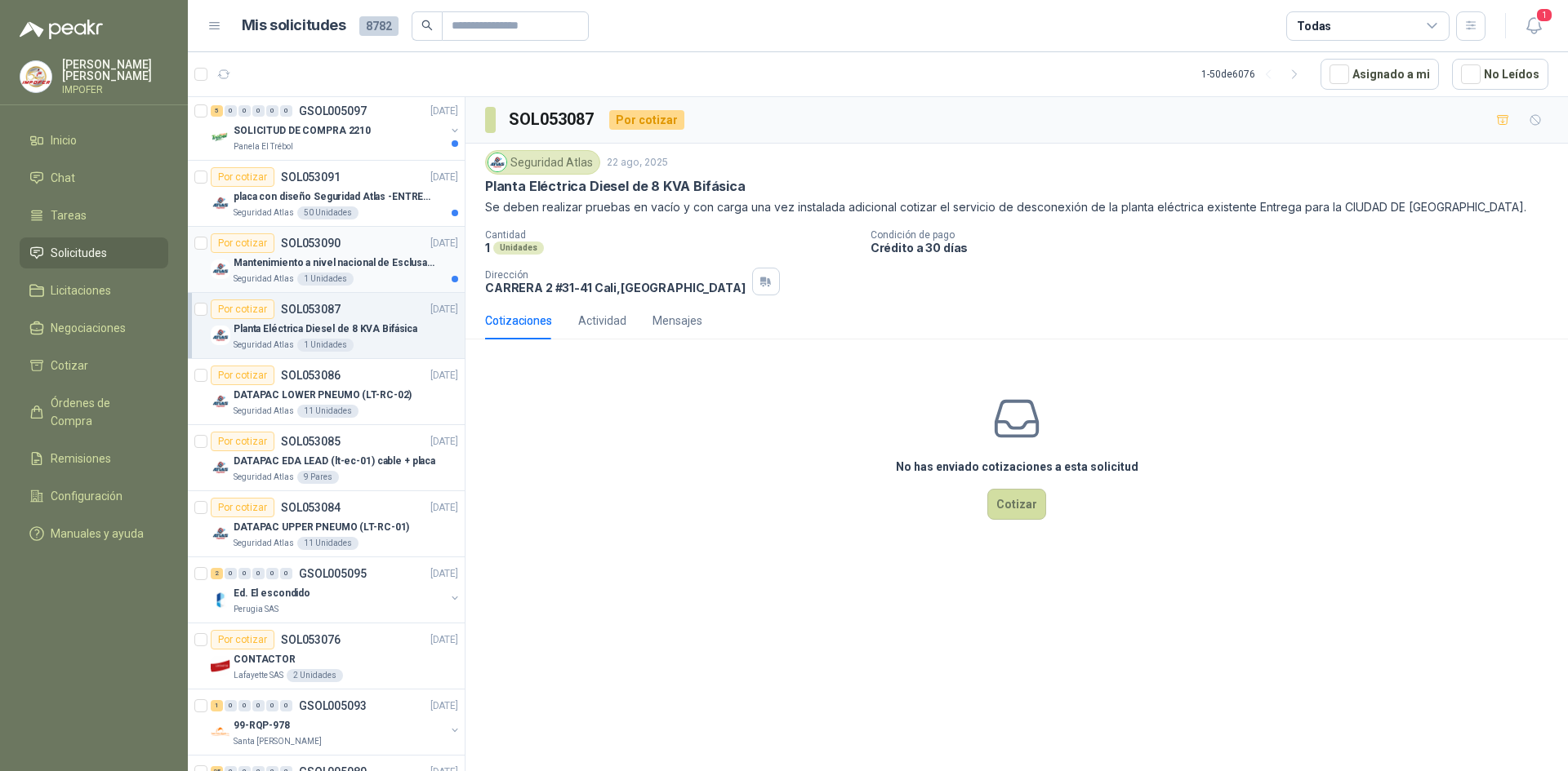
click at [378, 274] on div "Seguridad Atlas 1 Unidades" at bounding box center [346, 279] width 225 height 13
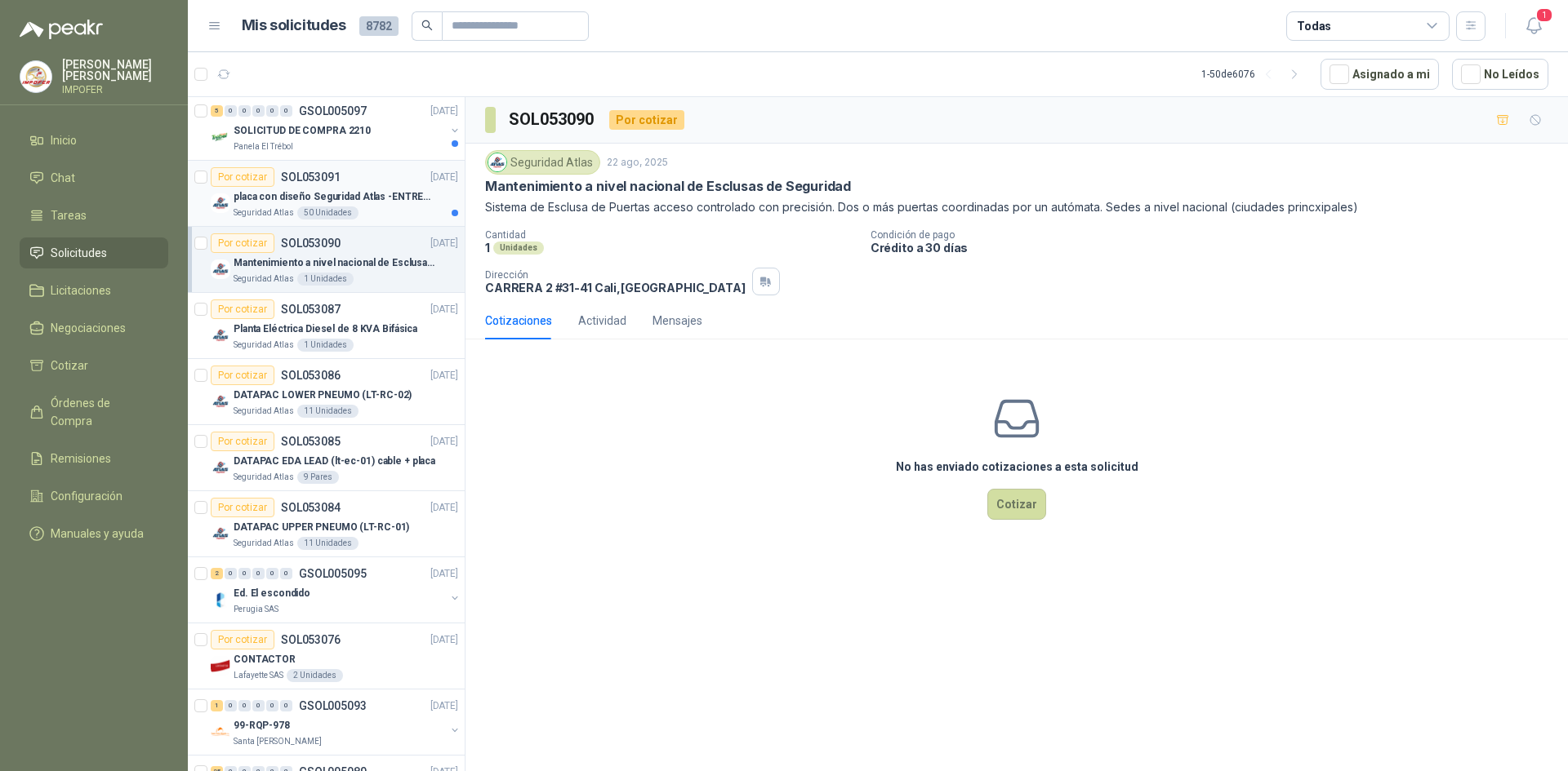
click at [379, 193] on p "placa con diseño Seguridad Atlas -ENTREGA en [GEOGRAPHIC_DATA]" at bounding box center [335, 197] width 203 height 16
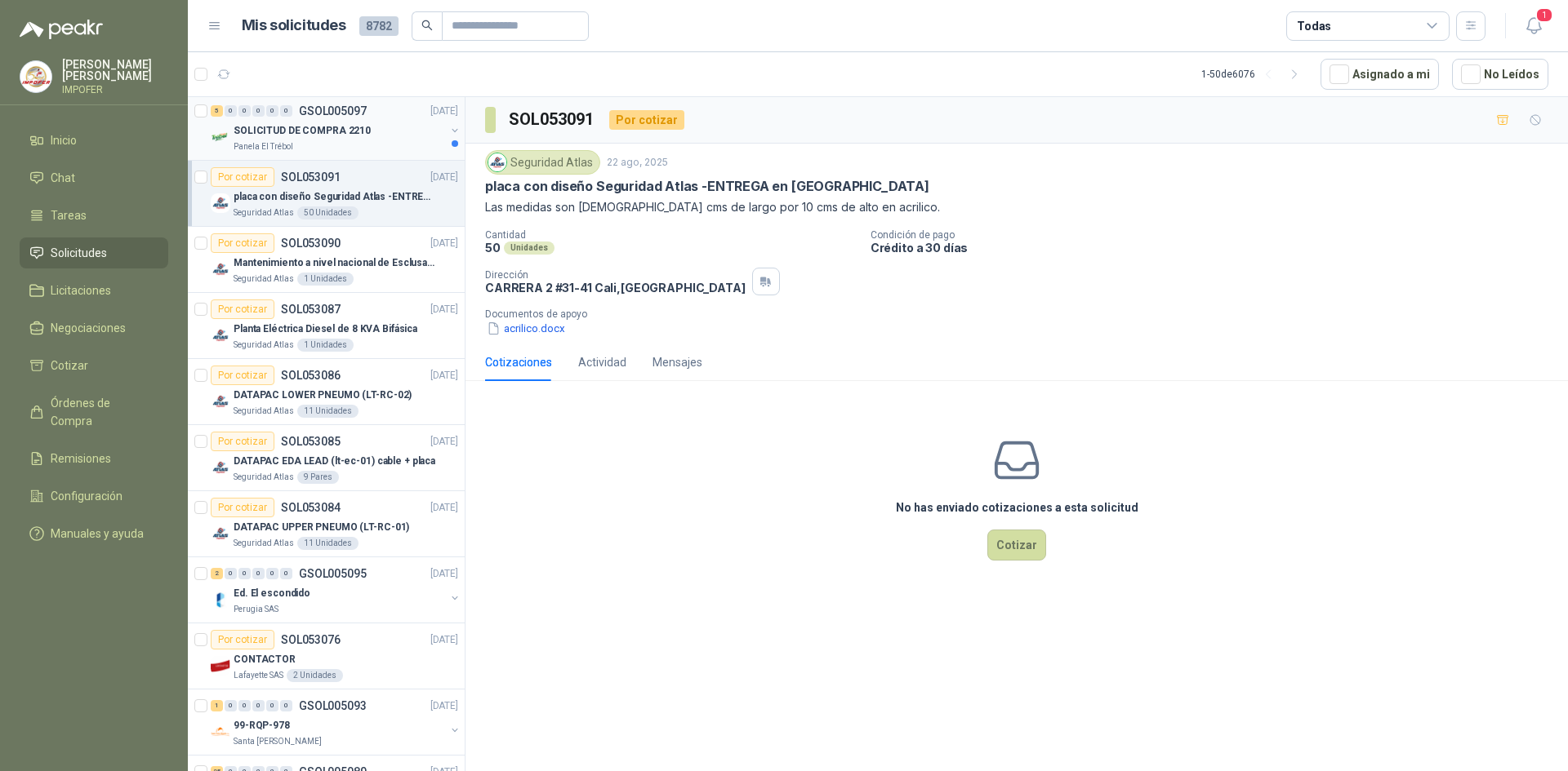
click at [363, 132] on div "SOLICITUD DE COMPRA 2210" at bounding box center [340, 130] width 212 height 19
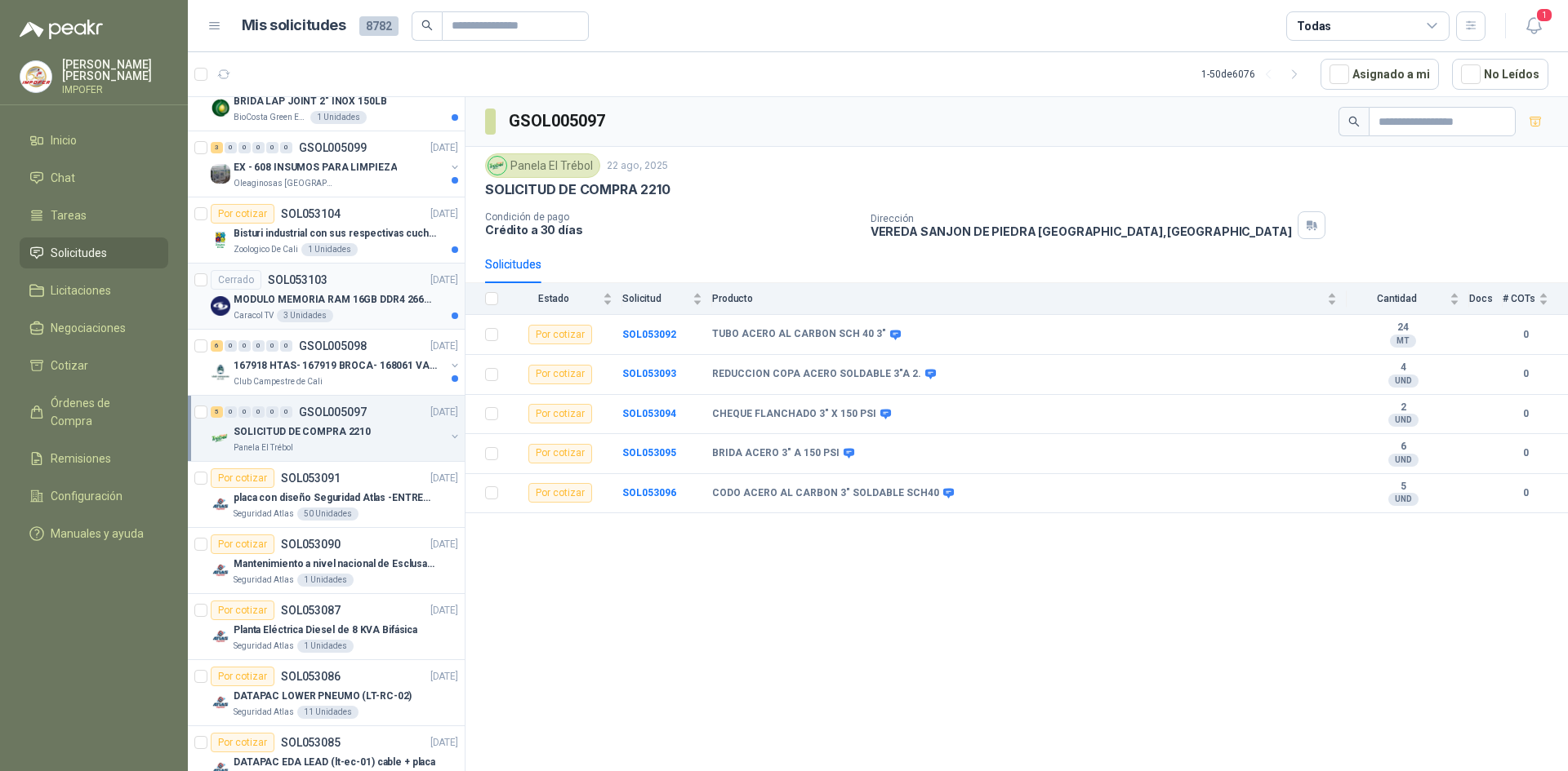
scroll to position [866, 0]
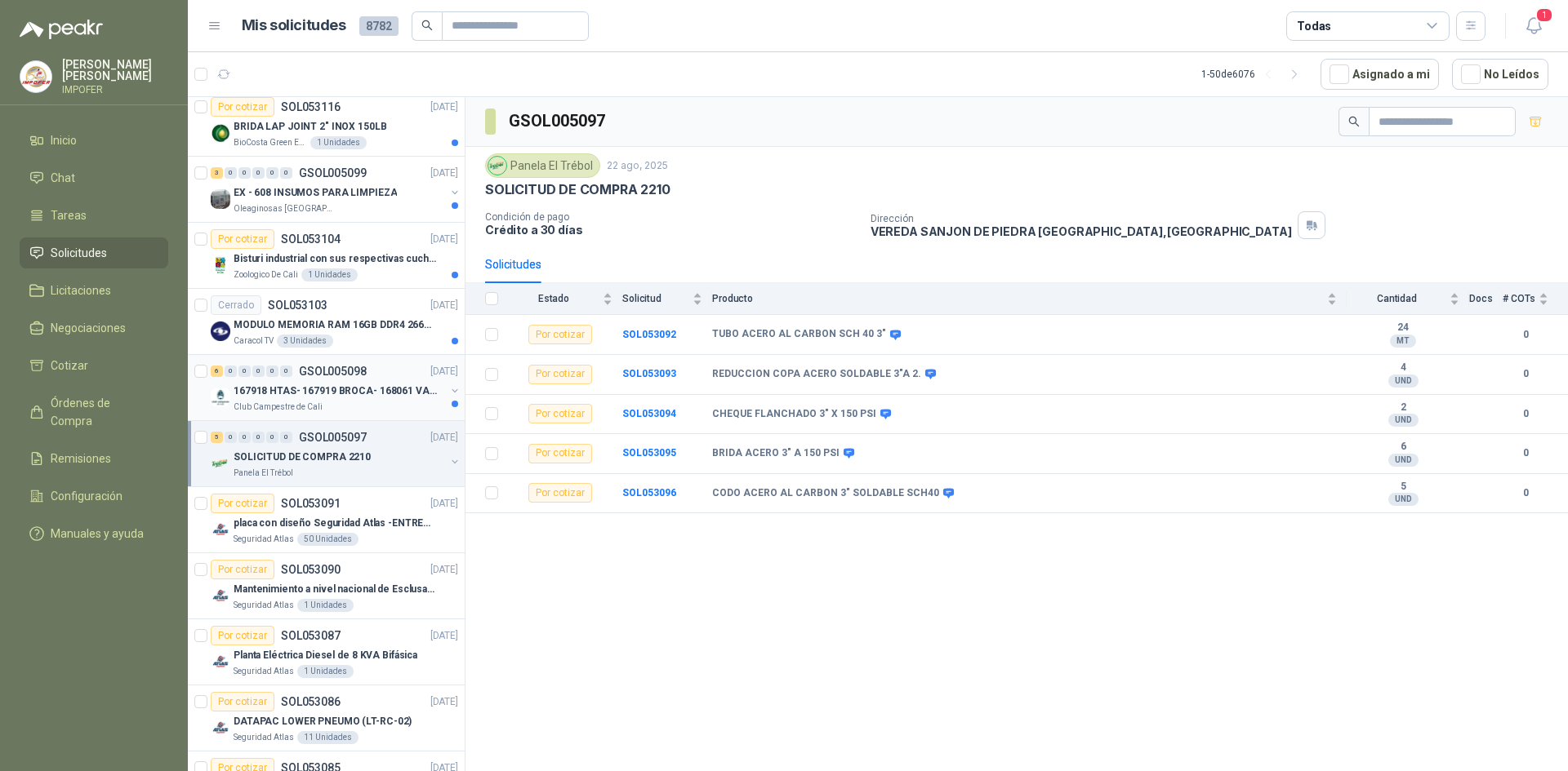
click at [332, 379] on div "6 0 0 0 0 0 GSOL005098 [DATE]" at bounding box center [336, 371] width 251 height 19
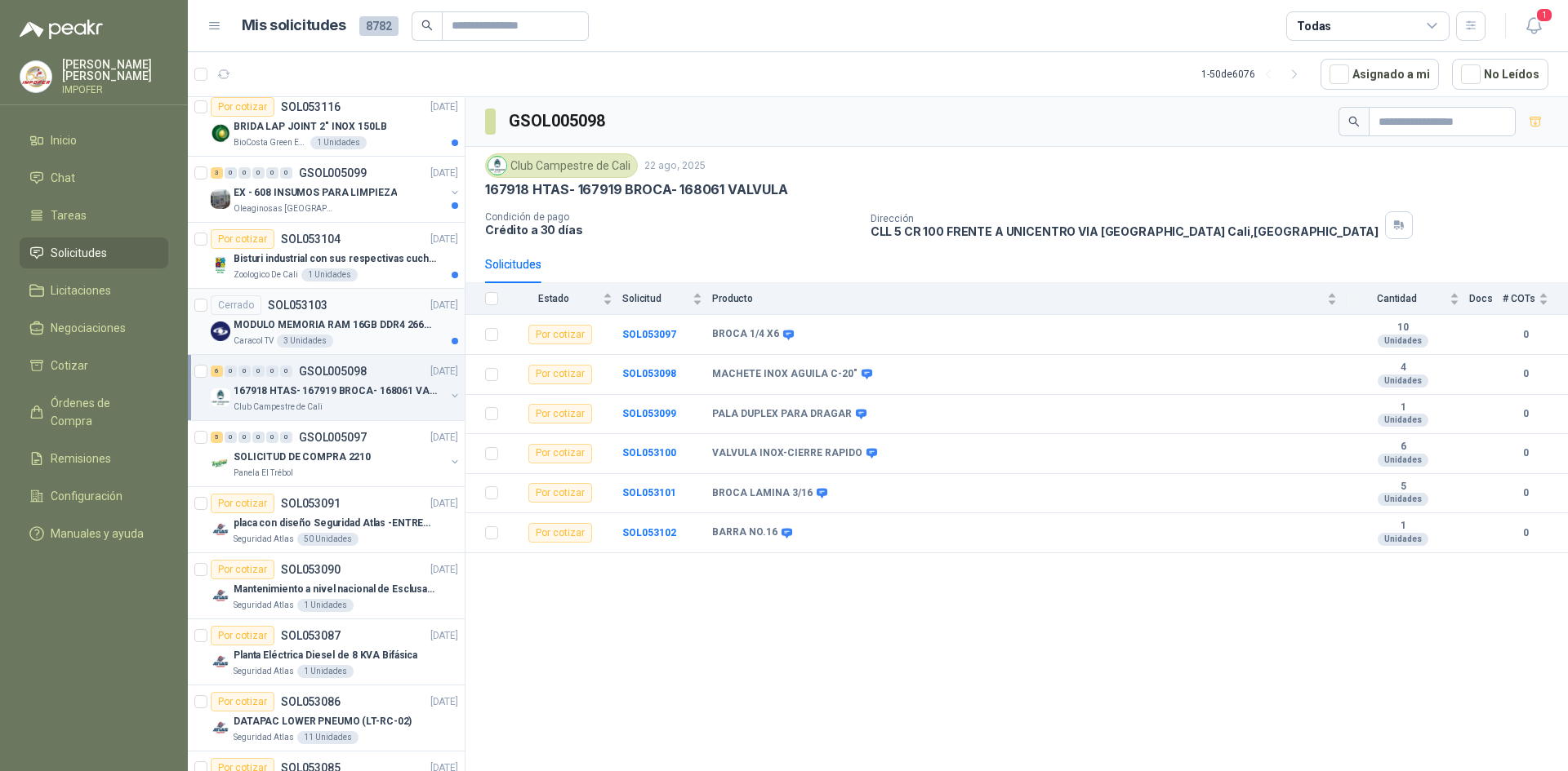
click at [346, 331] on p "MODULO MEMORIA RAM 16GB DDR4 2666 MHZ - PORTATIL" at bounding box center [335, 325] width 203 height 16
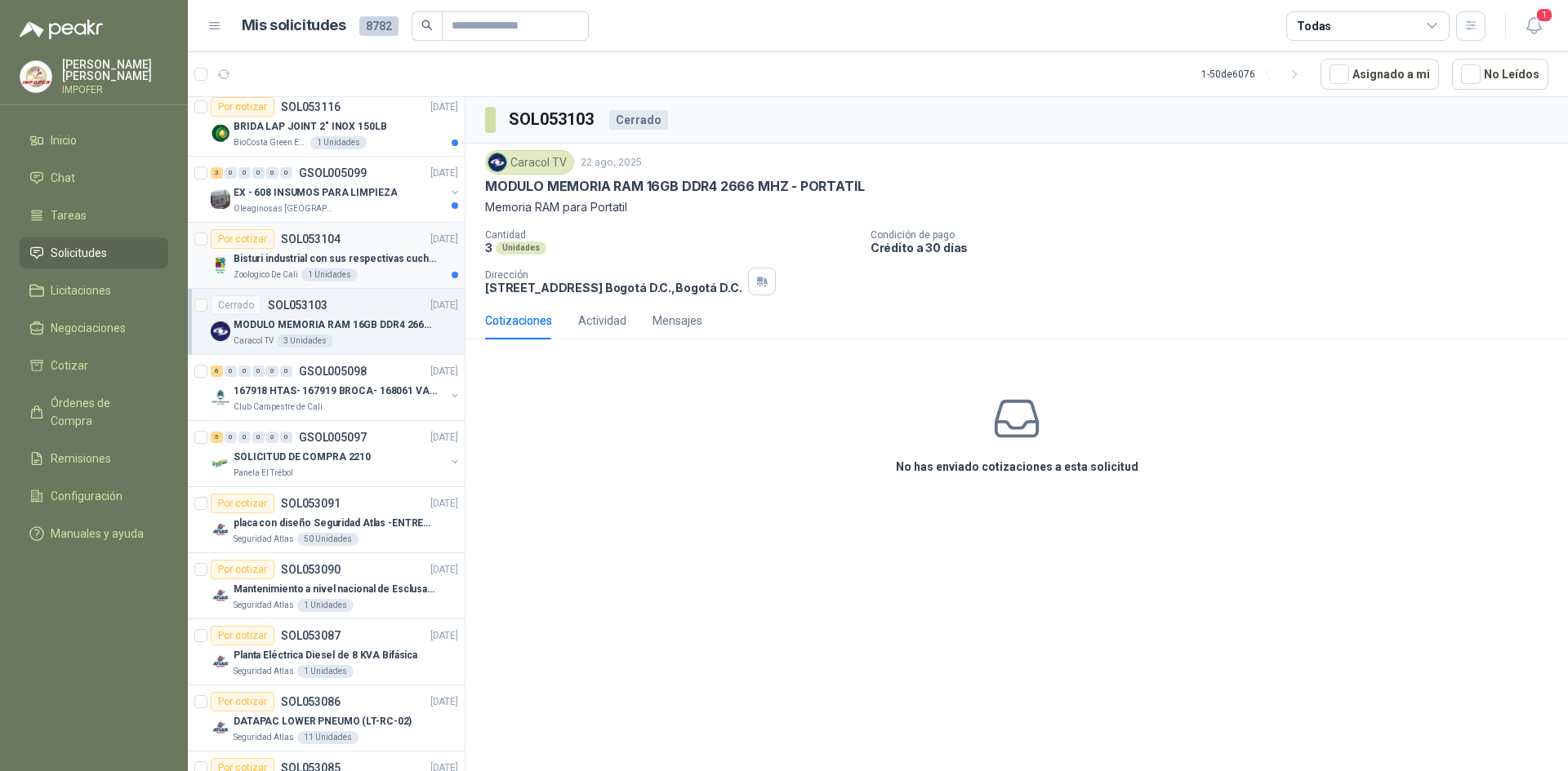
click at [379, 254] on p "Bisturi industrial con sus respectivas cuchillas segun muestra" at bounding box center [335, 259] width 203 height 16
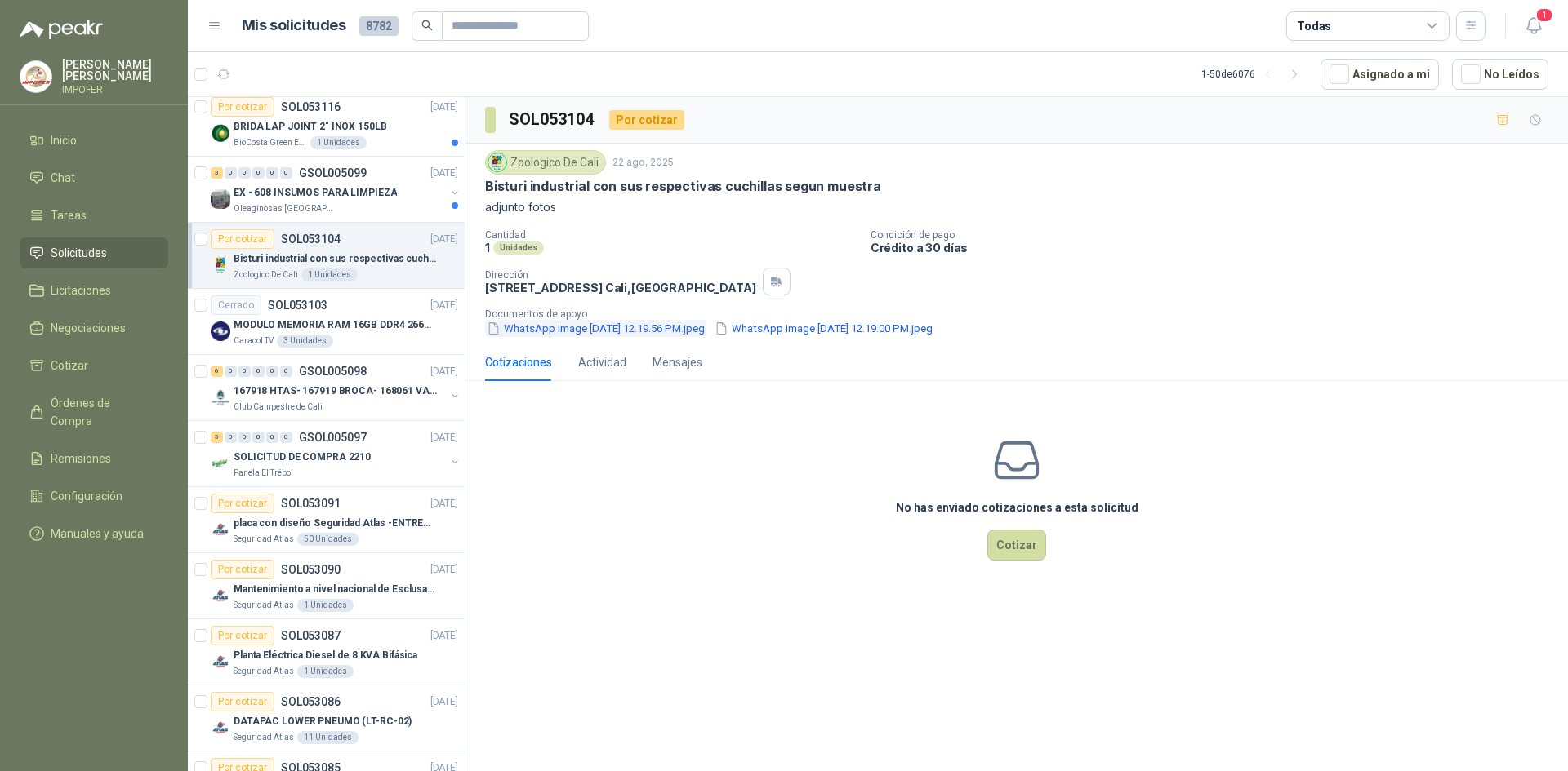
click at [639, 328] on button "WhatsApp Image [DATE] 12.19.56 PM.jpeg" at bounding box center [595, 328] width 221 height 17
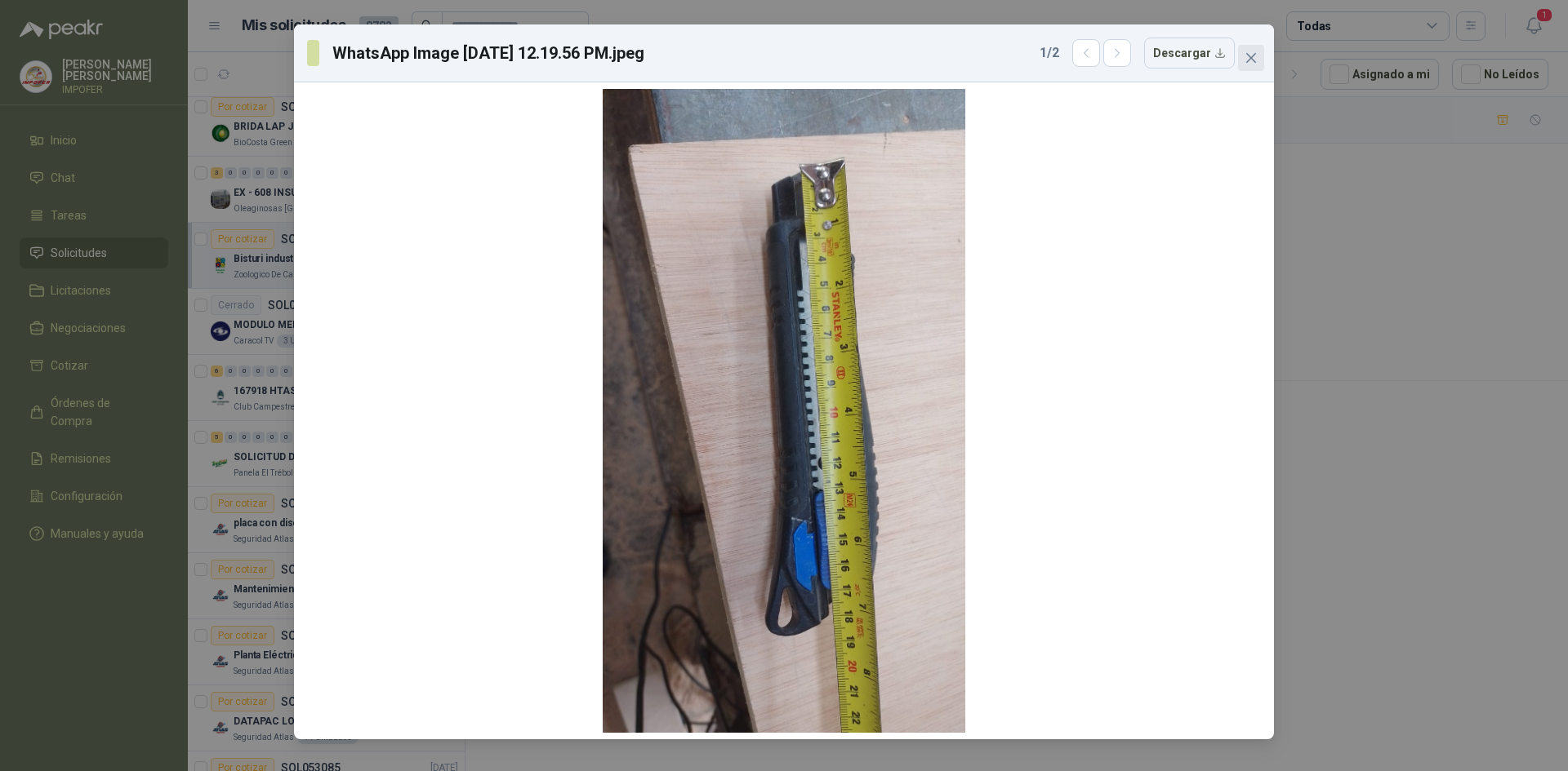
click at [1249, 60] on icon "close" at bounding box center [1251, 58] width 10 height 10
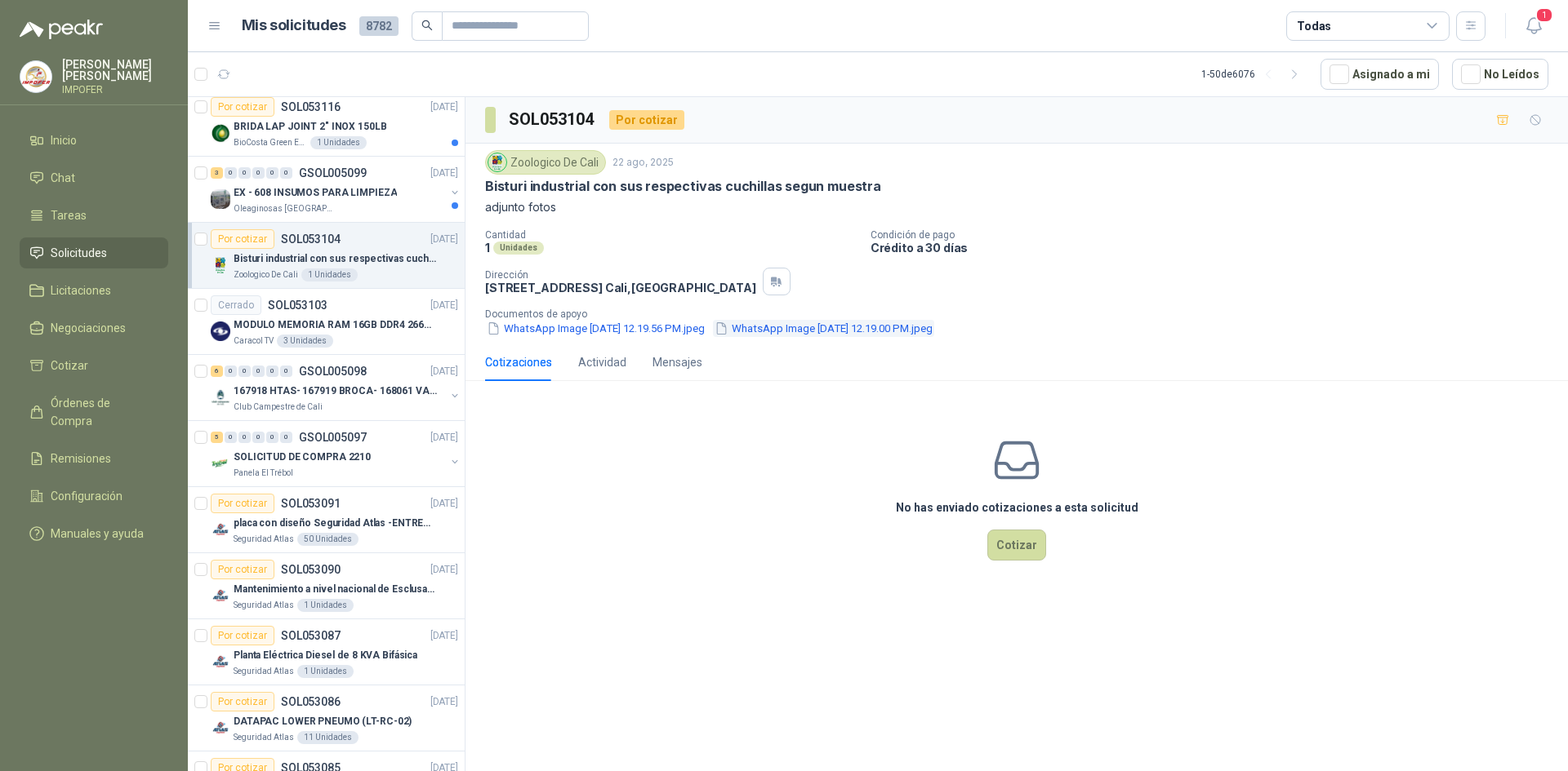
click at [822, 328] on button "WhatsApp Image [DATE] 12.19.00 PM.jpeg" at bounding box center [823, 328] width 221 height 17
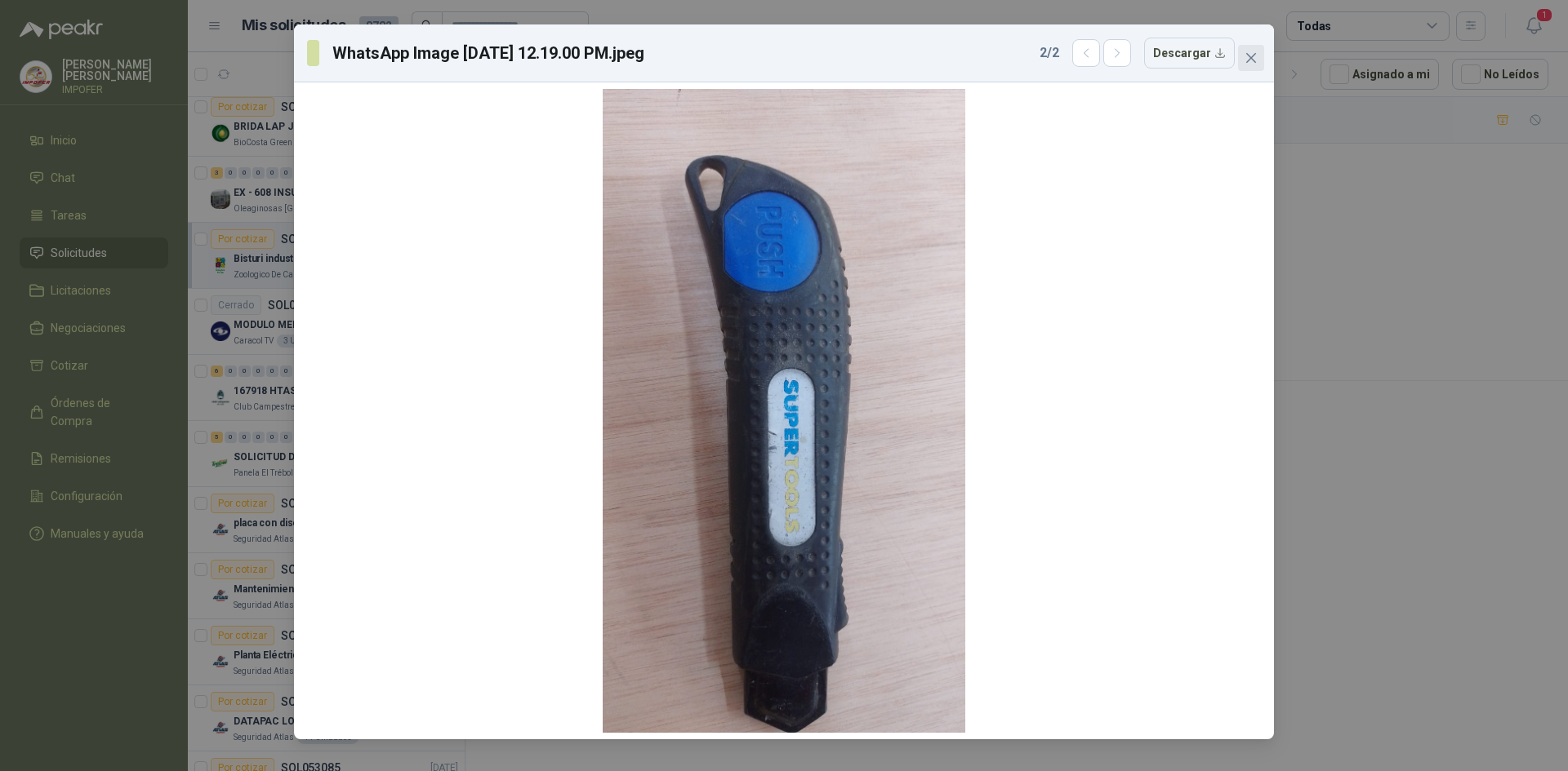
click at [1252, 54] on icon "close" at bounding box center [1251, 58] width 13 height 13
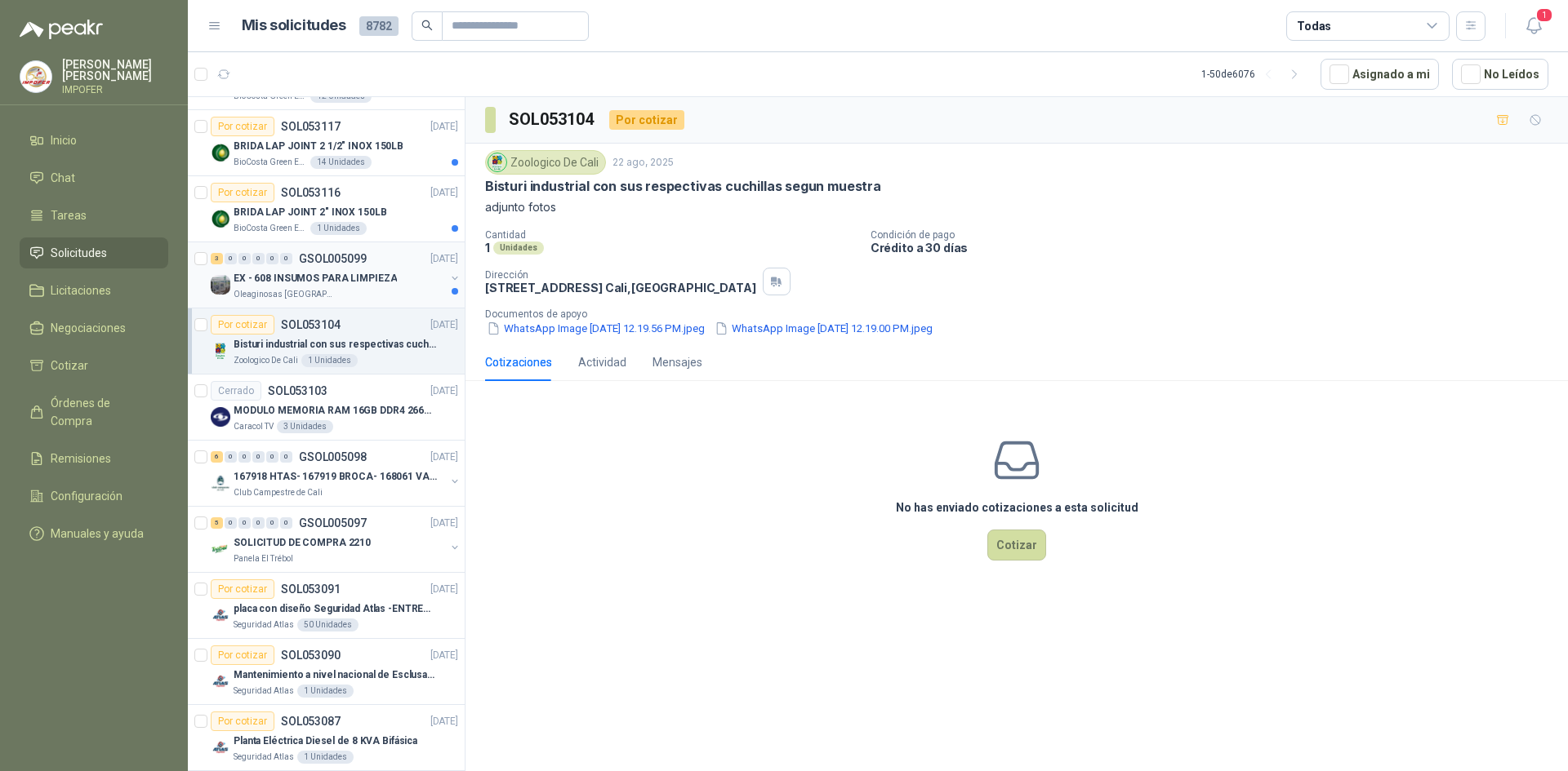
scroll to position [621, 0]
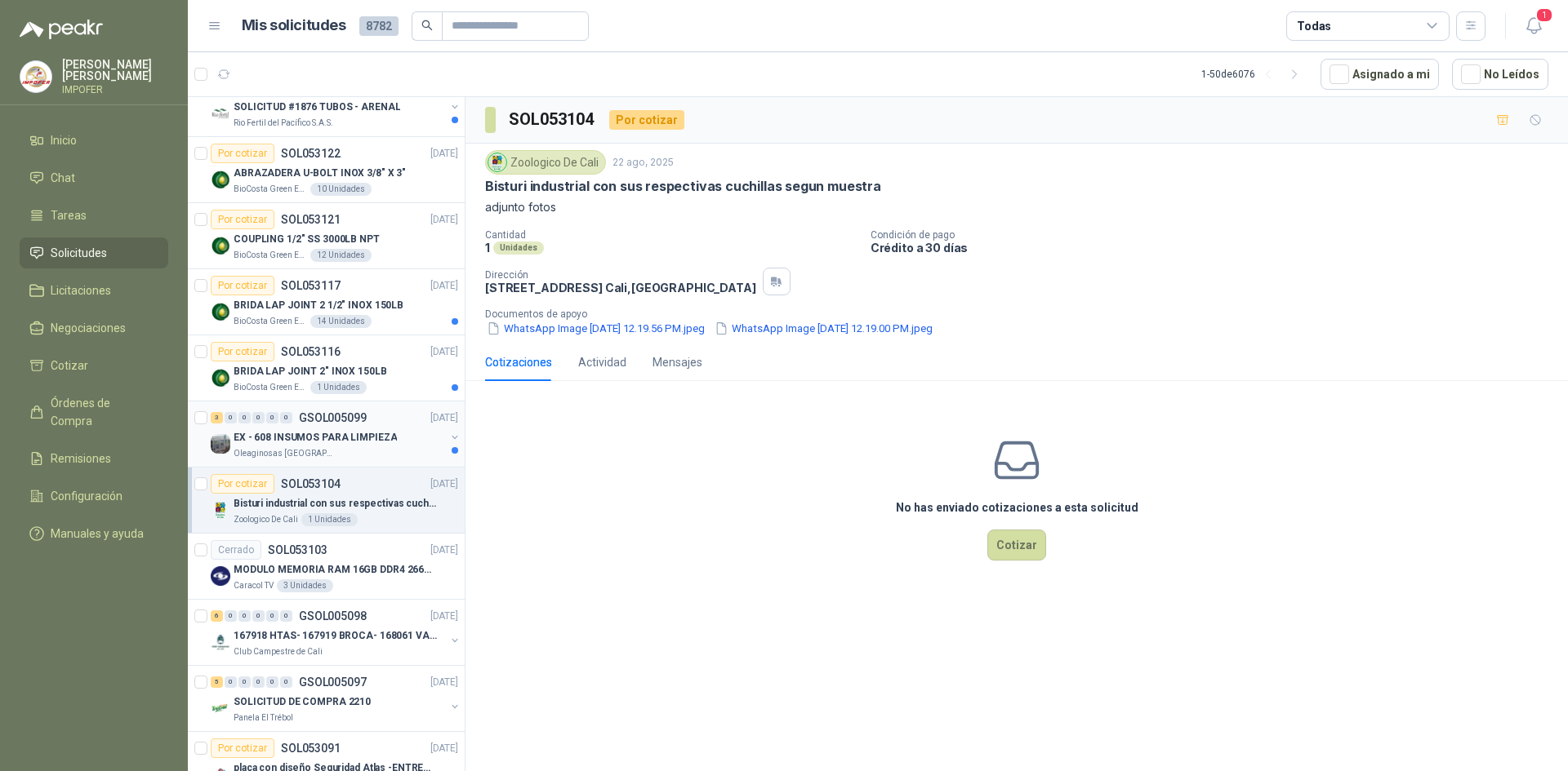
click at [352, 440] on p "EX - 608 INSUMOS PARA LIMPIEZA" at bounding box center [316, 438] width 163 height 16
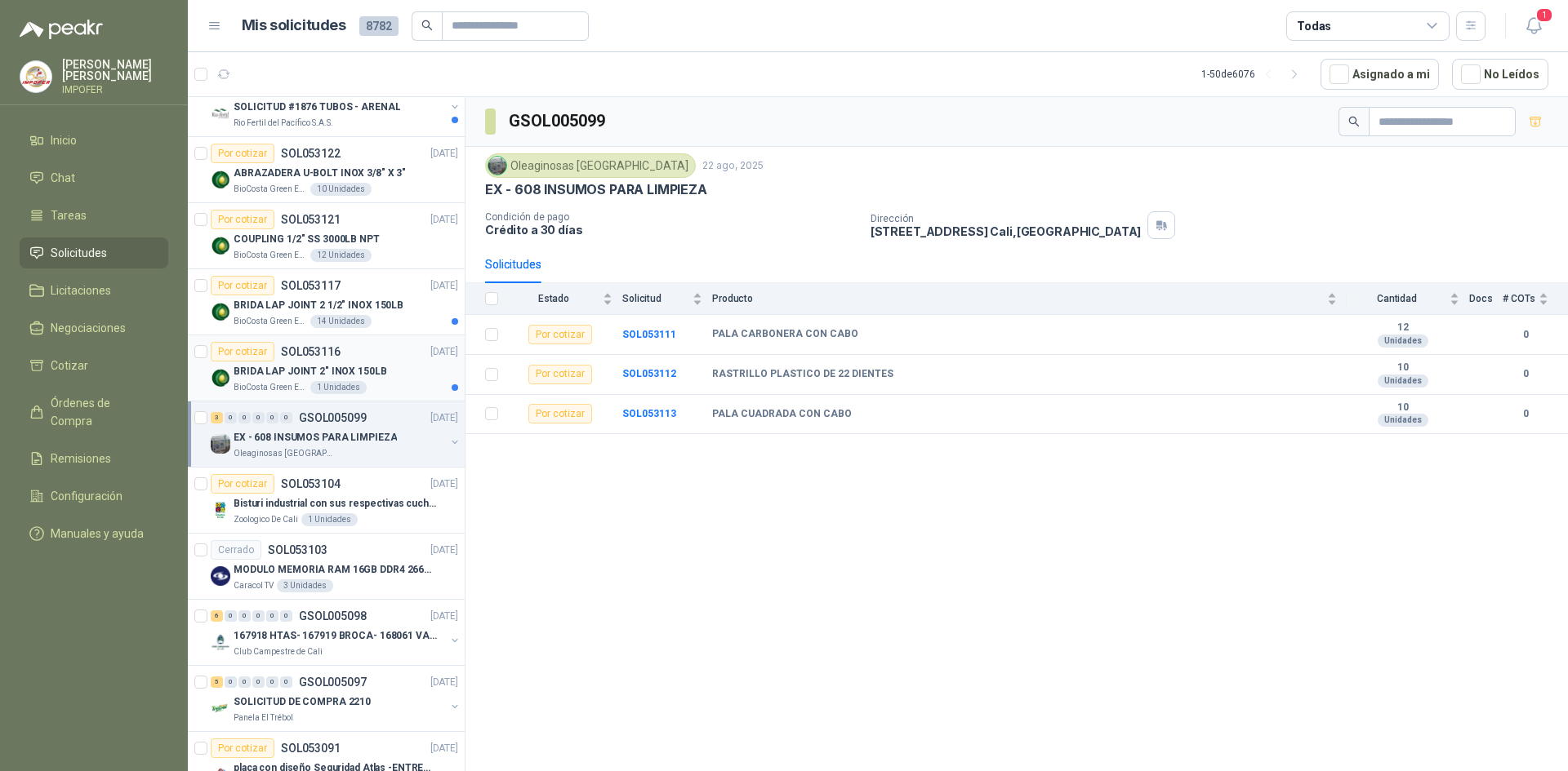
click at [362, 384] on div "BioCosta Green Energy S.A.S 1 Unidades" at bounding box center [346, 388] width 225 height 13
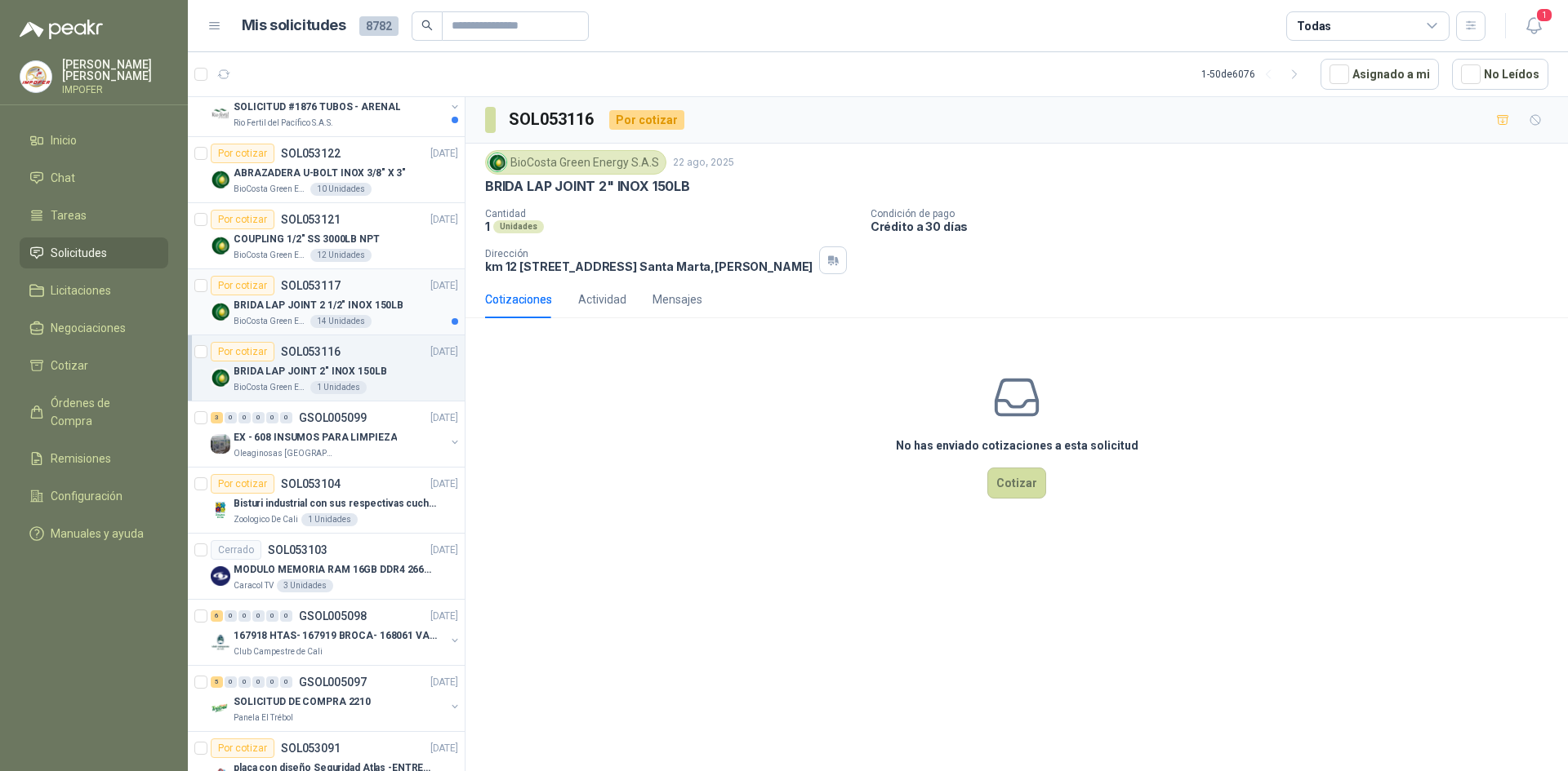
click at [367, 321] on div "BioCosta Green Energy S.A.S 14 Unidades" at bounding box center [346, 322] width 225 height 13
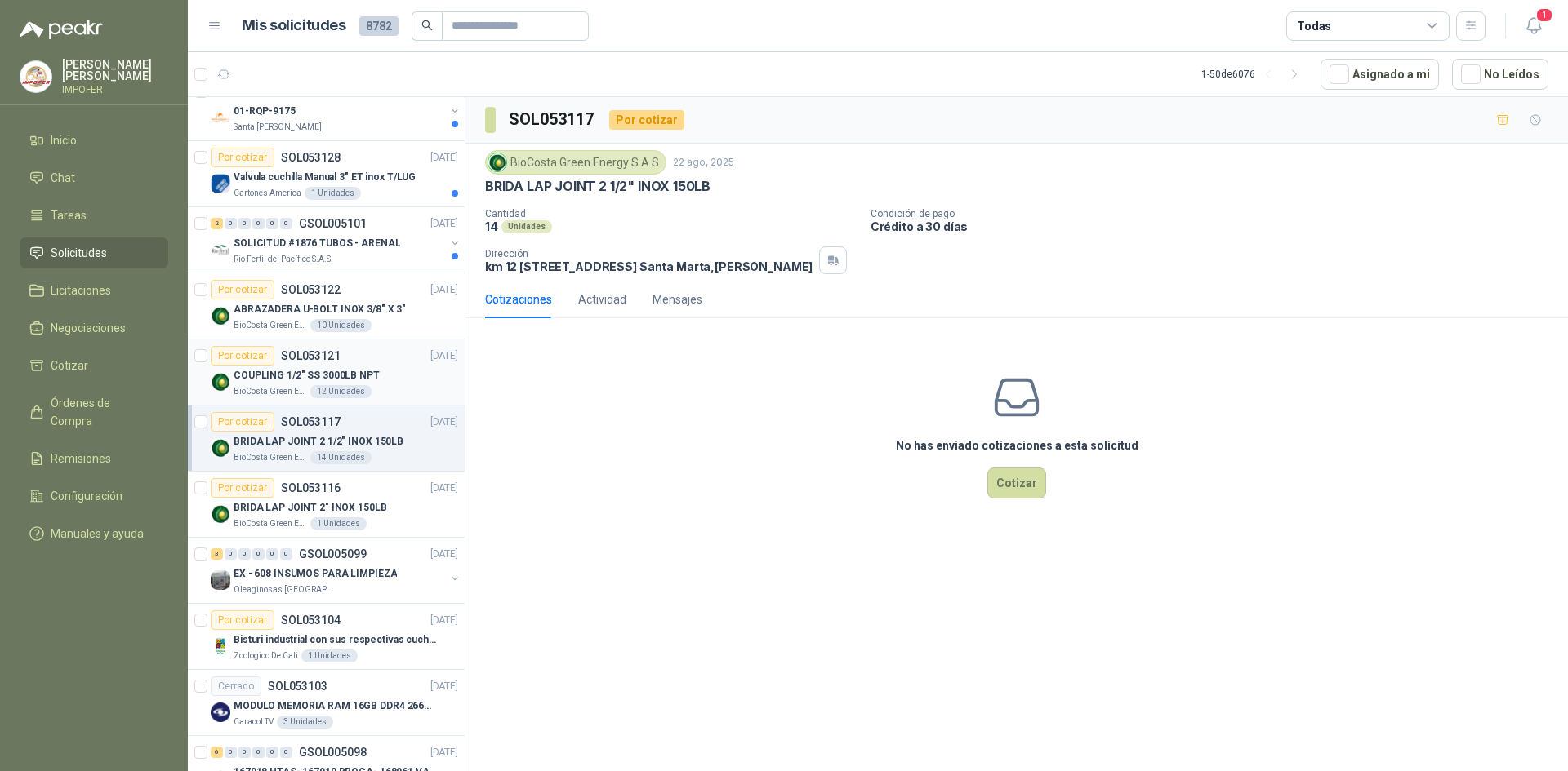
scroll to position [457, 0]
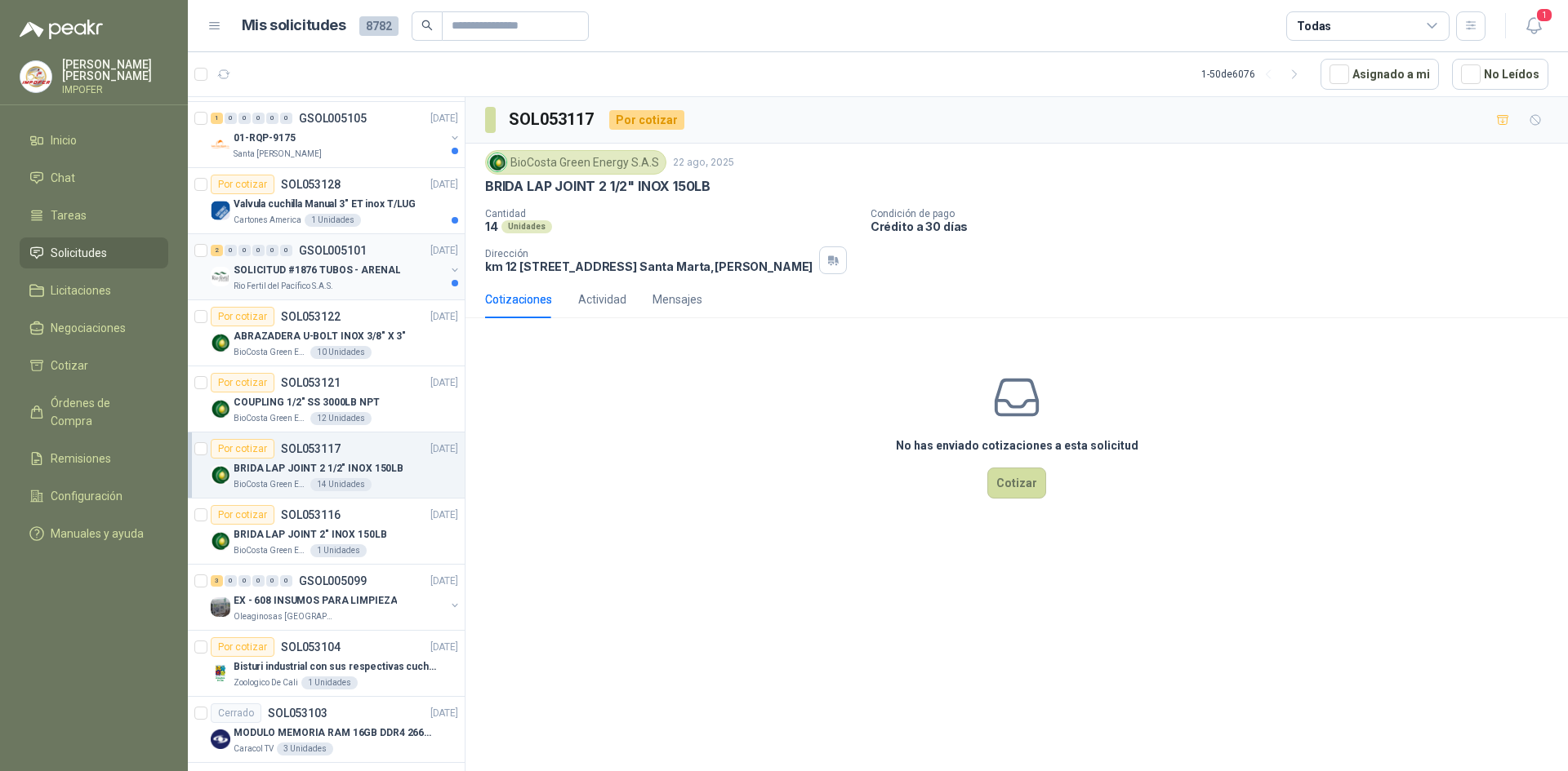
click at [362, 275] on p "SOLICITUD #1876 TUBOS - ARENAL" at bounding box center [317, 270] width 166 height 16
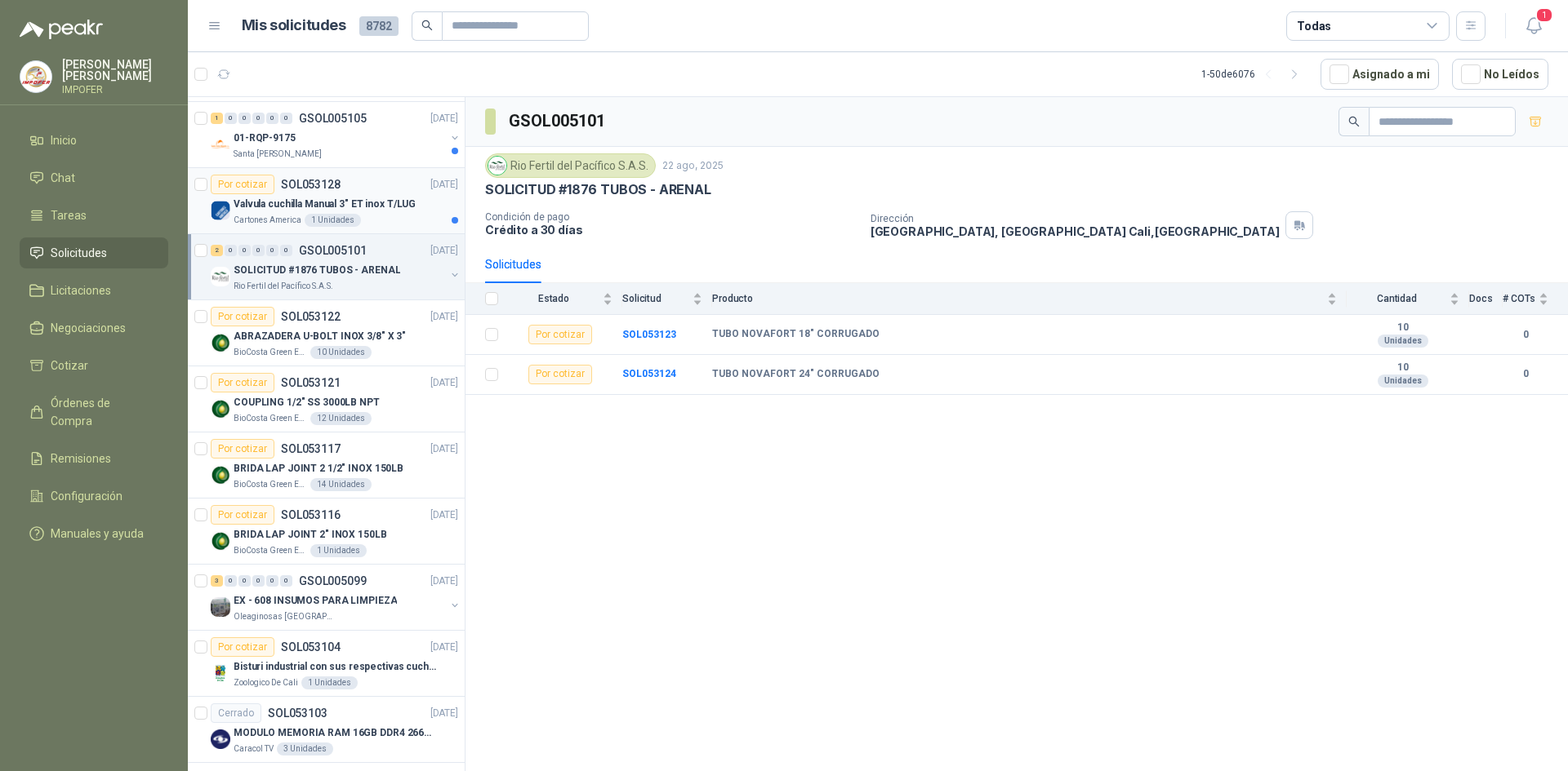
click at [343, 202] on p "Valvula cuchilla Manual 3" ET inox T/LUG" at bounding box center [325, 204] width 182 height 16
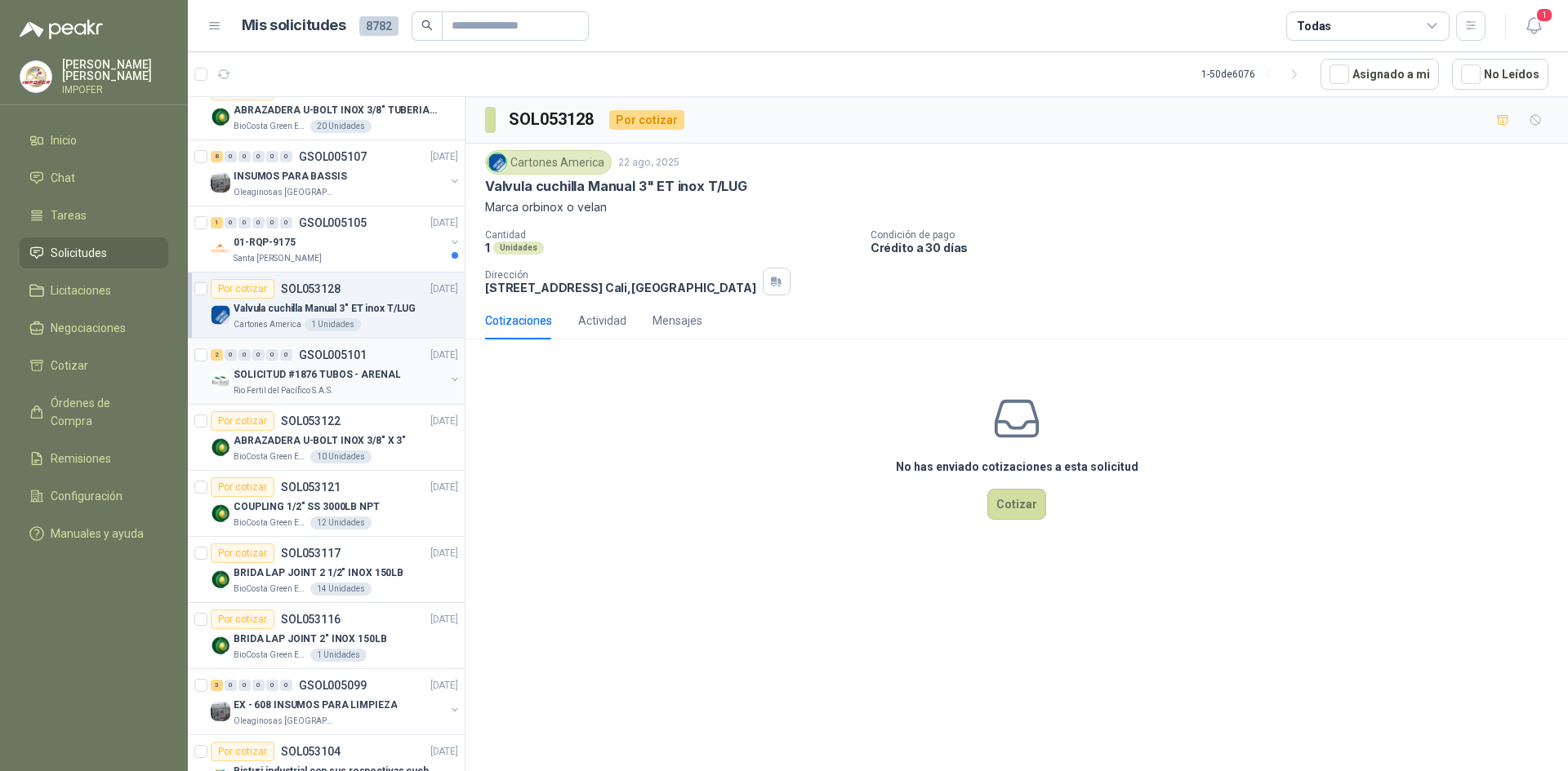
scroll to position [213, 0]
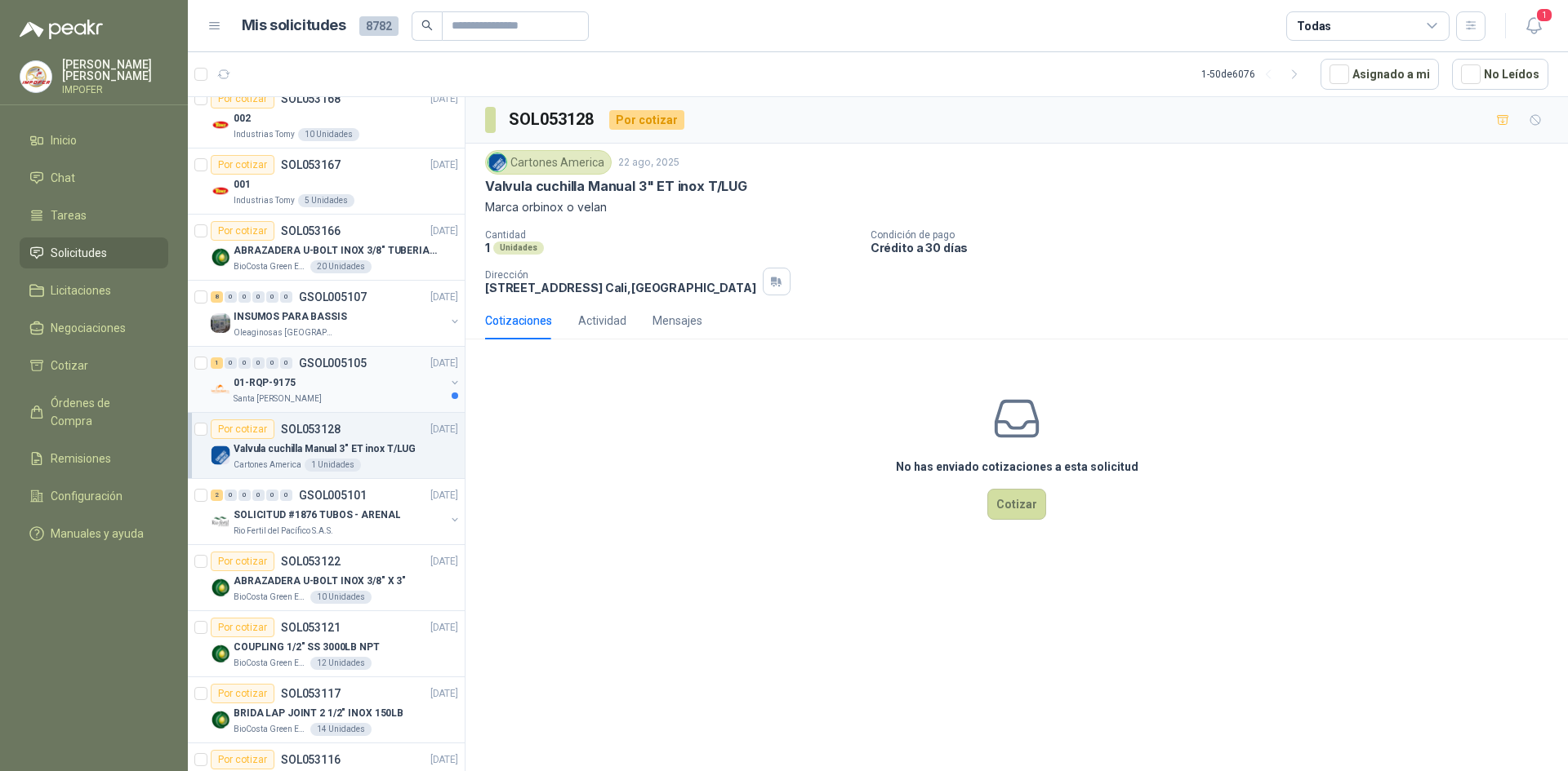
click at [381, 379] on div "01-RQP-9175" at bounding box center [340, 382] width 212 height 19
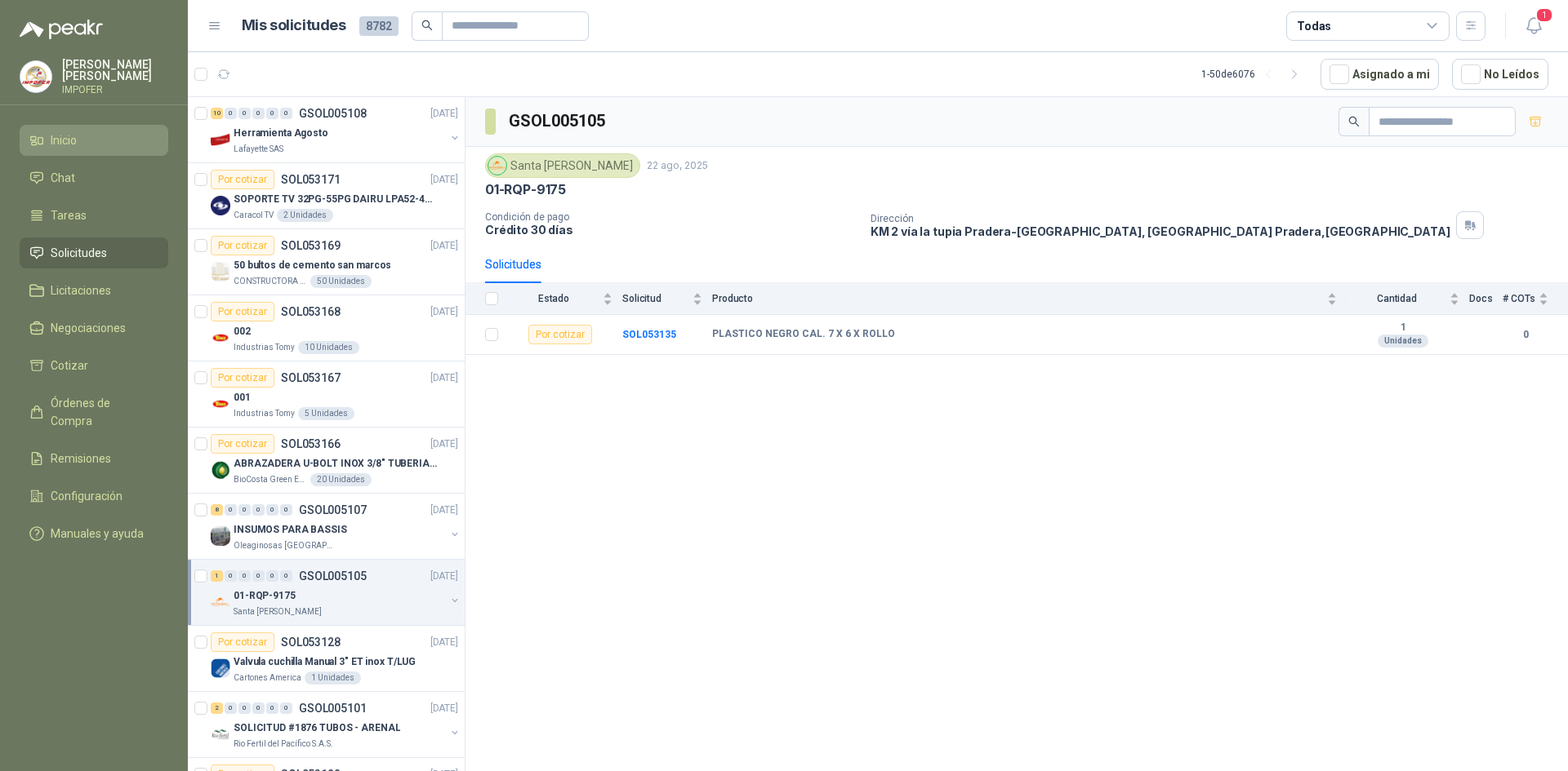
click at [84, 135] on li "Inicio" at bounding box center [94, 140] width 129 height 18
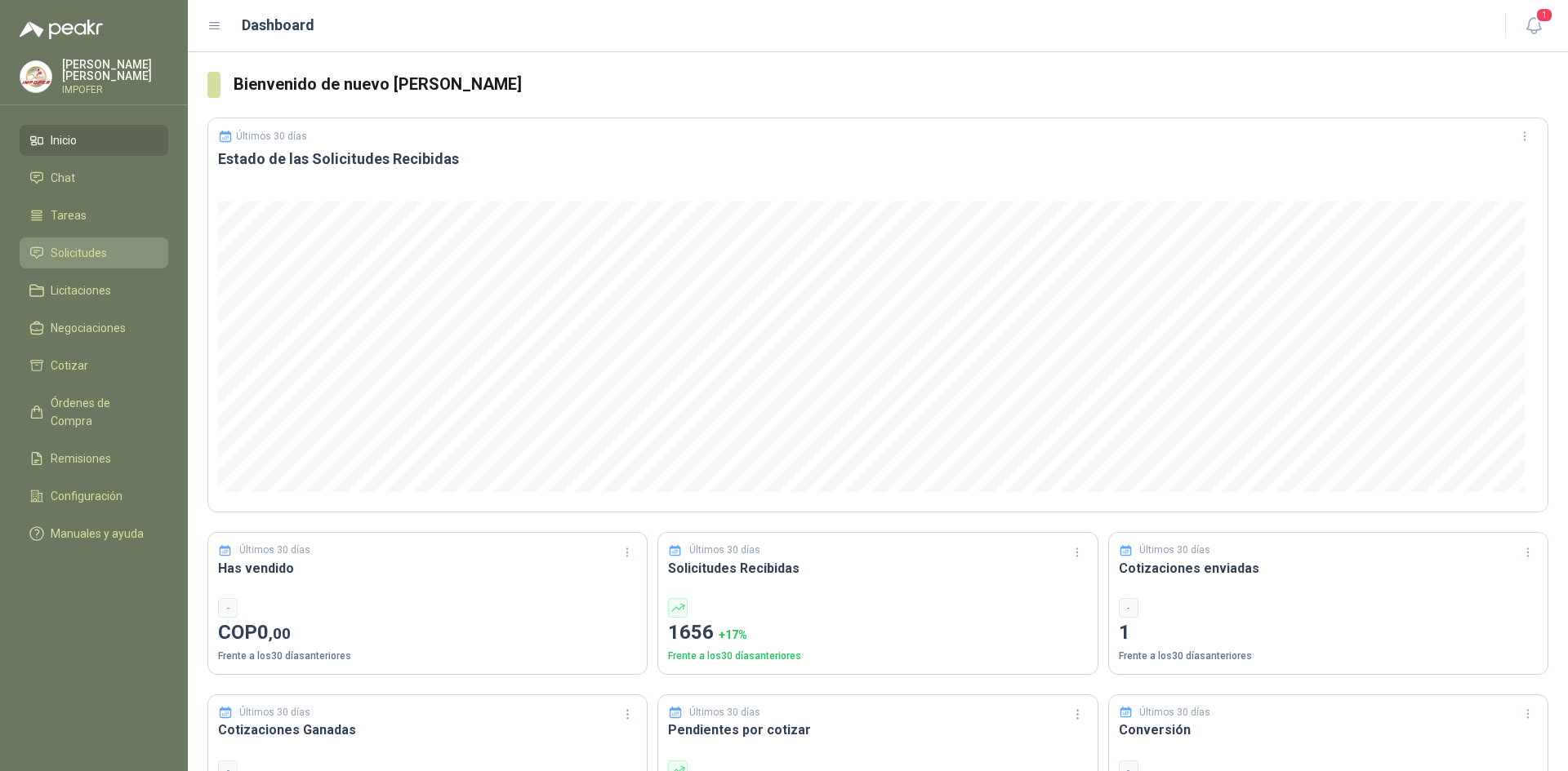
click at [80, 244] on span "Solicitudes" at bounding box center [79, 252] width 57 height 18
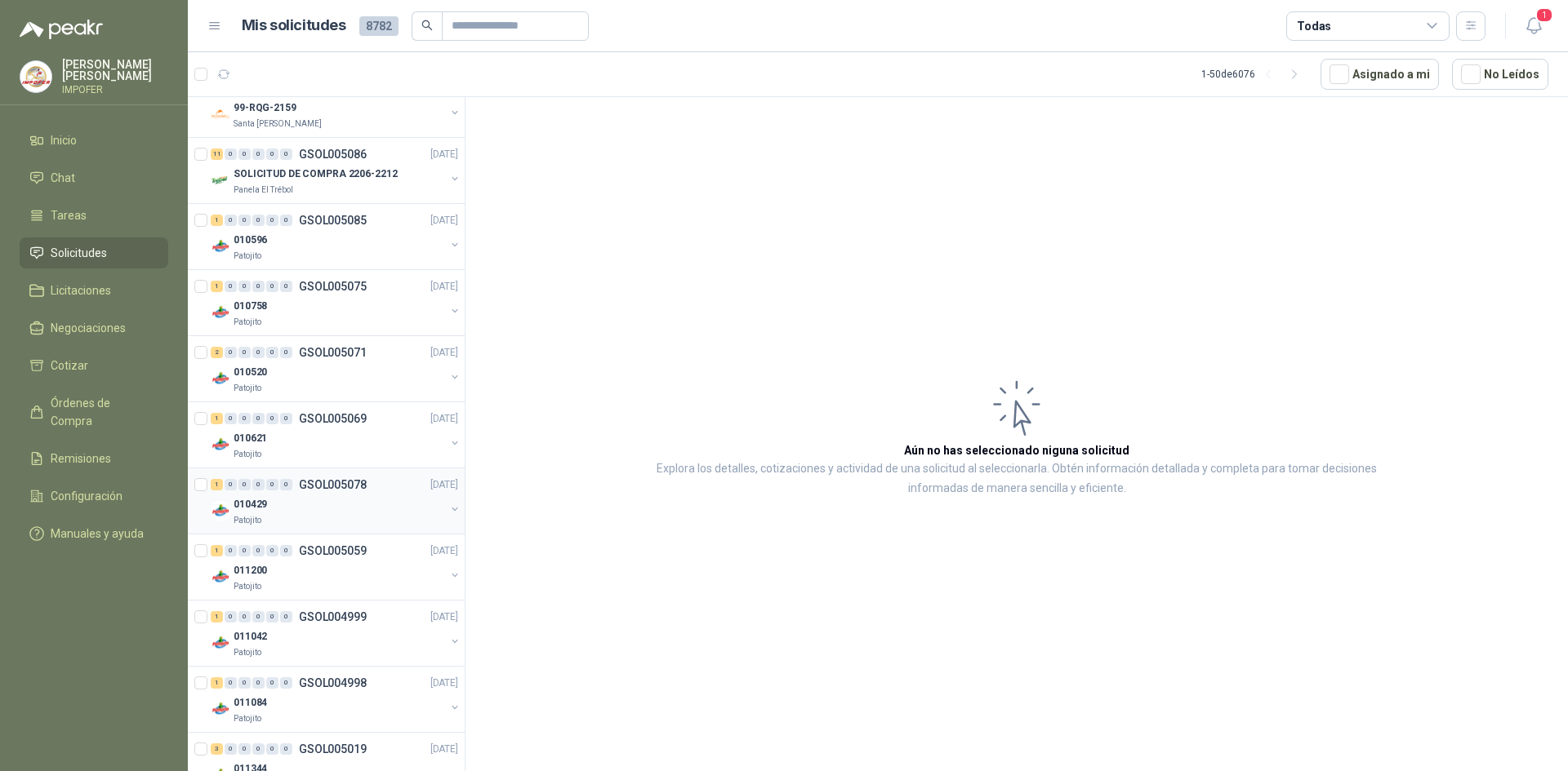
scroll to position [1274, 0]
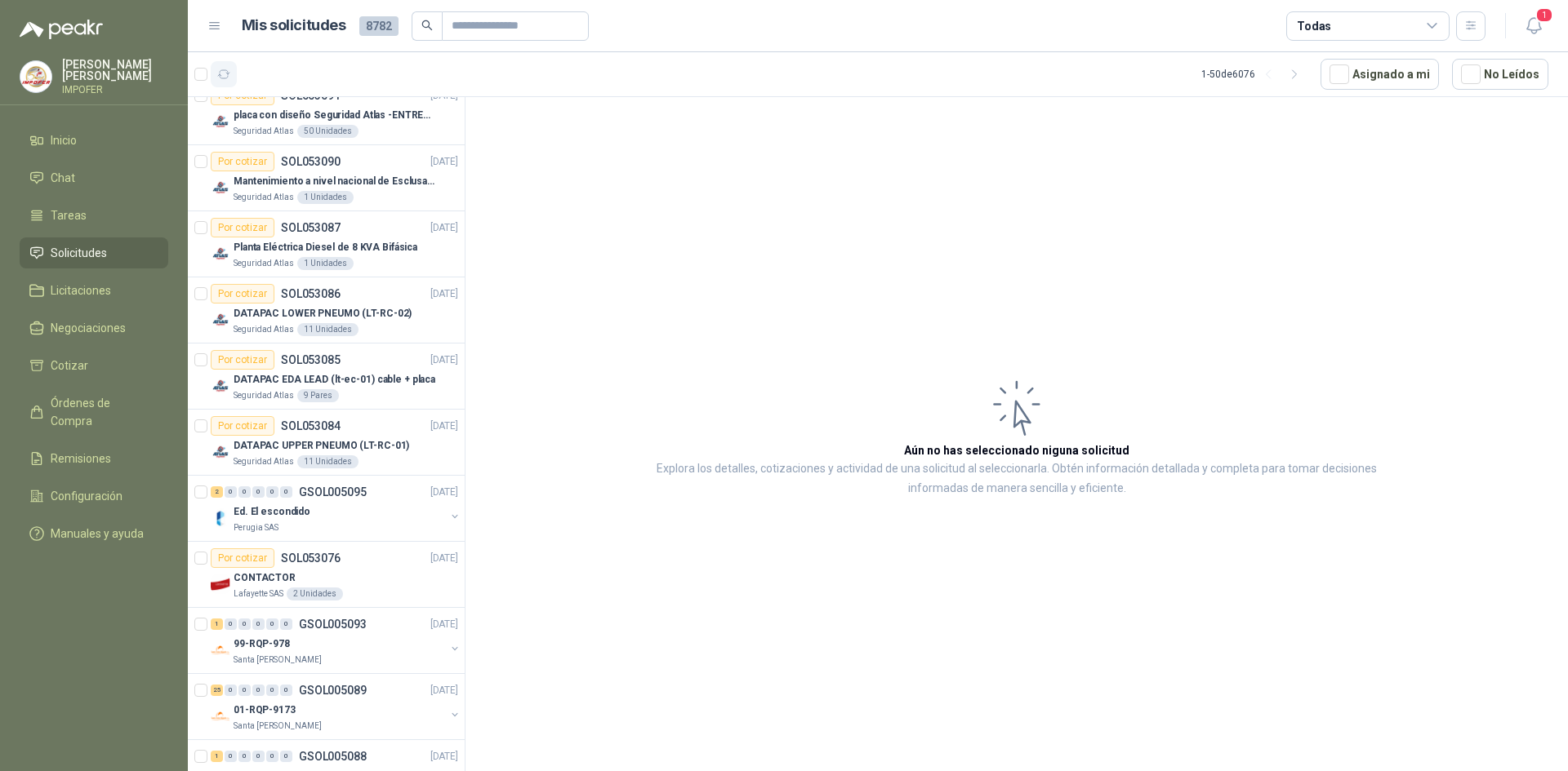
click at [227, 73] on icon "button" at bounding box center [224, 74] width 12 height 8
click at [297, 75] on div "125" at bounding box center [296, 74] width 14 height 14
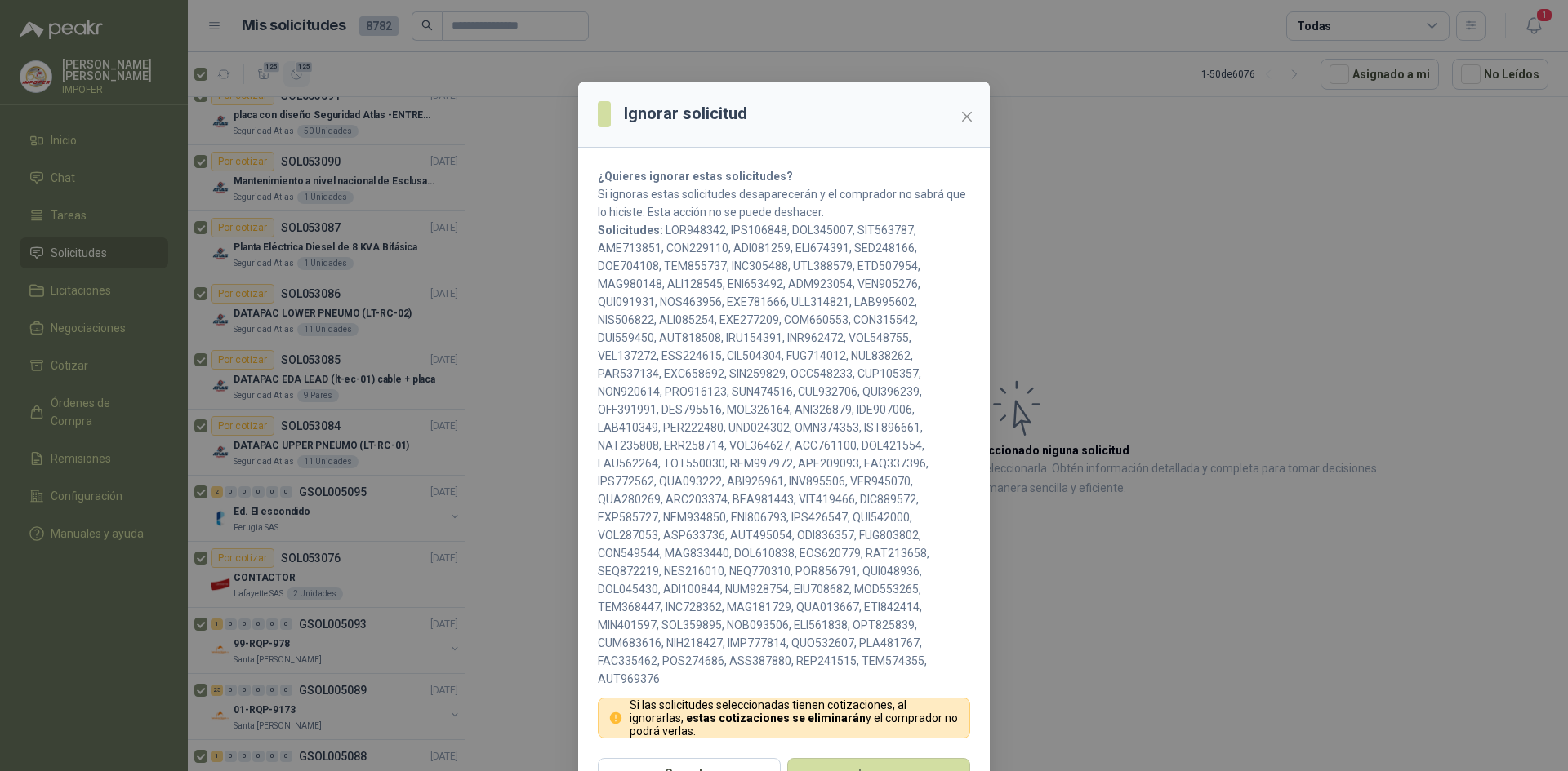
scroll to position [38, 0]
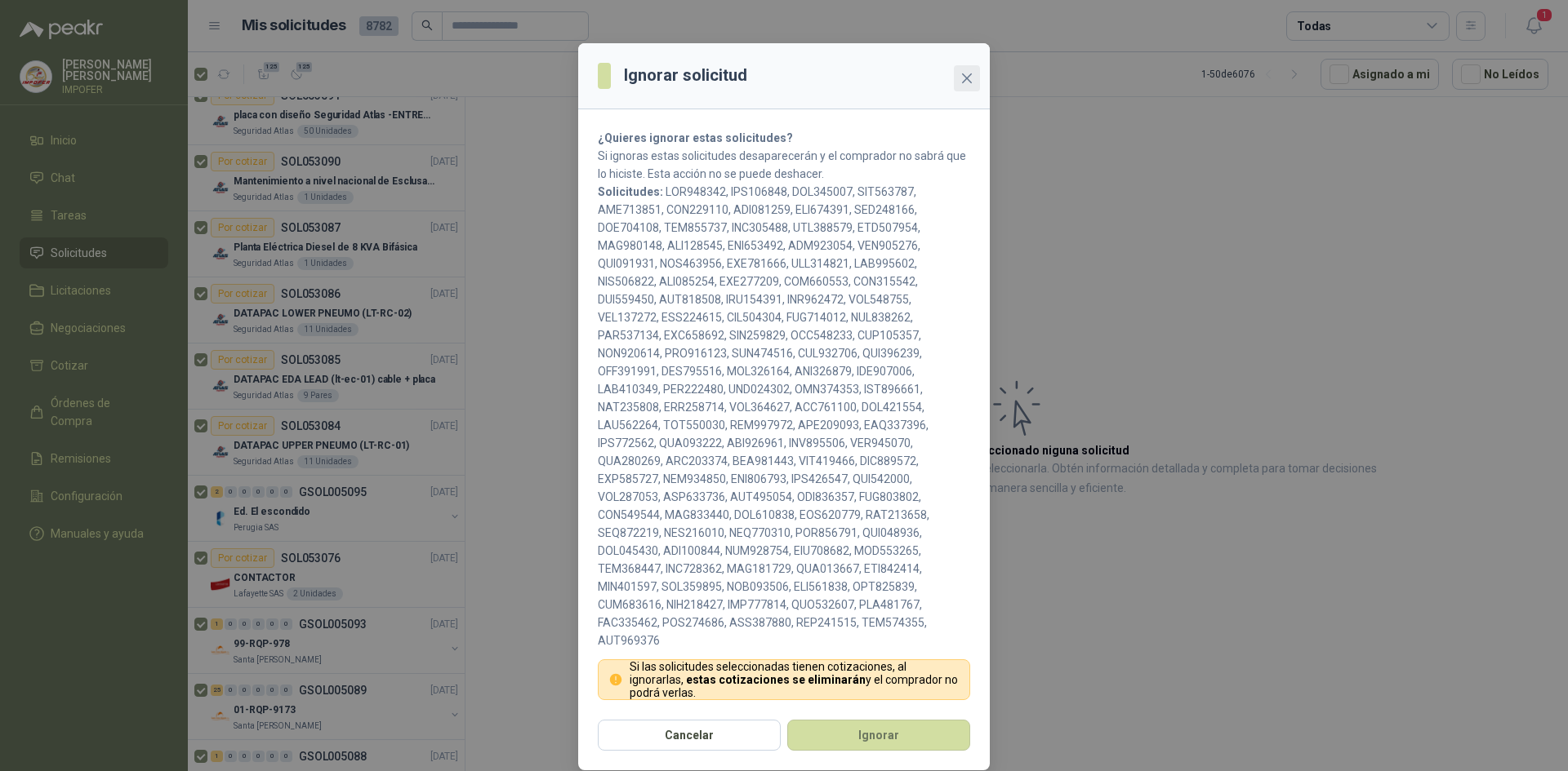
click at [960, 82] on icon "close" at bounding box center [966, 78] width 13 height 13
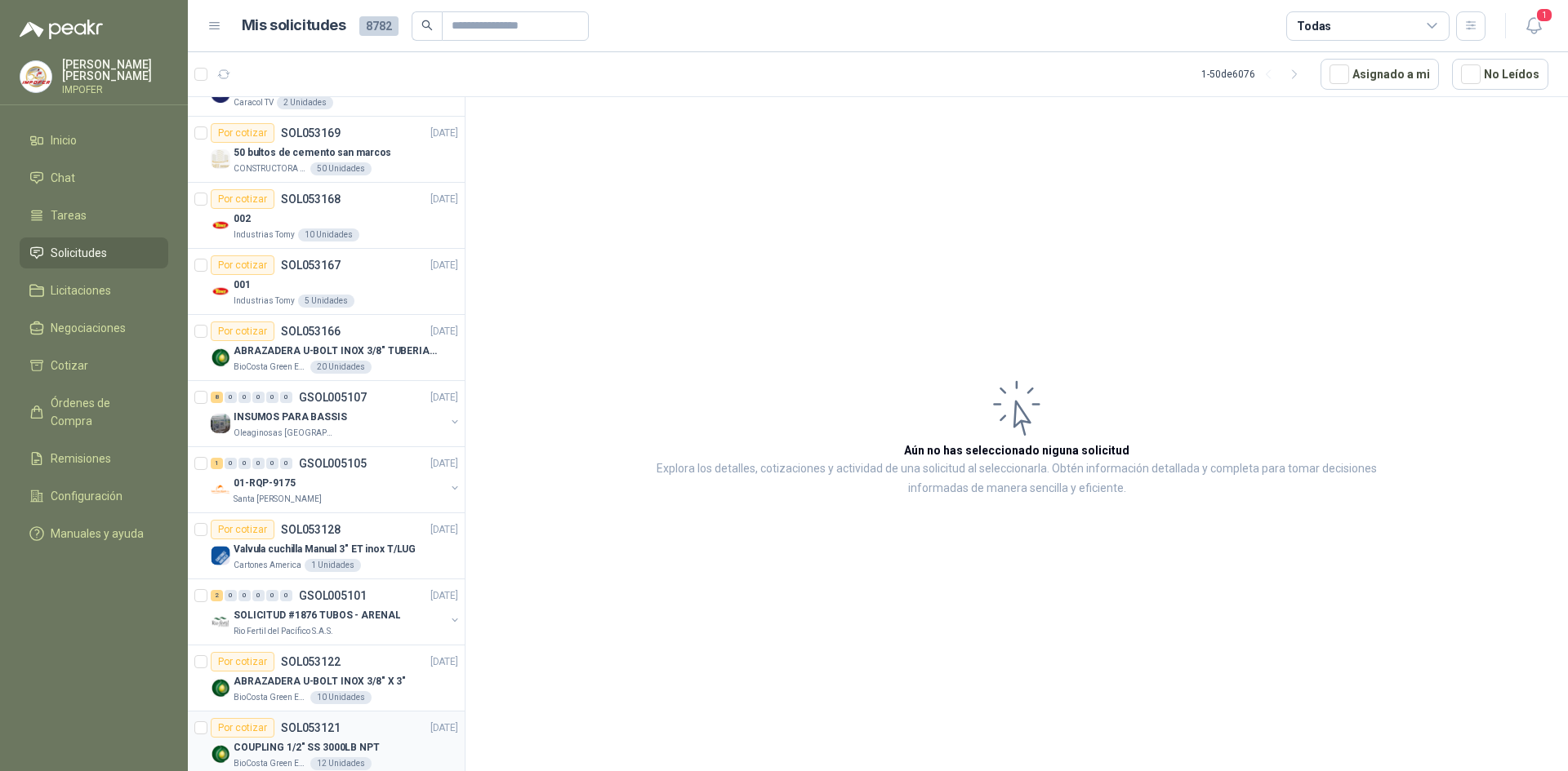
scroll to position [0, 0]
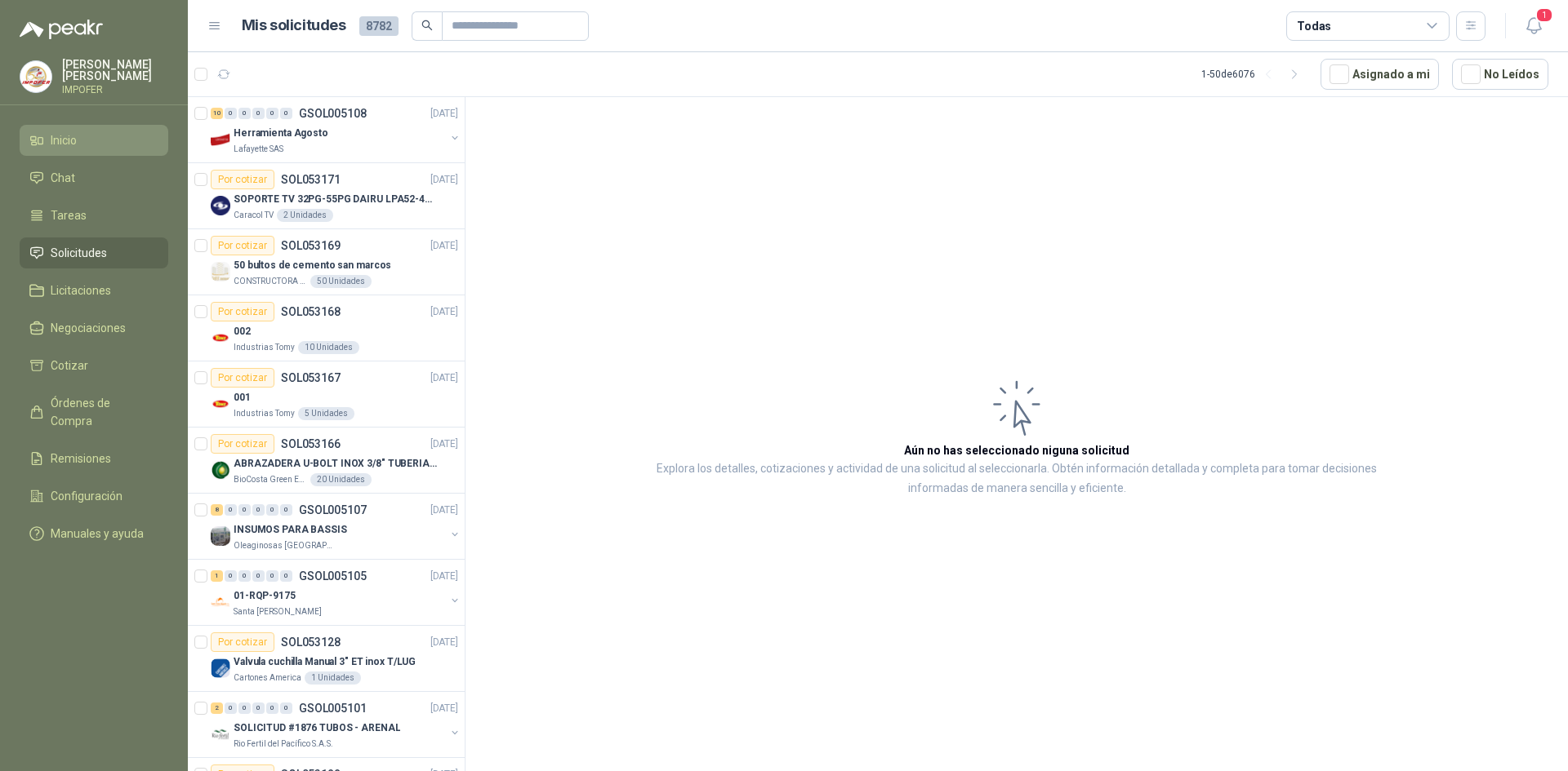
click at [71, 148] on link "Inicio" at bounding box center [94, 140] width 149 height 31
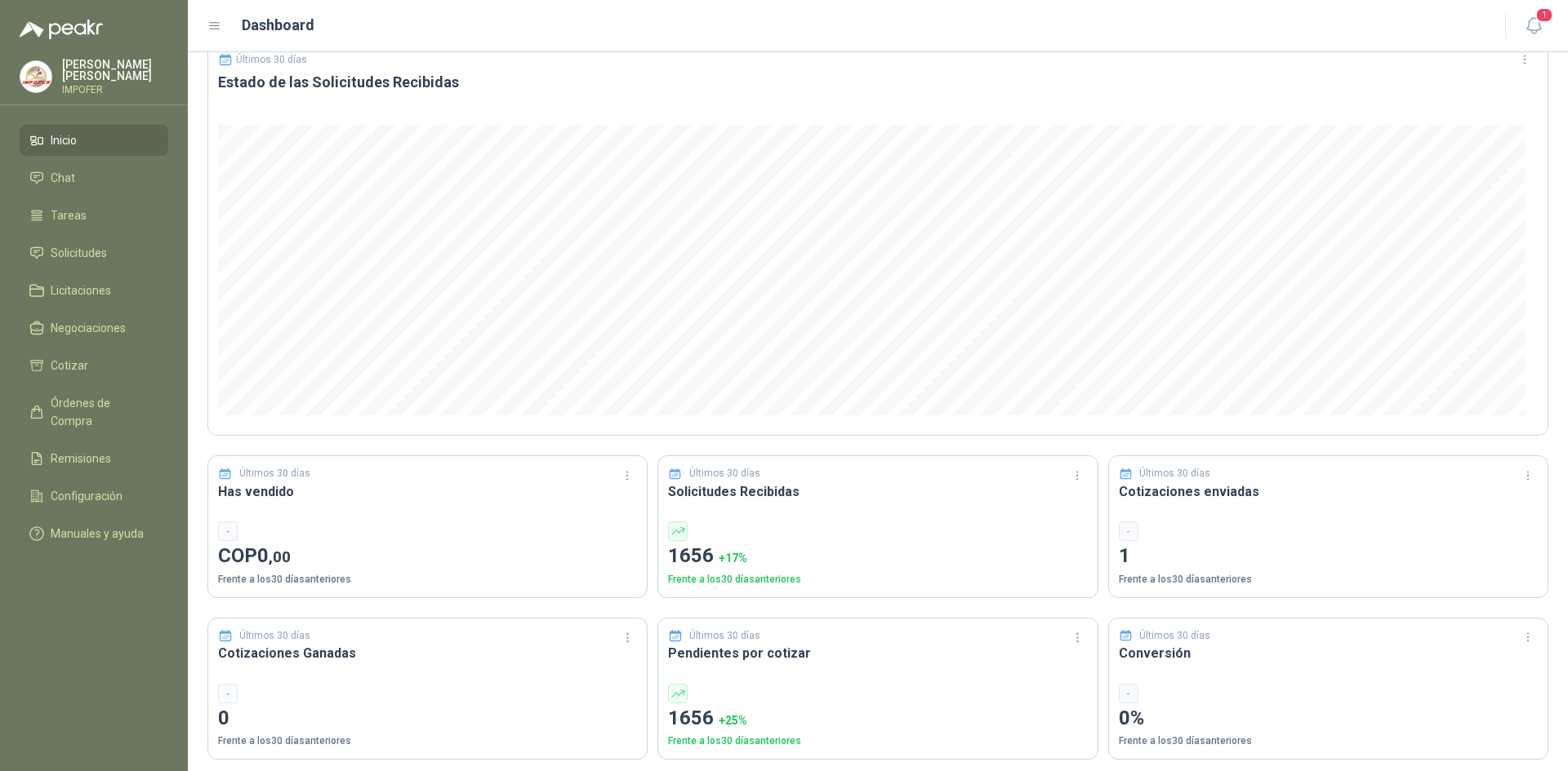
scroll to position [163, 0]
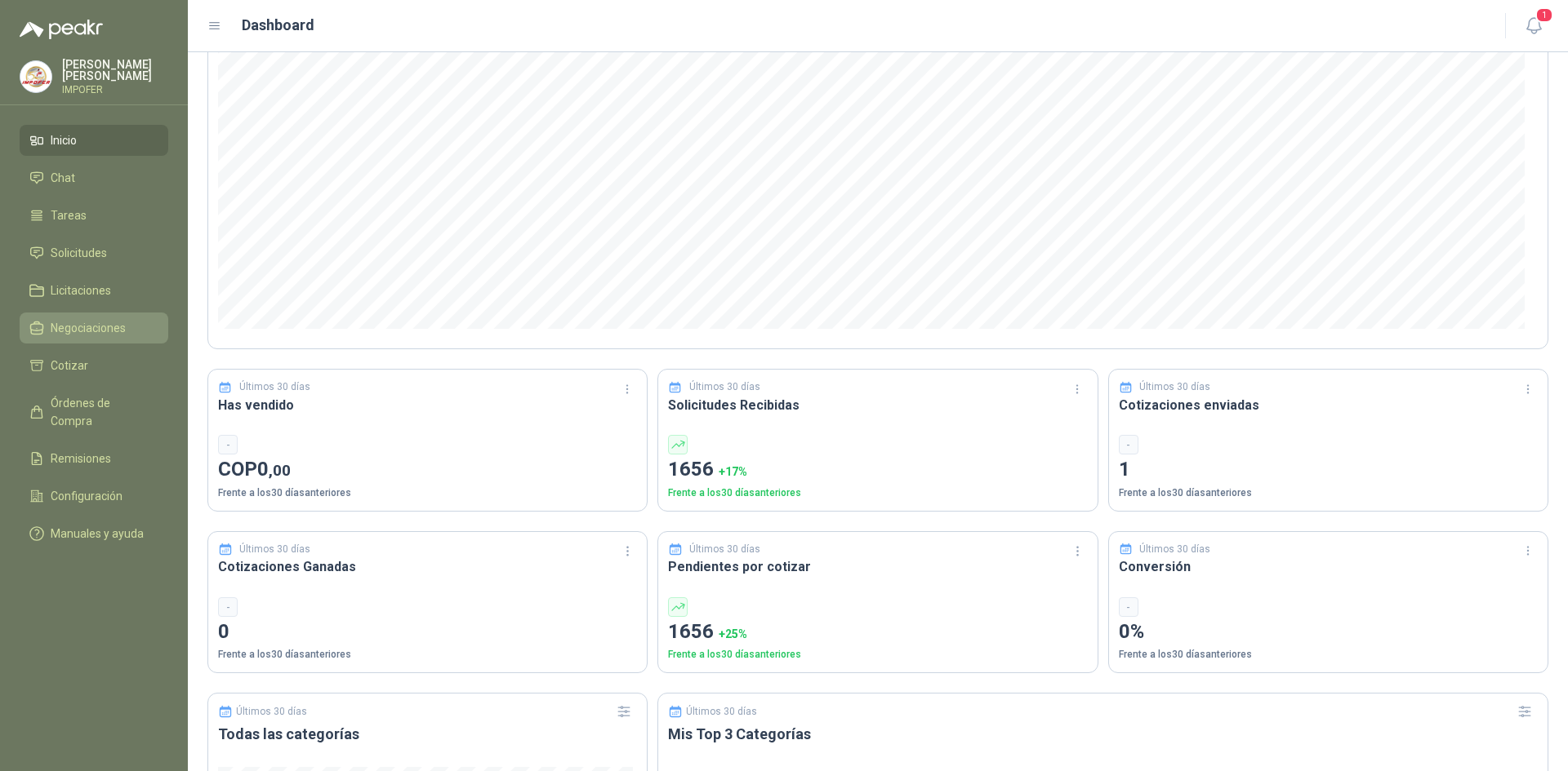
click at [74, 319] on span "Negociaciones" at bounding box center [88, 328] width 75 height 18
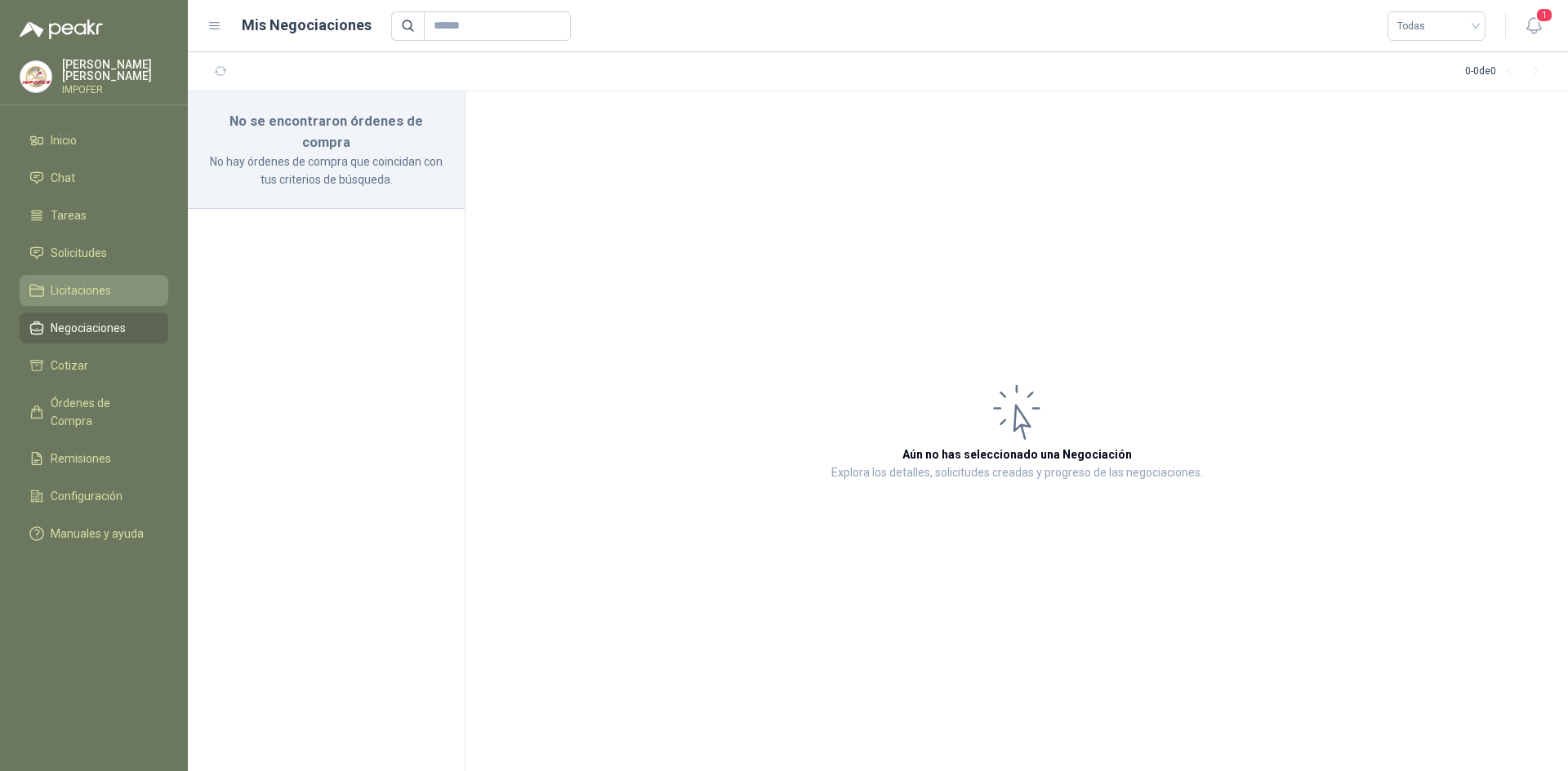
click at [74, 282] on span "Licitaciones" at bounding box center [81, 289] width 60 height 18
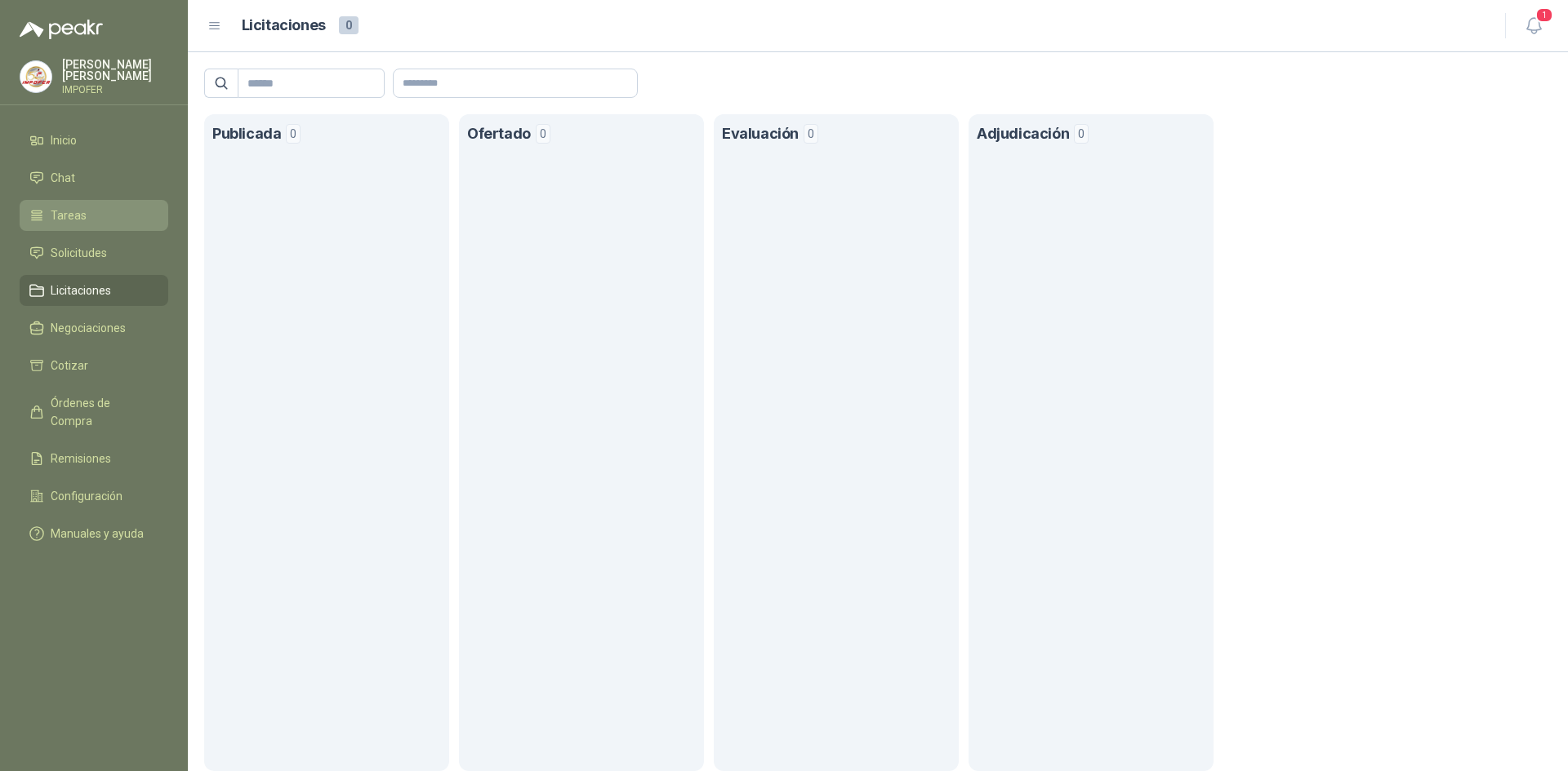
click at [73, 212] on span "Tareas" at bounding box center [69, 215] width 36 height 18
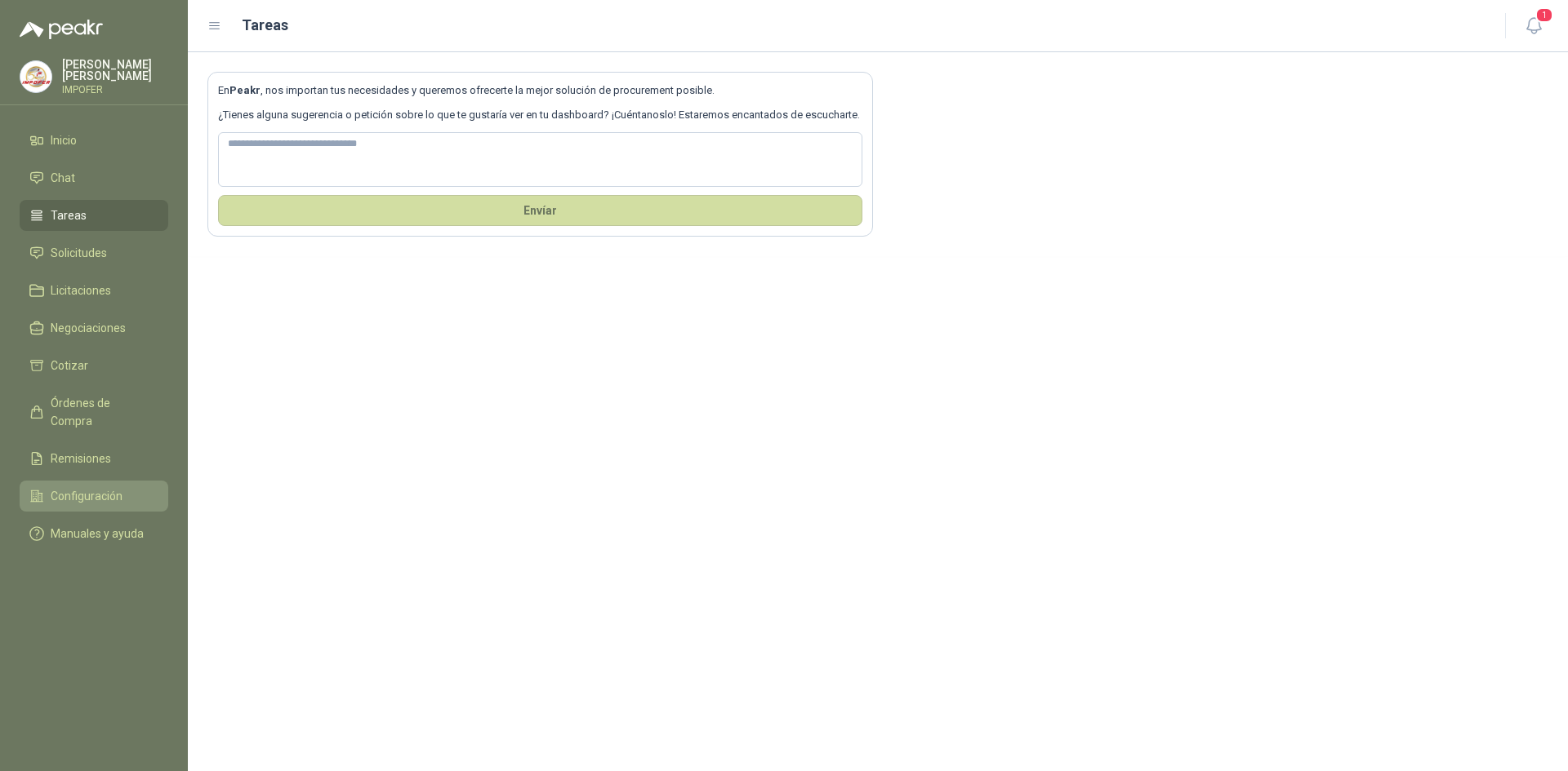
click at [66, 487] on span "Configuración" at bounding box center [86, 495] width 71 height 18
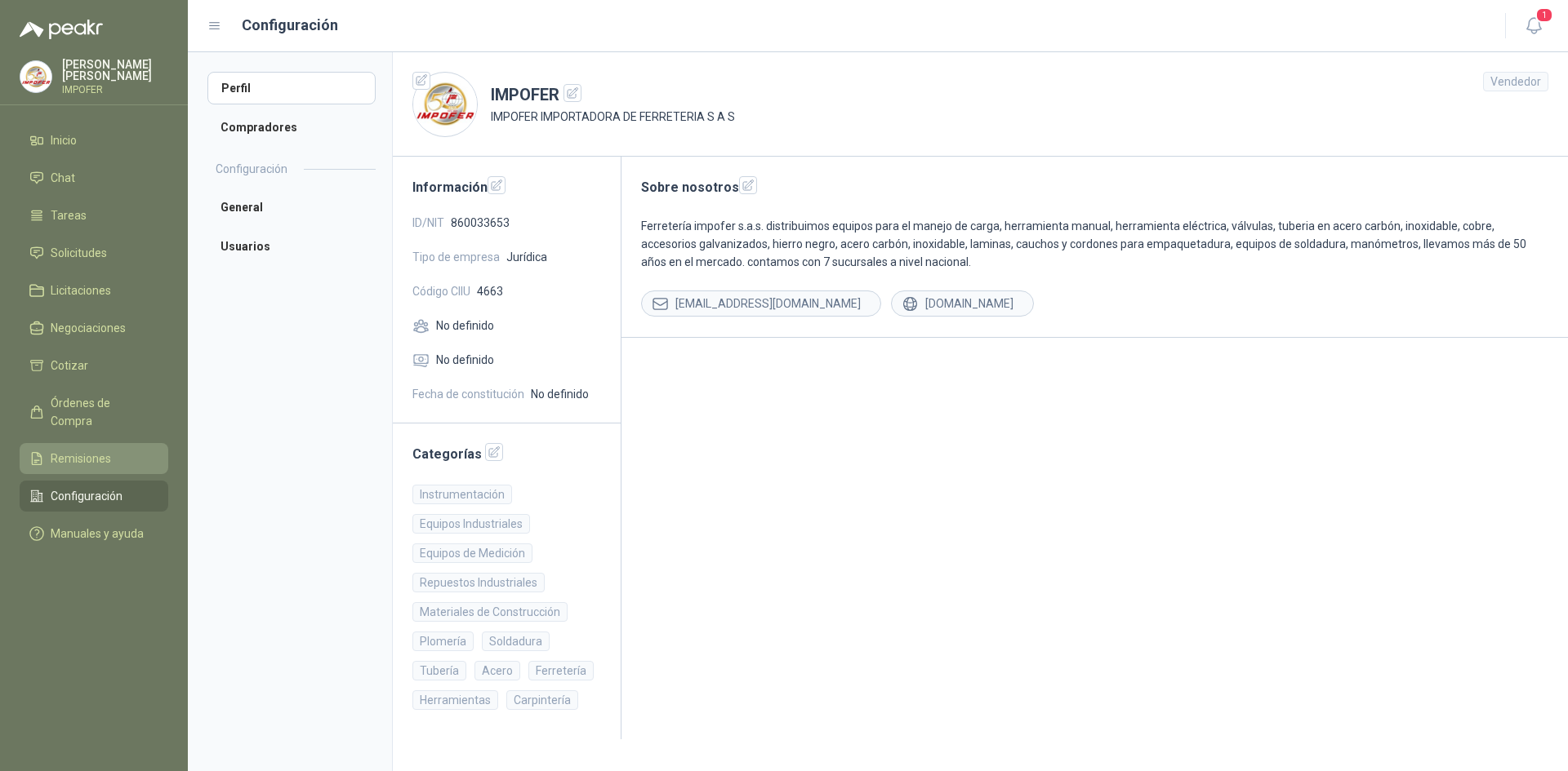
click at [56, 450] on span "Remisiones" at bounding box center [81, 458] width 60 height 18
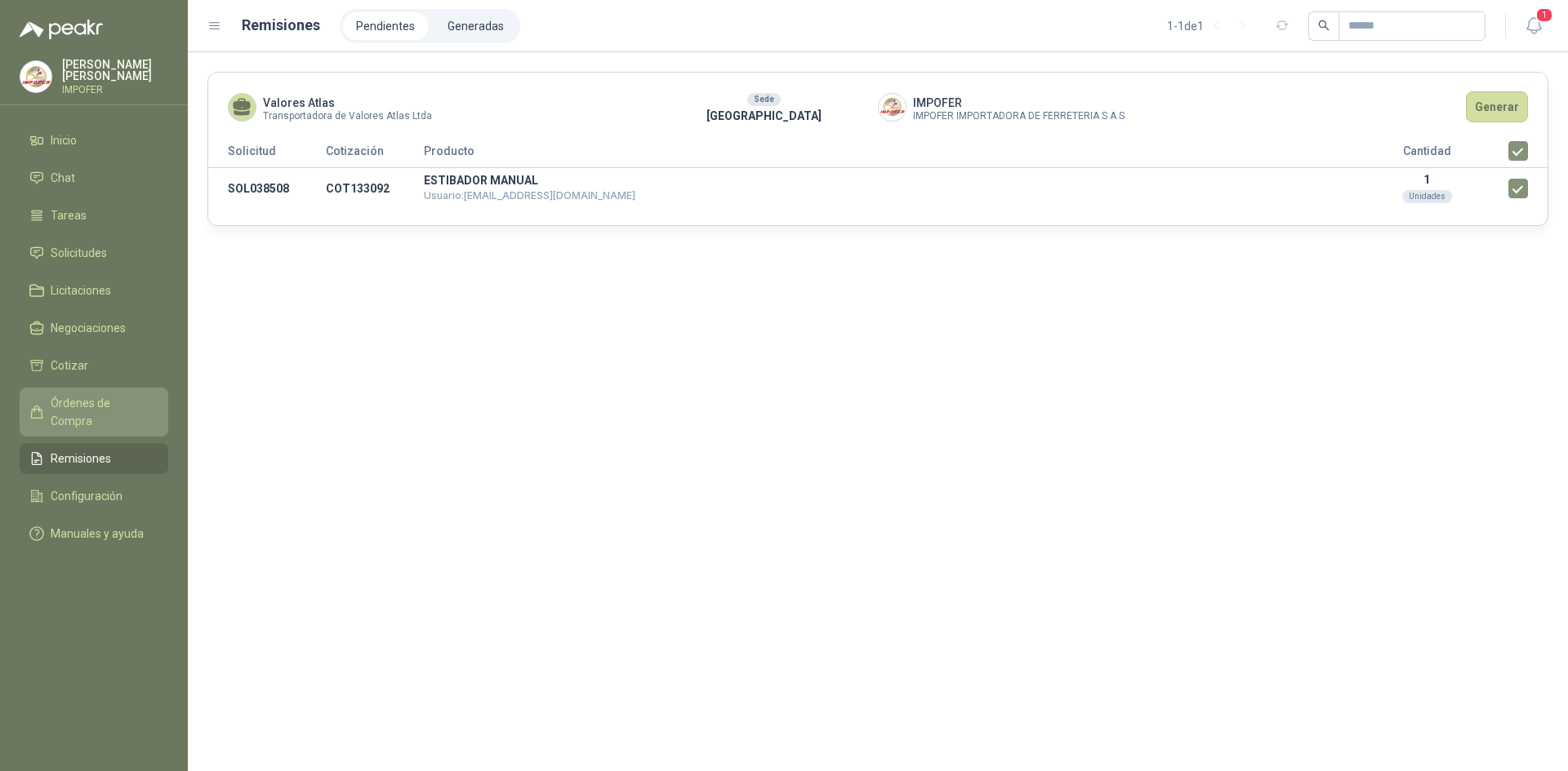
click at [125, 396] on span "Órdenes de Compra" at bounding box center [102, 412] width 102 height 36
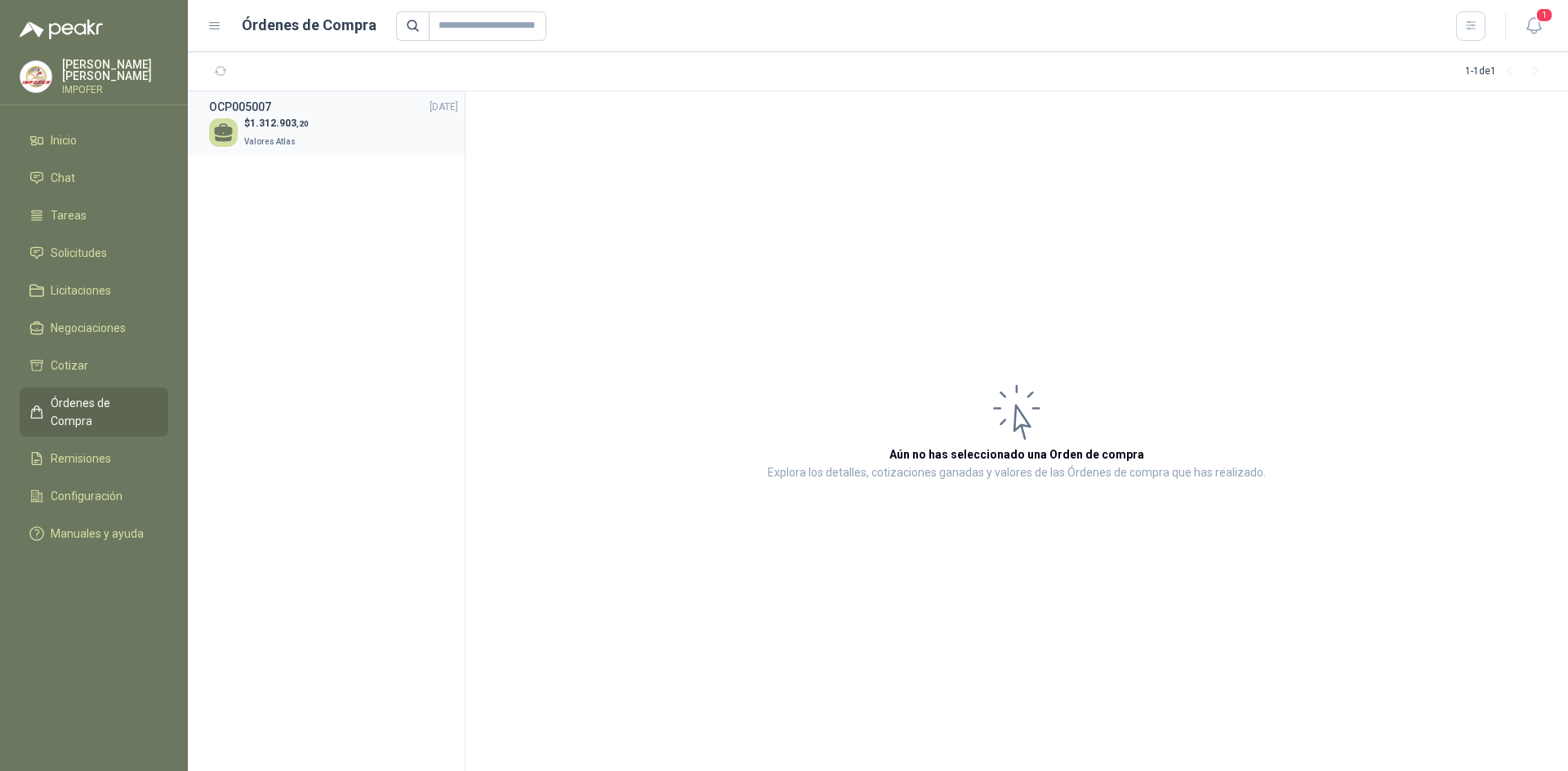
click at [259, 129] on p "$ 1.312.903 ,20" at bounding box center [276, 123] width 64 height 16
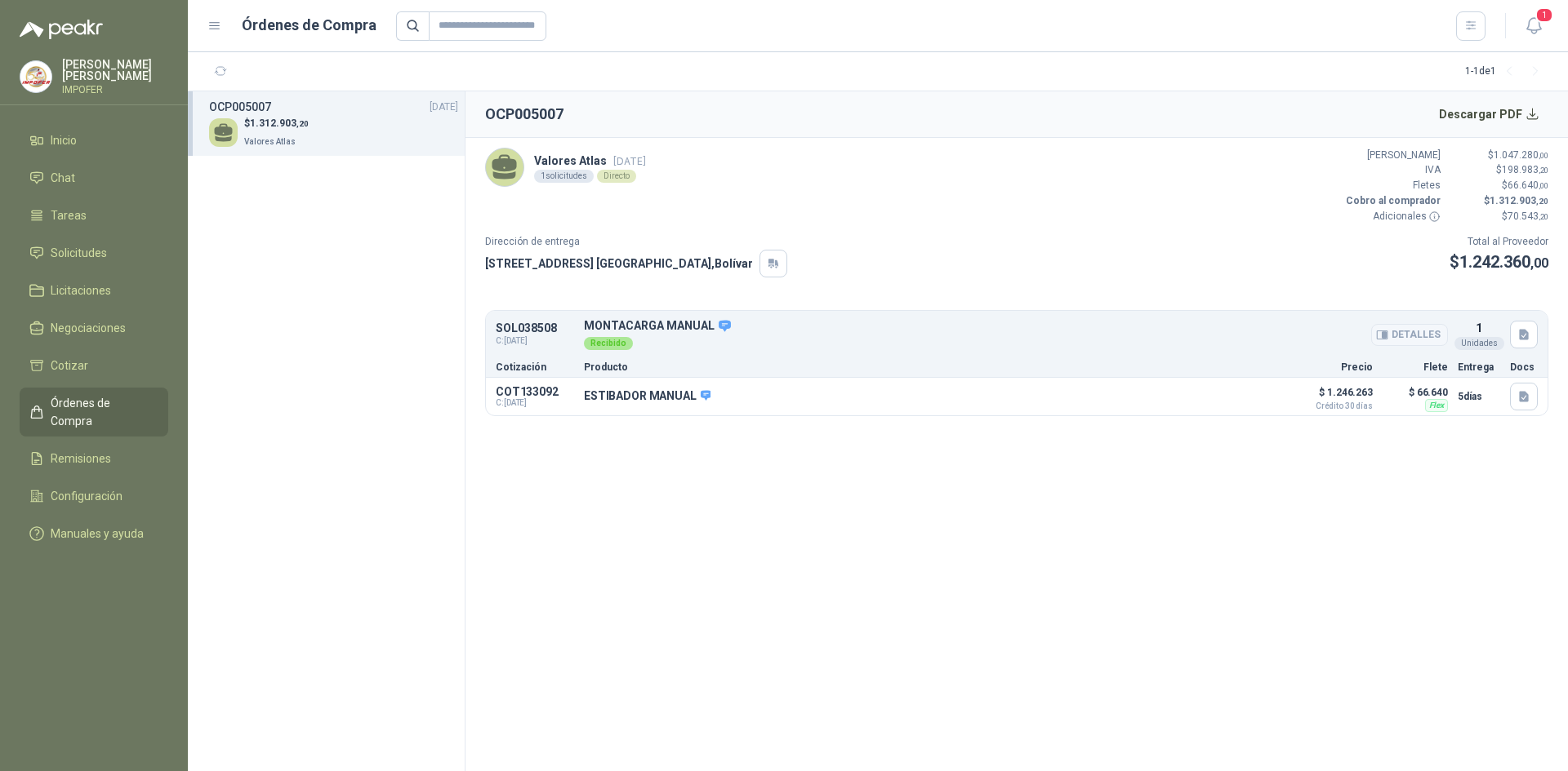
click at [1411, 334] on button "Detalles" at bounding box center [1409, 335] width 77 height 22
click at [1518, 395] on icon "button" at bounding box center [1523, 396] width 14 height 14
click at [1423, 369] on button "3412a61b-7e59-40e3-bb4b-33aad1919916.jpg" at bounding box center [1407, 360] width 239 height 17
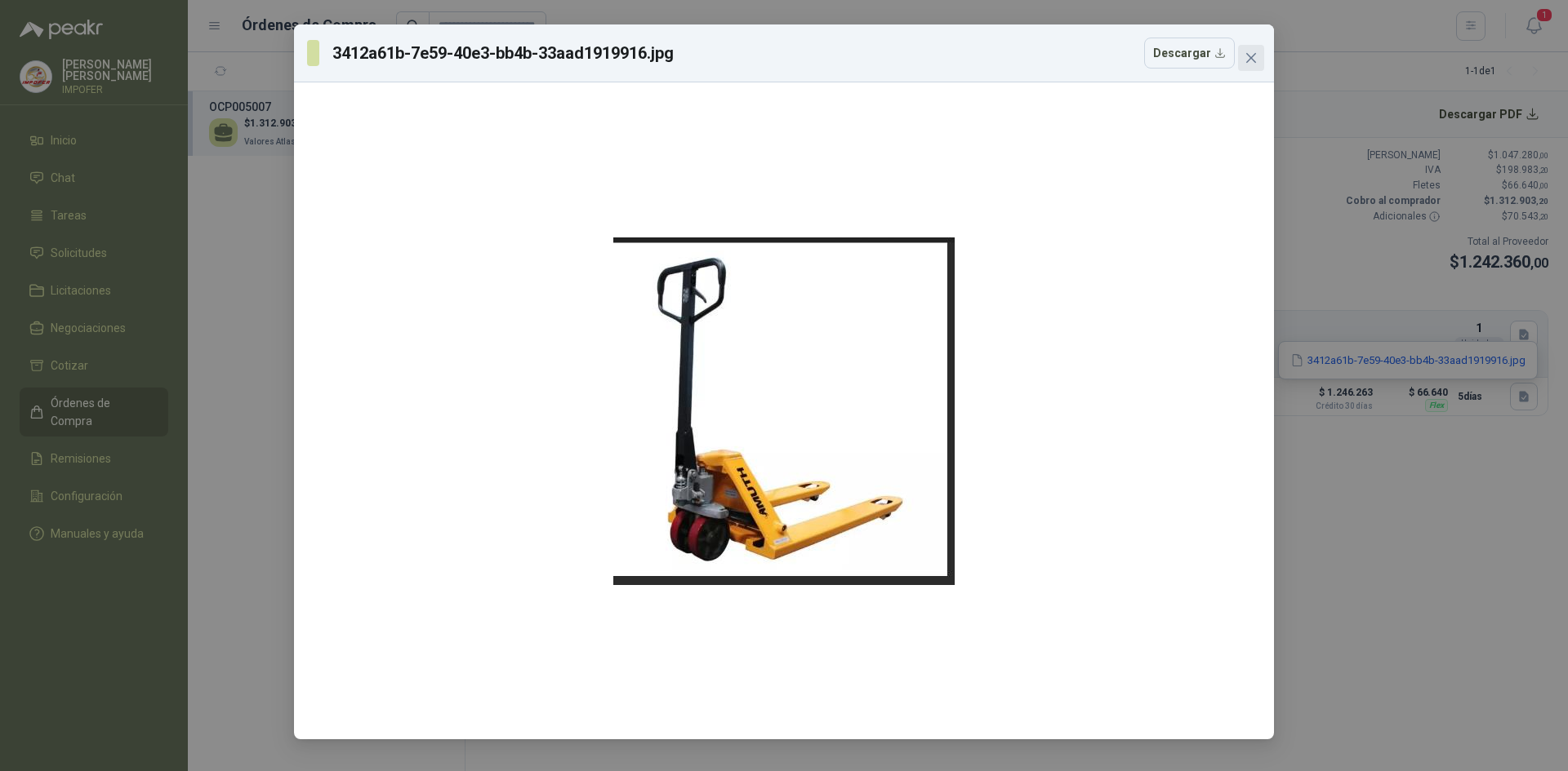
click at [1251, 57] on icon "close" at bounding box center [1251, 58] width 10 height 10
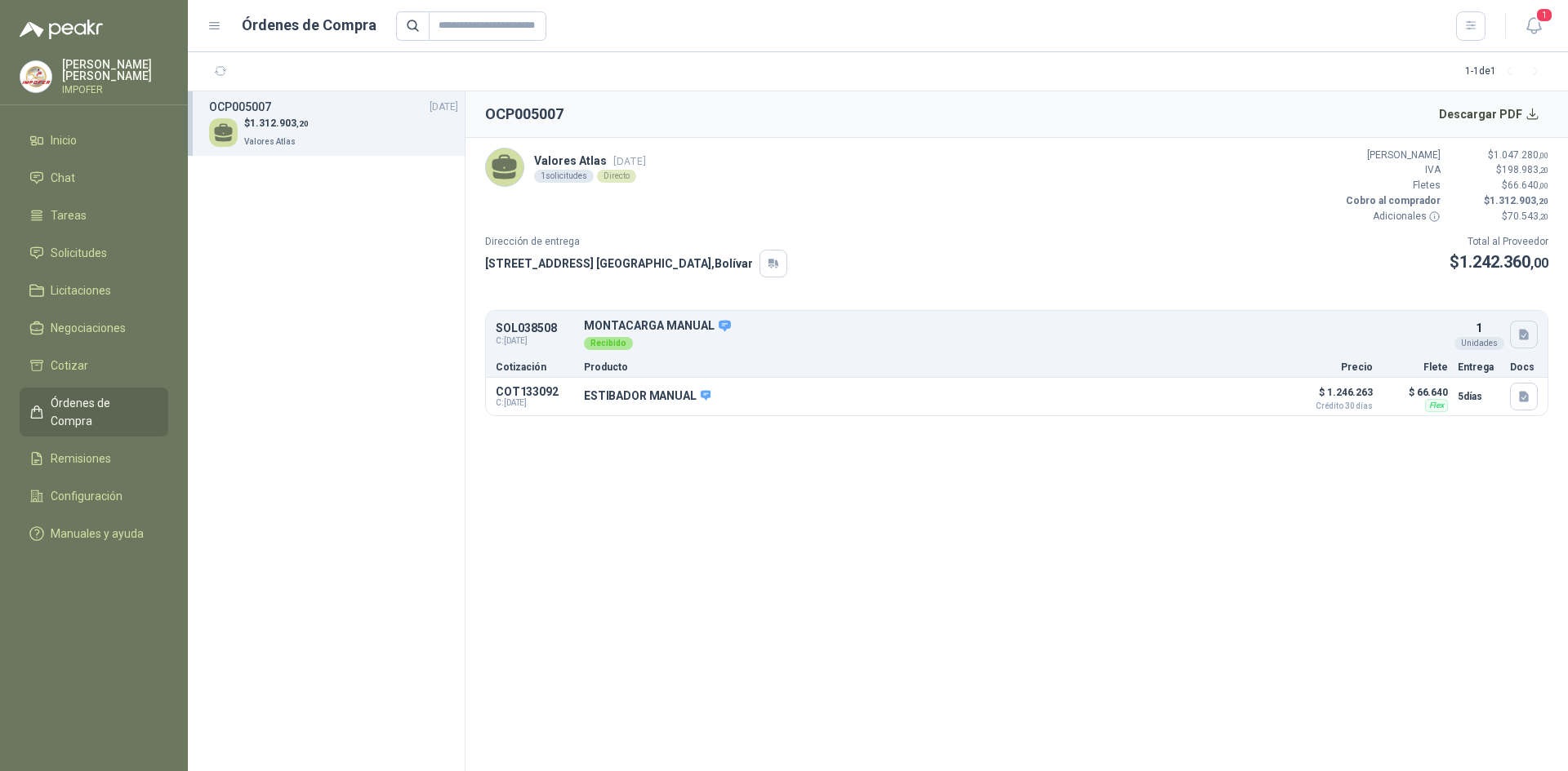
click at [1523, 334] on icon "button" at bounding box center [1523, 334] width 10 height 10
click at [1402, 296] on button "3412a61b-7e59-40e3-bb4b-33aad1919916.jpg" at bounding box center [1407, 299] width 239 height 17
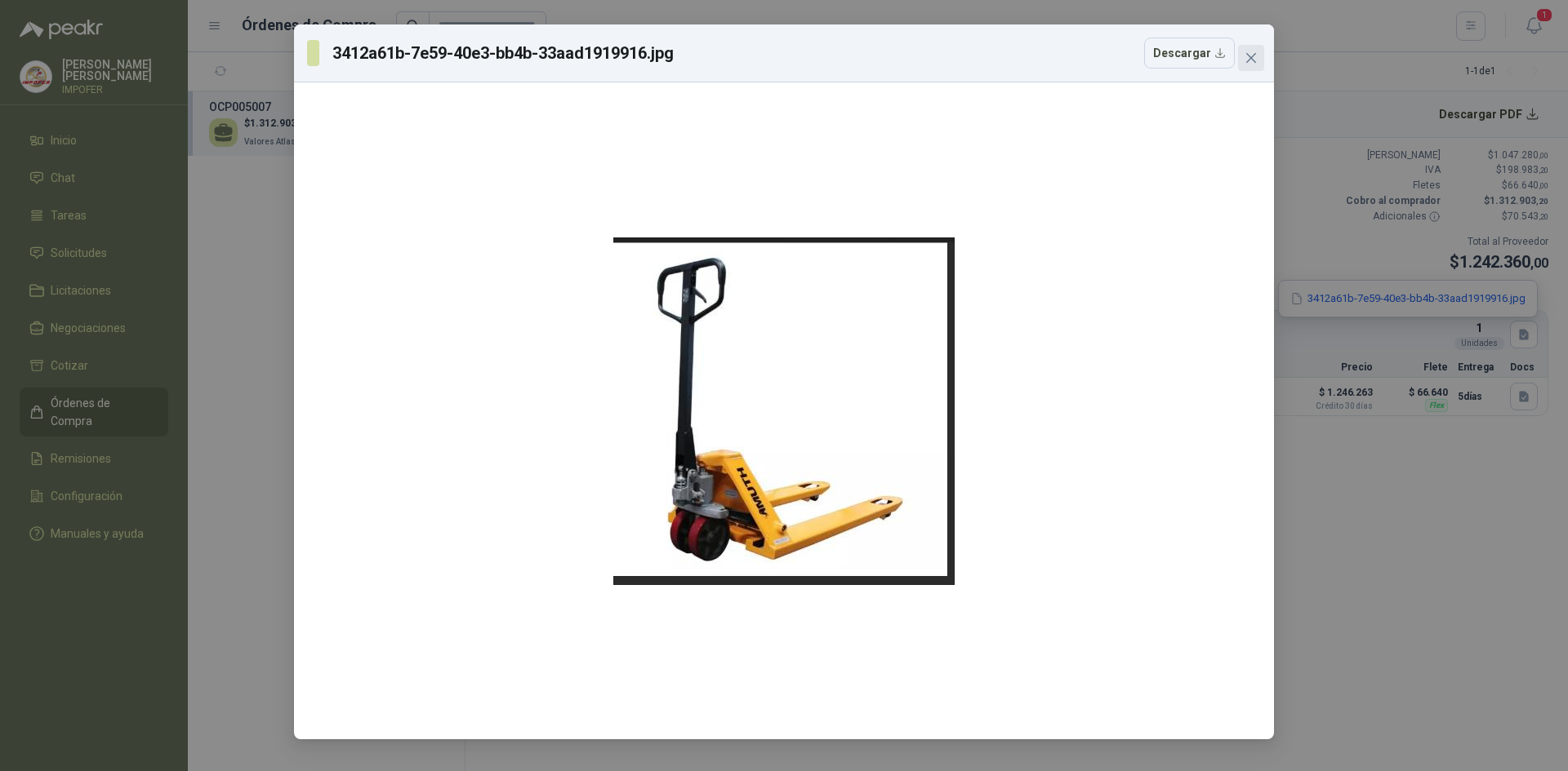
click at [1262, 53] on span "Close" at bounding box center [1251, 58] width 26 height 13
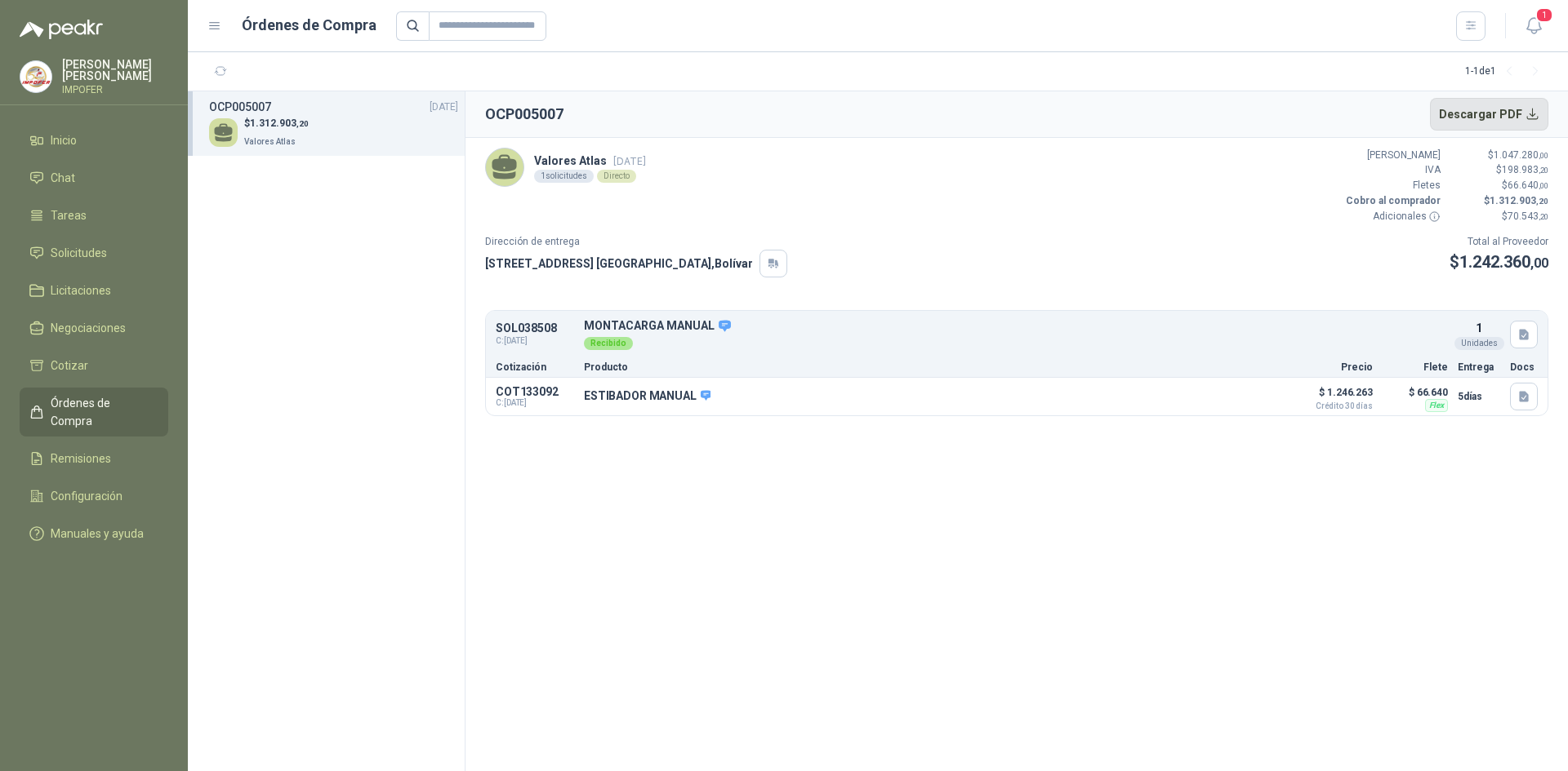
click at [1529, 105] on button "Descargar PDF" at bounding box center [1489, 114] width 119 height 32
click at [75, 367] on span "Cotizar" at bounding box center [70, 365] width 37 height 18
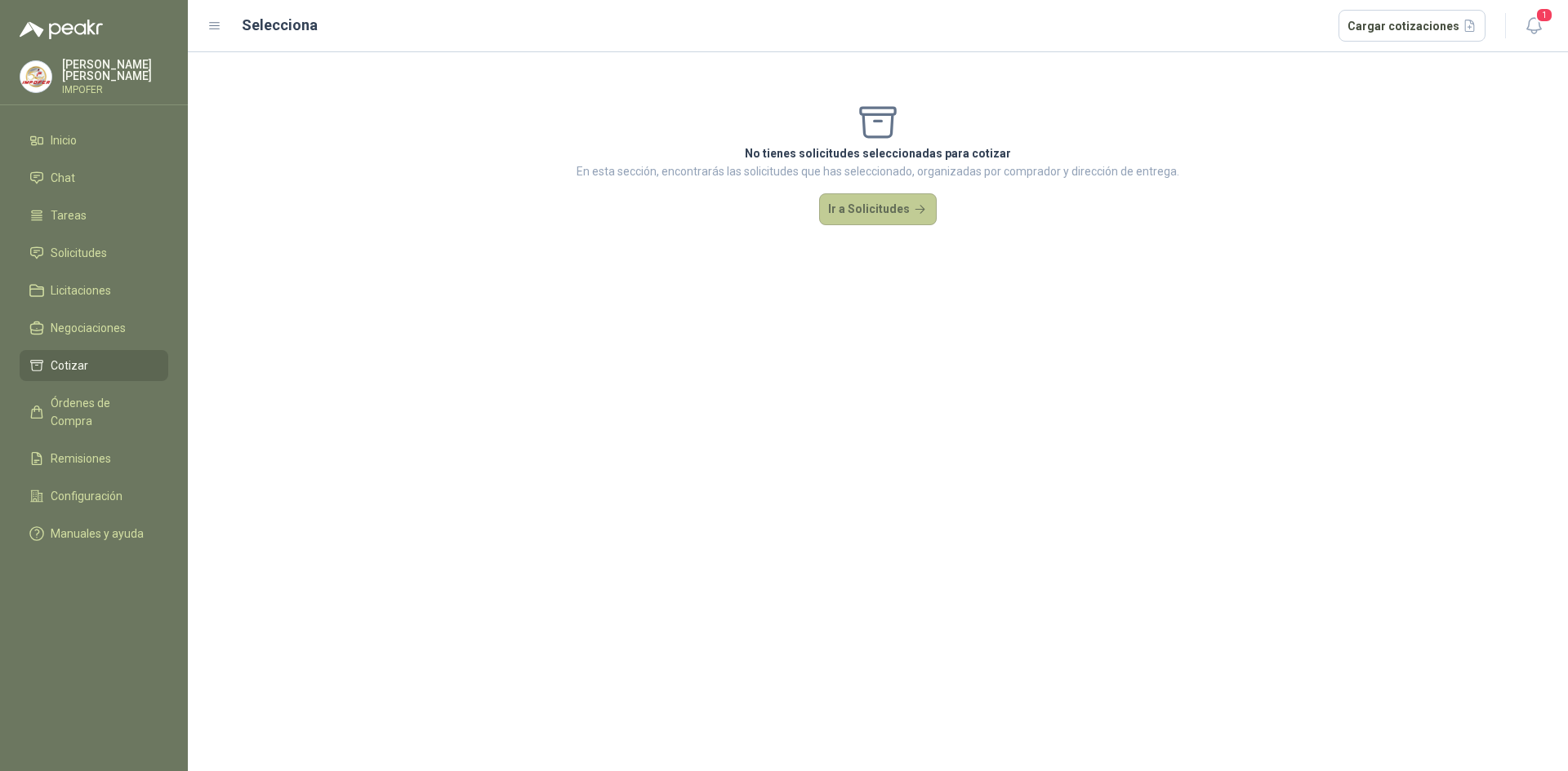
click at [895, 216] on button "Ir a Solicitudes" at bounding box center [877, 209] width 118 height 32
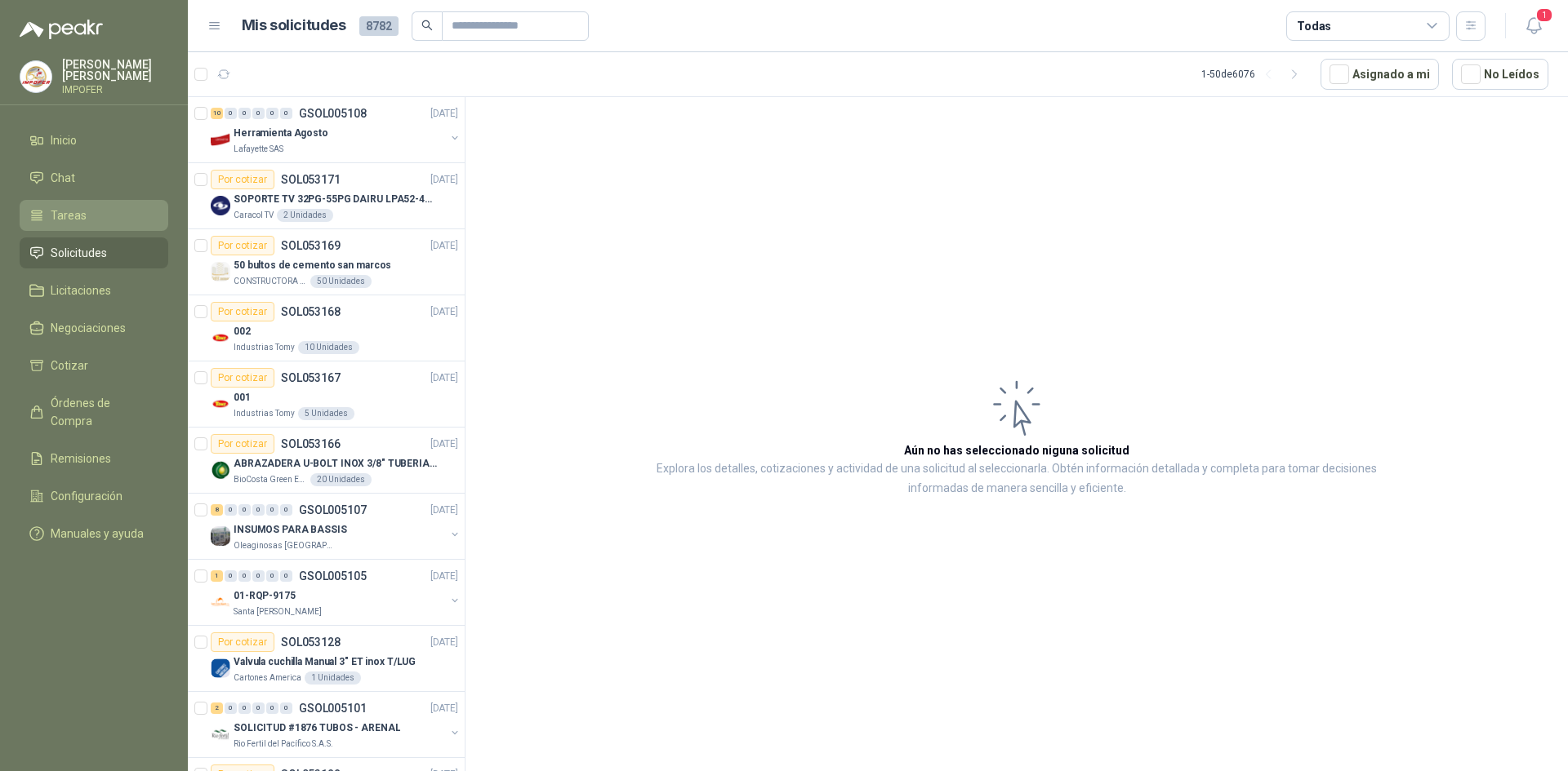
click at [54, 220] on span "Tareas" at bounding box center [69, 215] width 36 height 18
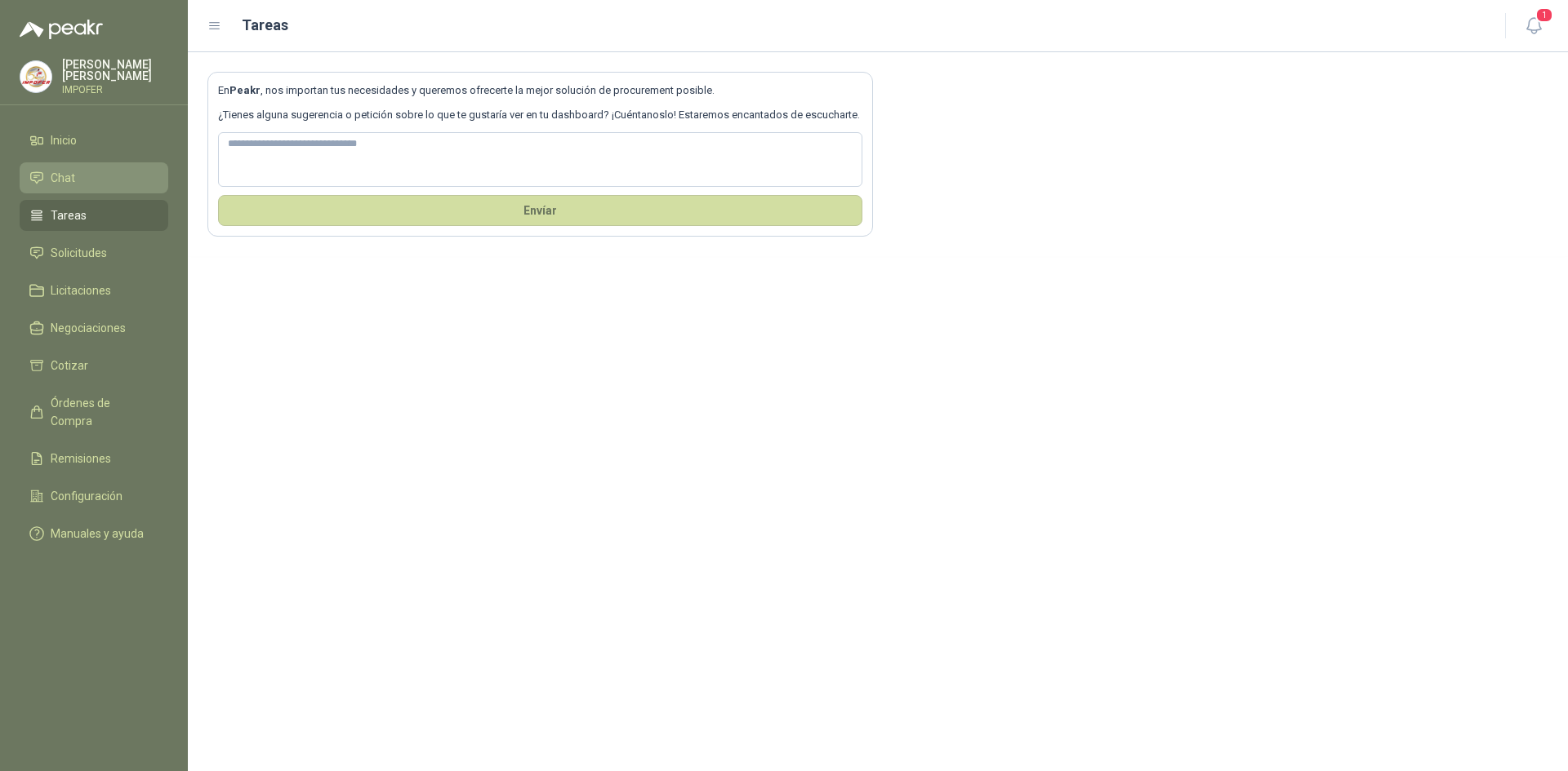
click at [49, 173] on li "Chat" at bounding box center [94, 177] width 129 height 18
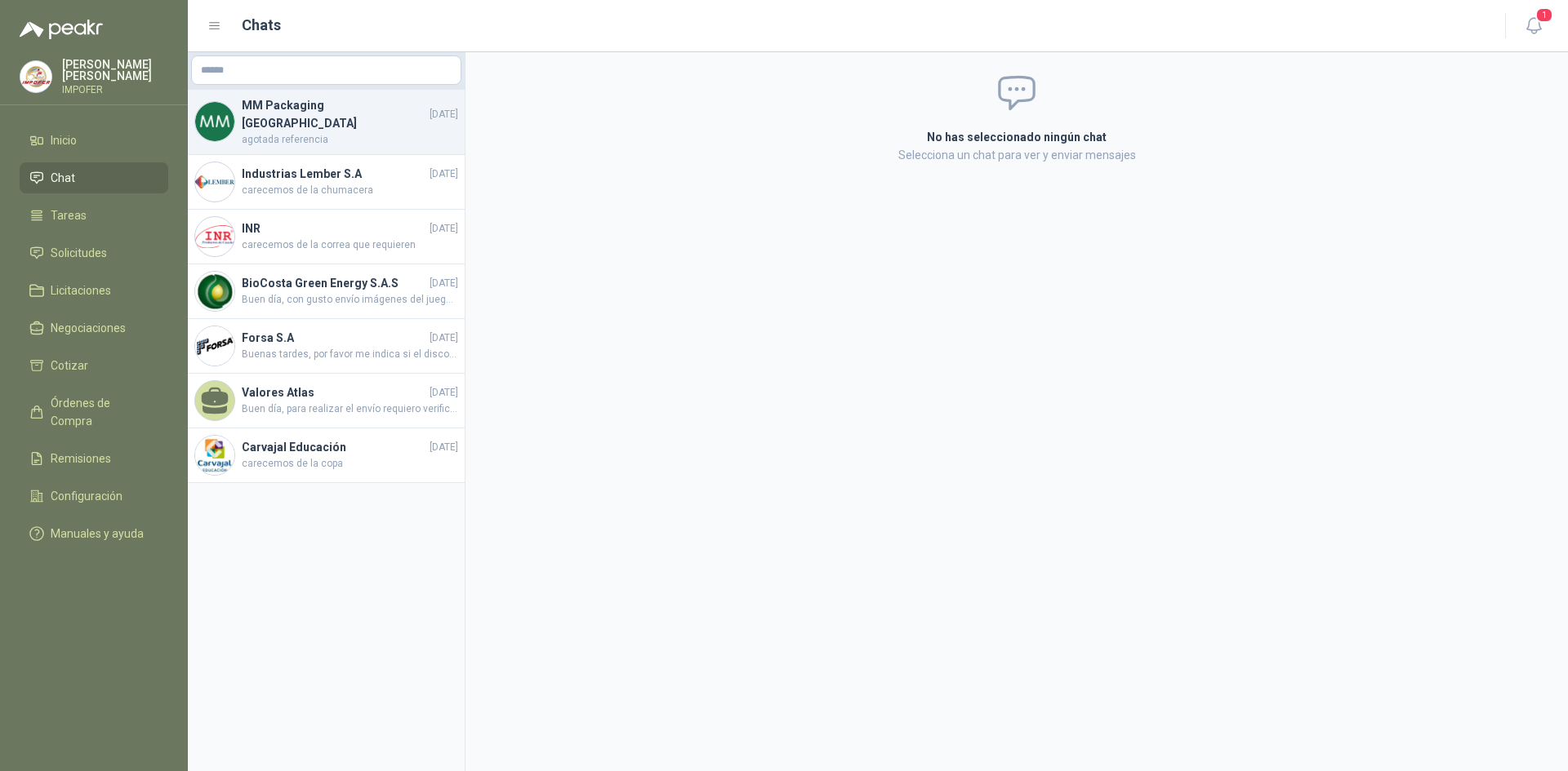
click at [418, 132] on span "agotada referencia" at bounding box center [349, 139] width 216 height 16
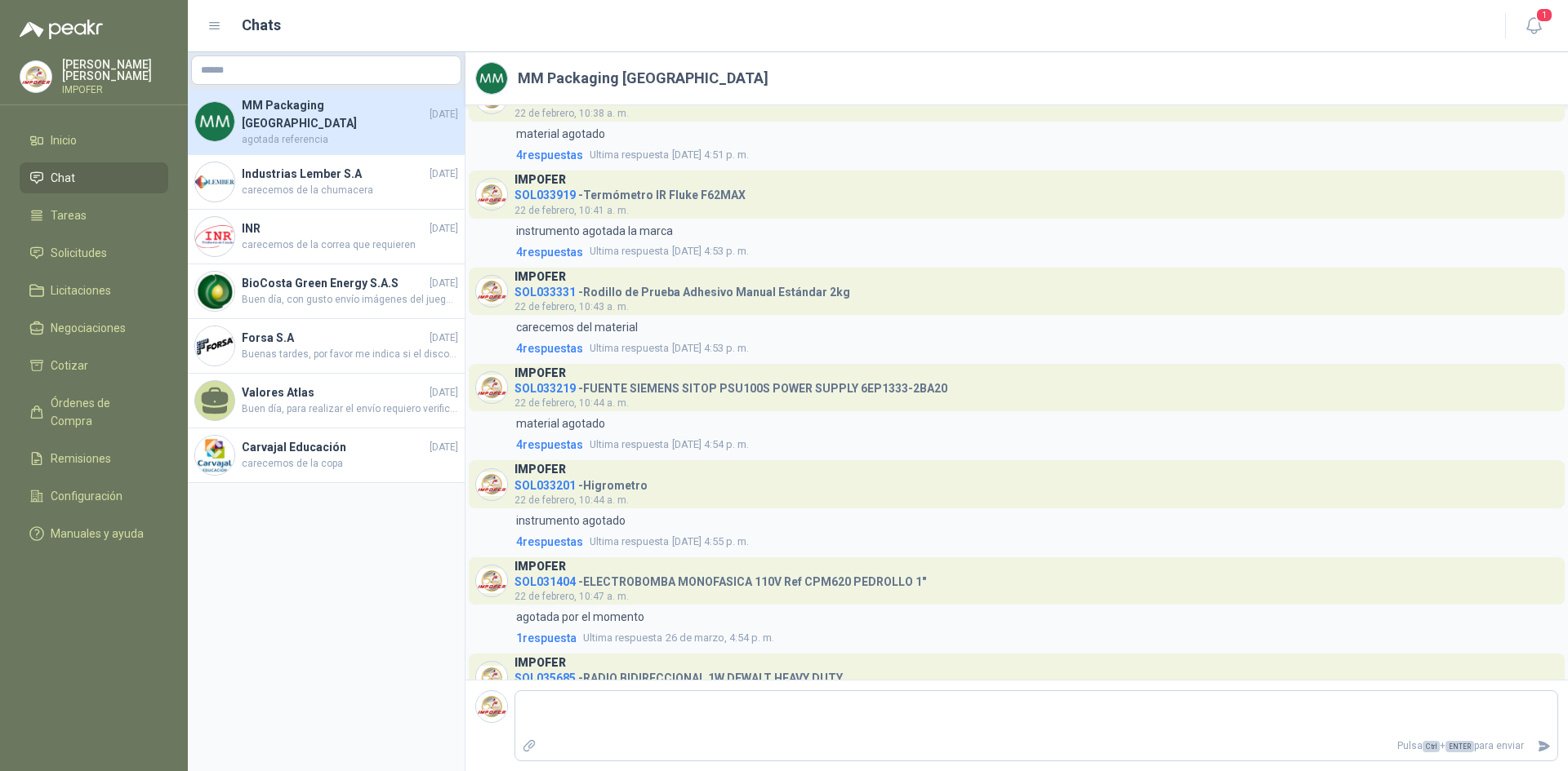
scroll to position [972, 0]
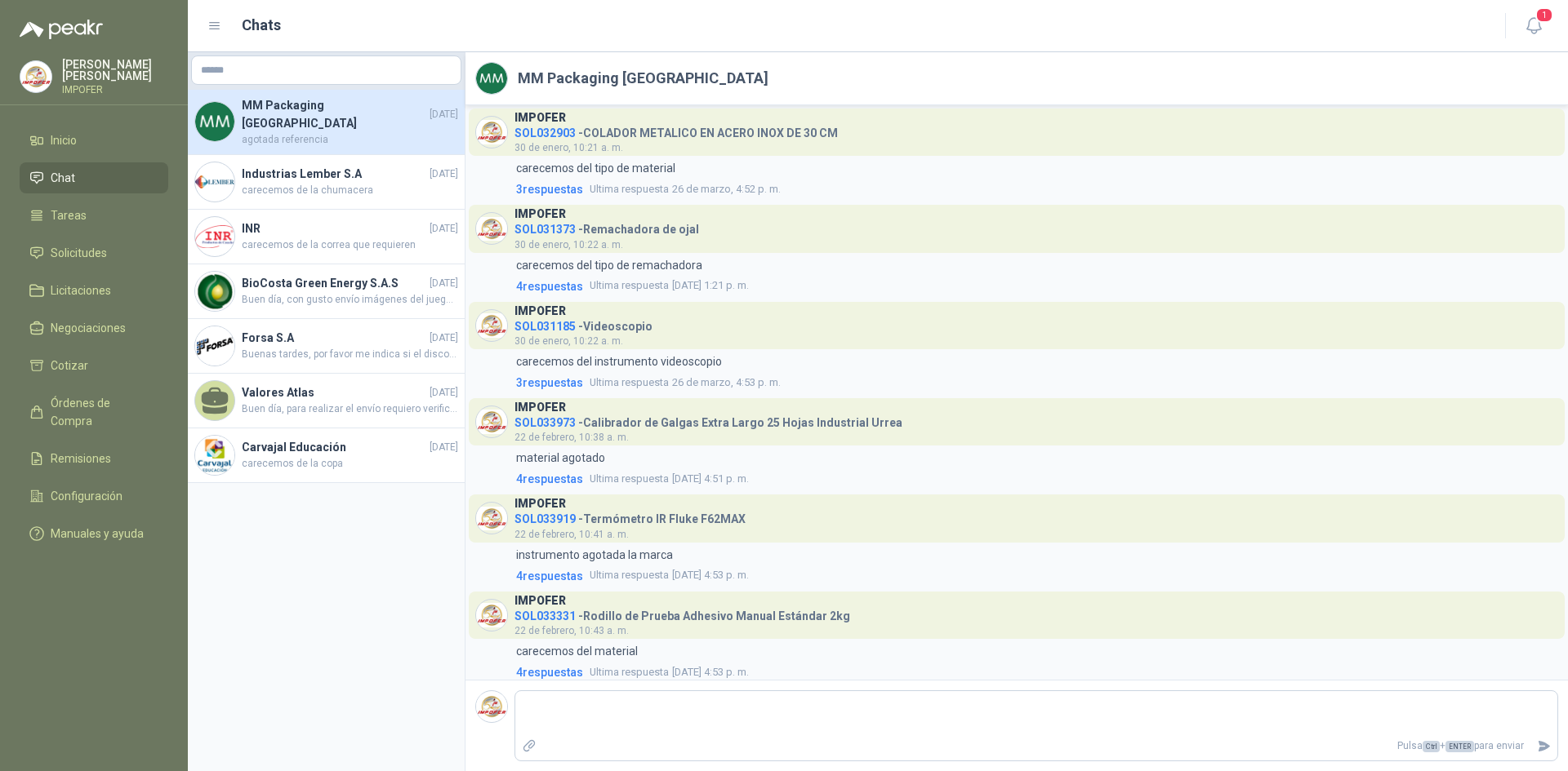
click at [546, 132] on span "SOL032903" at bounding box center [545, 133] width 61 height 13
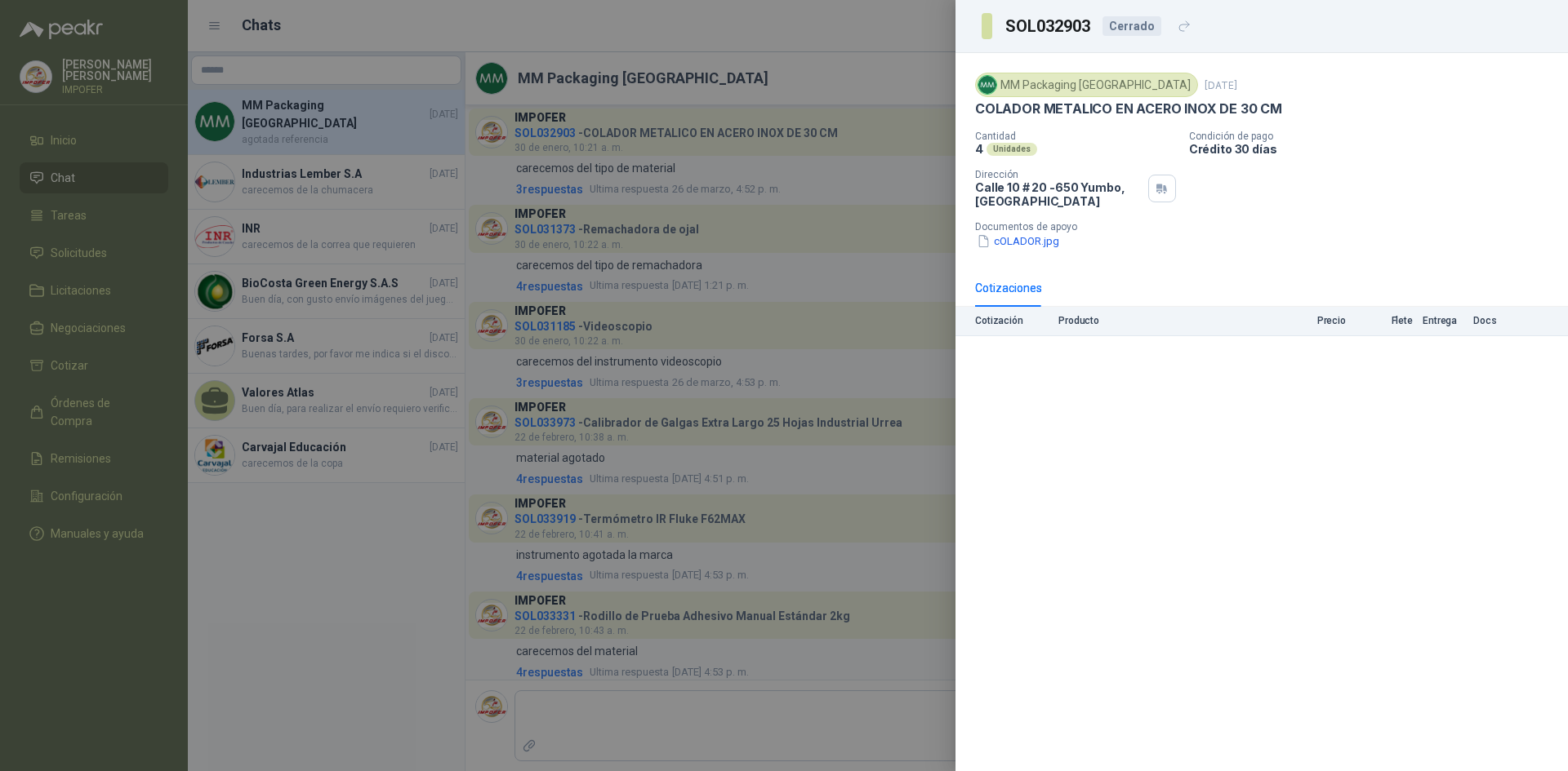
click at [327, 569] on div at bounding box center [784, 385] width 1568 height 771
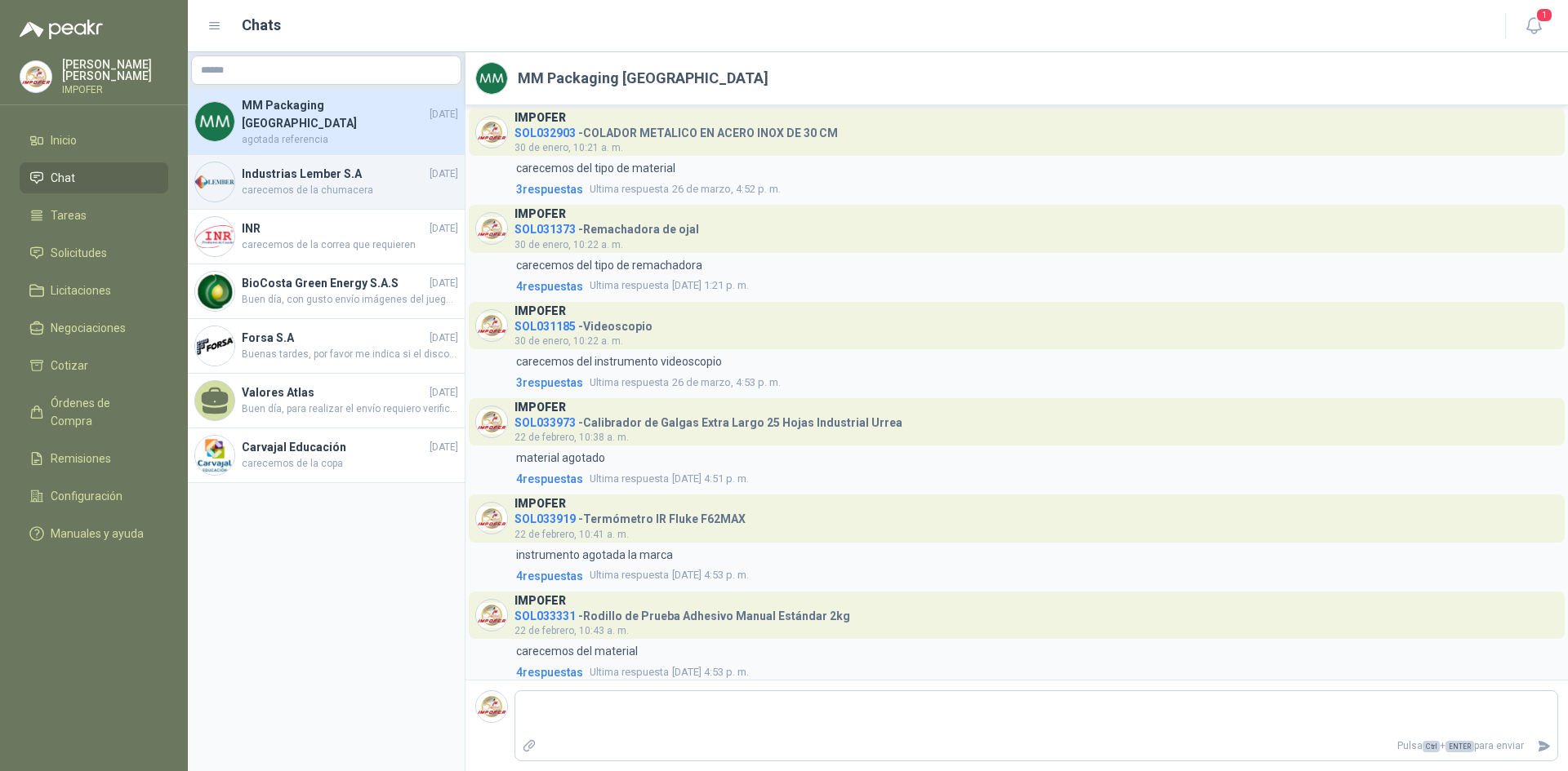
click at [359, 165] on h4 "Industrias Lember S.A" at bounding box center [333, 173] width 185 height 18
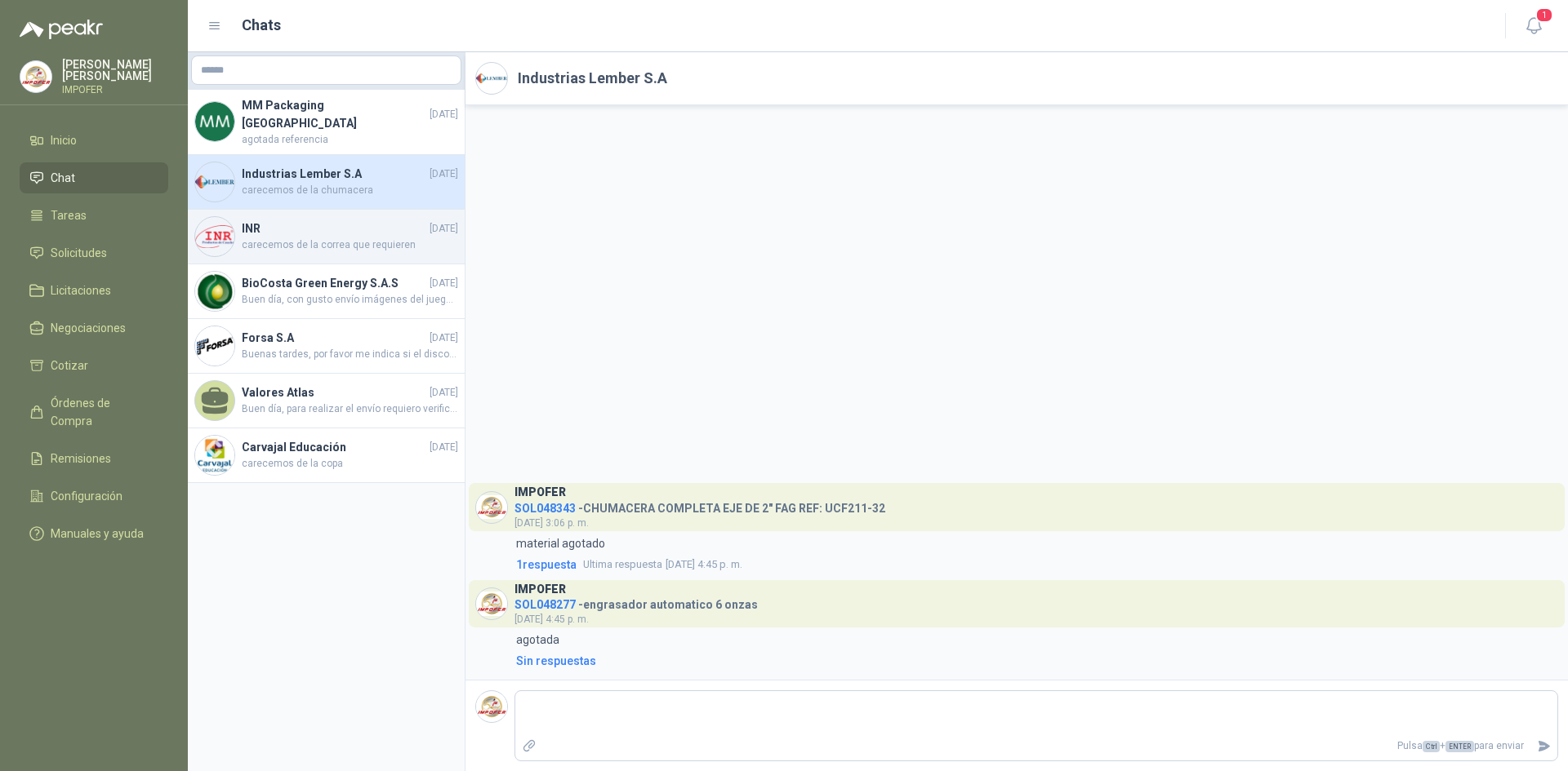
click at [318, 221] on h4 "INR" at bounding box center [333, 228] width 185 height 18
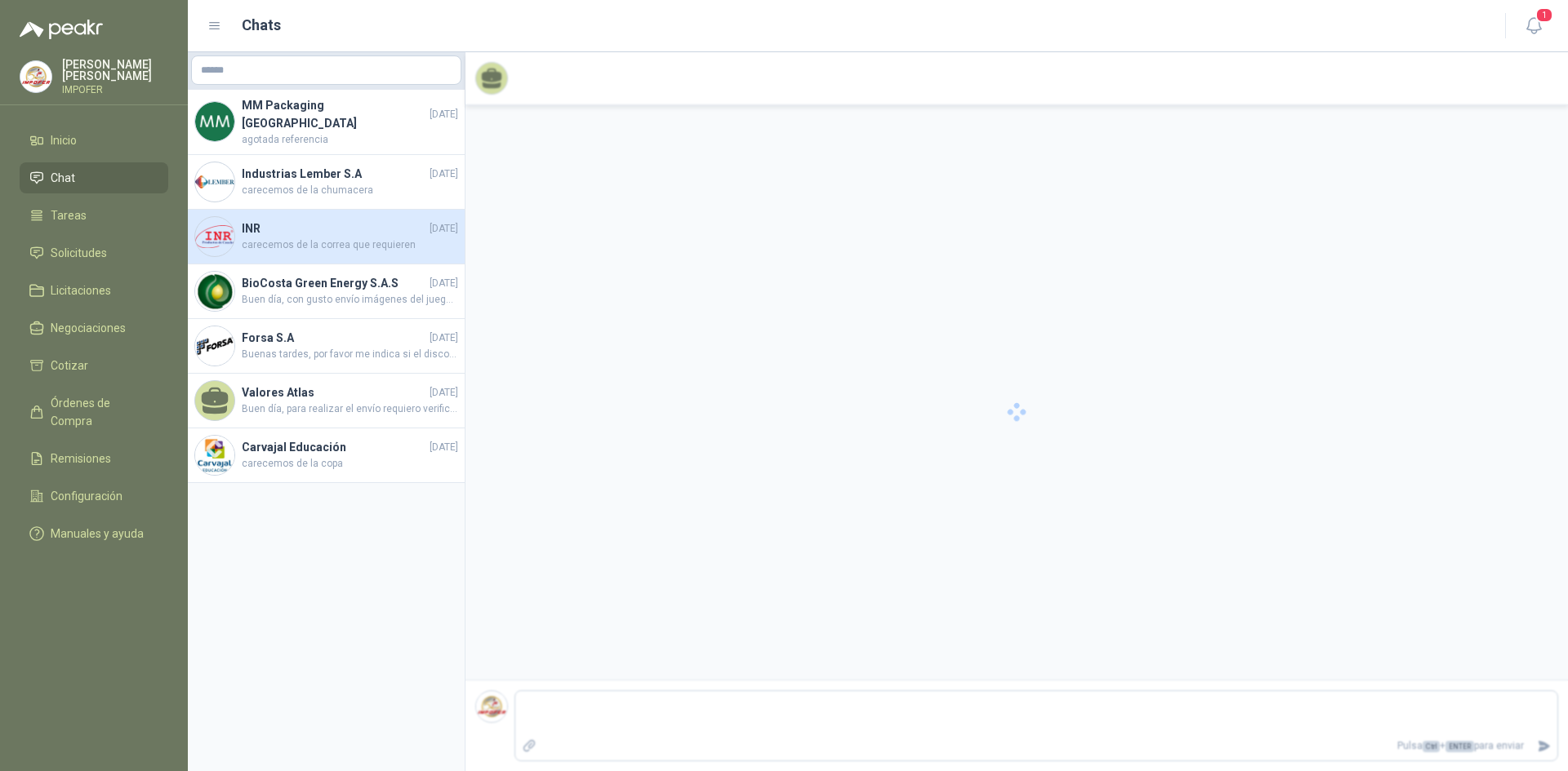
scroll to position [598, 0]
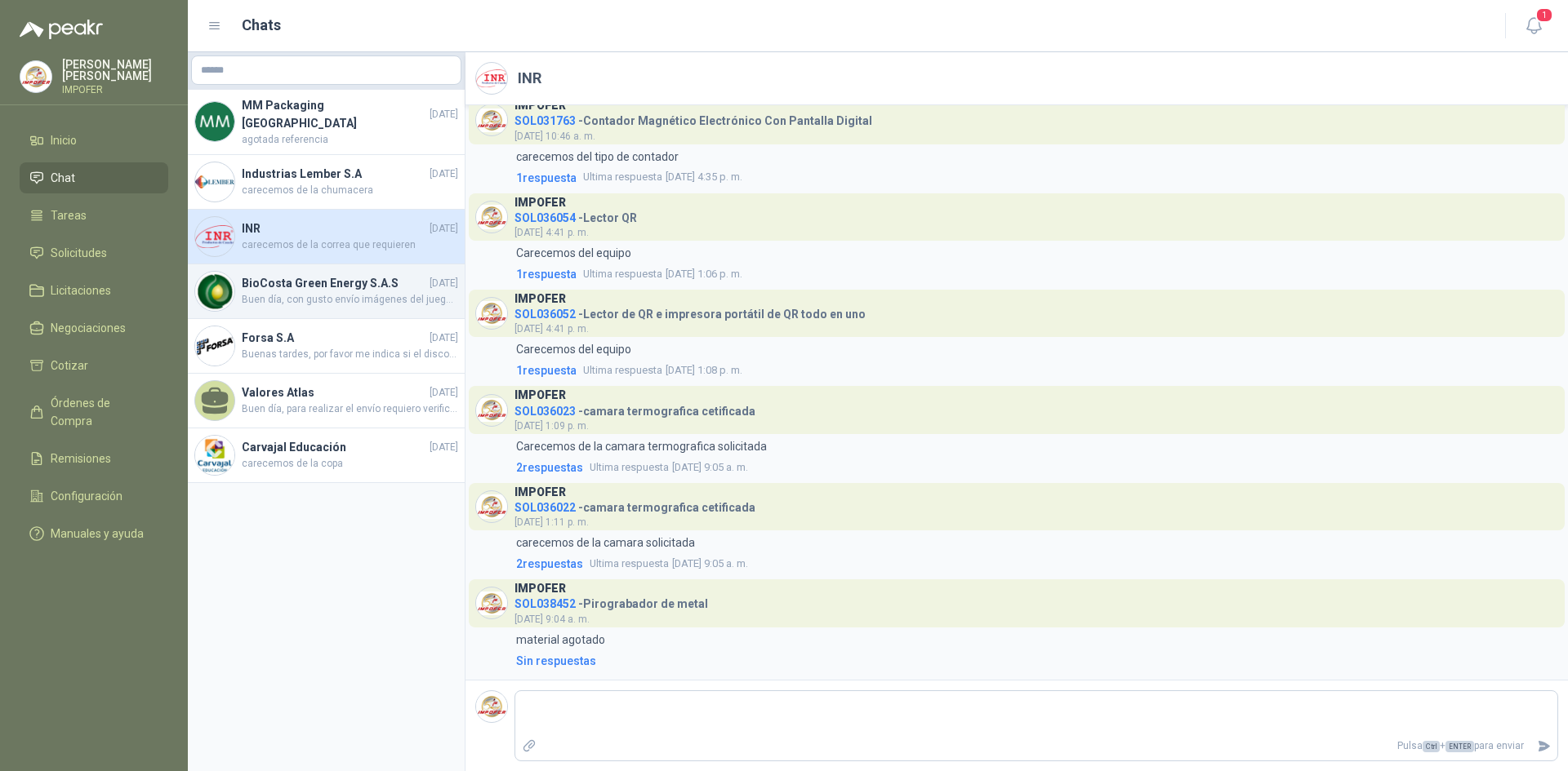
click at [292, 281] on h4 "BioCosta Green Energy S.A.S" at bounding box center [333, 283] width 185 height 18
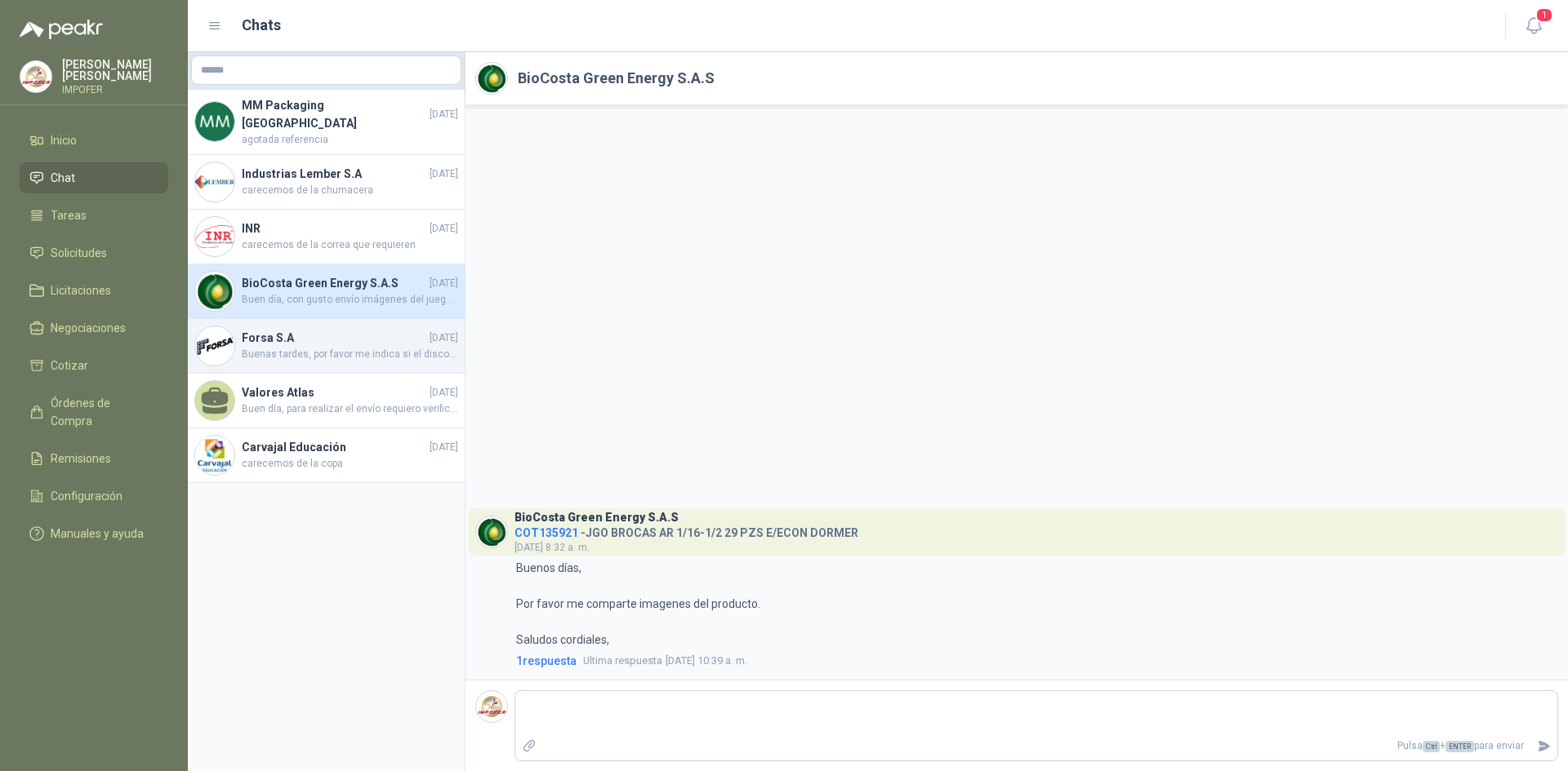
click at [326, 349] on span "Buenas tardes, por favor me indica si el disco es de 4 1/2" o de 7", agradezco …" at bounding box center [349, 354] width 216 height 16
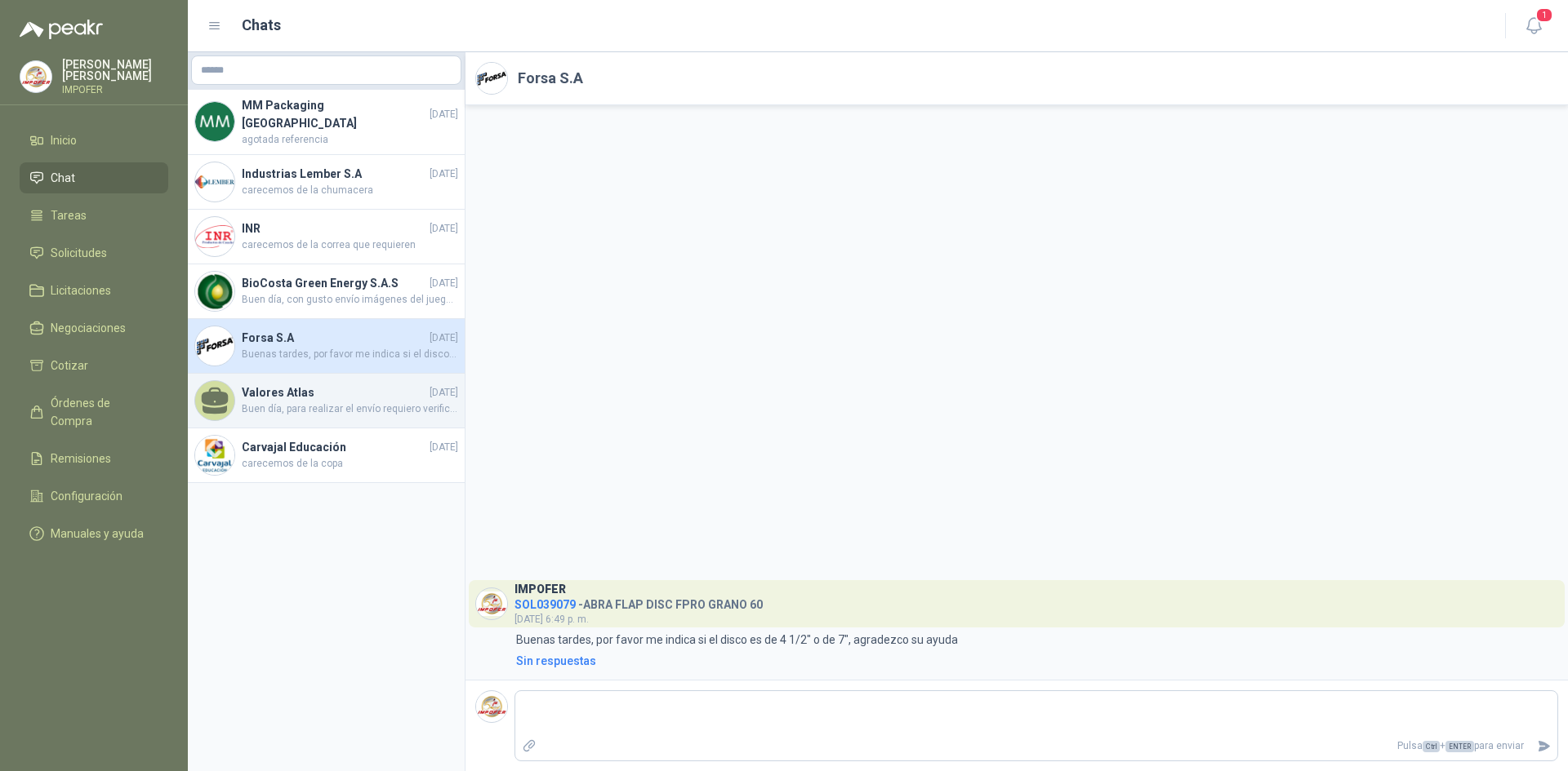
click at [320, 384] on h4 "Valores Atlas" at bounding box center [333, 392] width 185 height 18
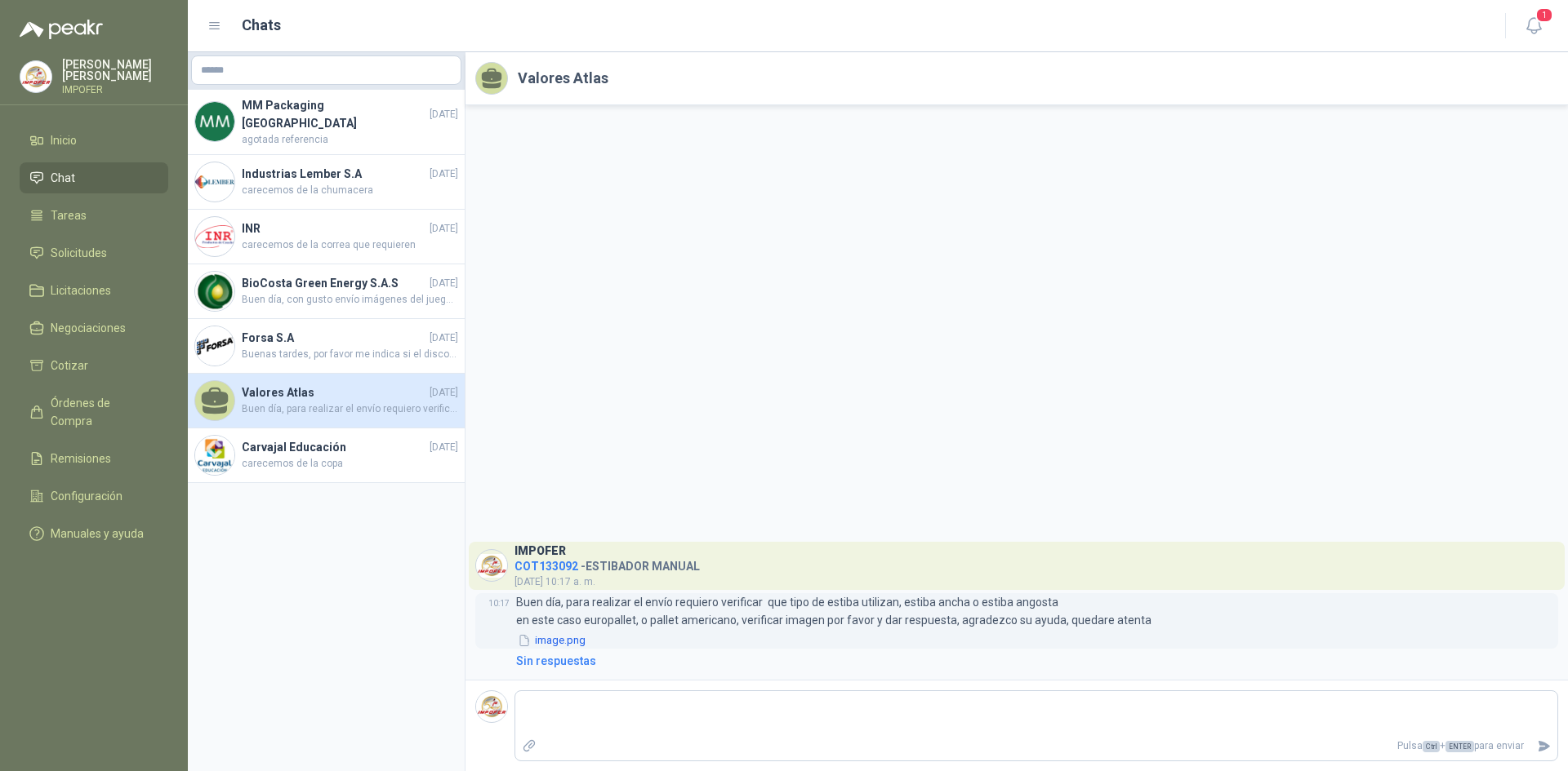
click at [566, 645] on button "image.png" at bounding box center [551, 641] width 71 height 17
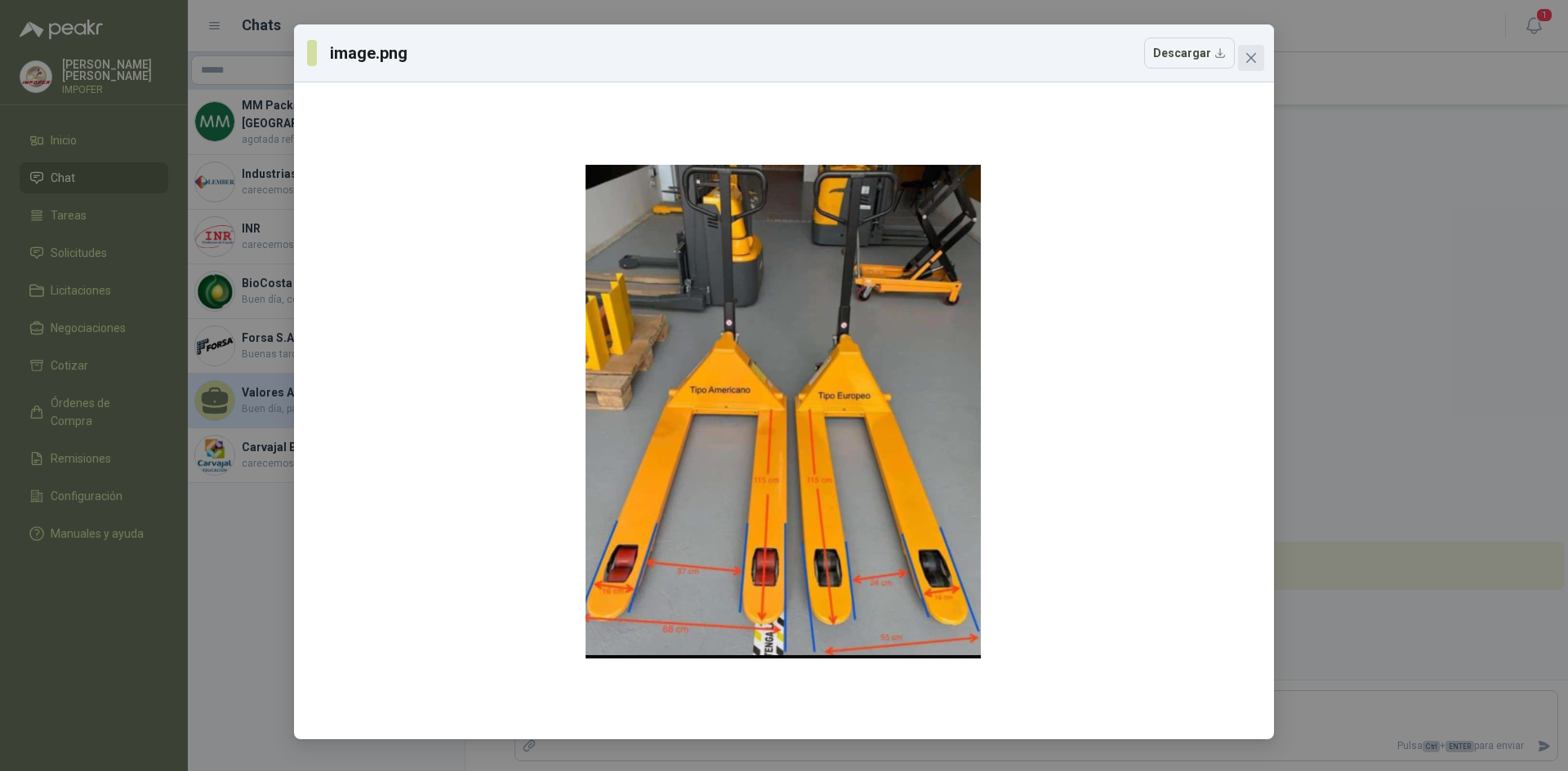
click at [1251, 57] on icon "close" at bounding box center [1251, 58] width 13 height 13
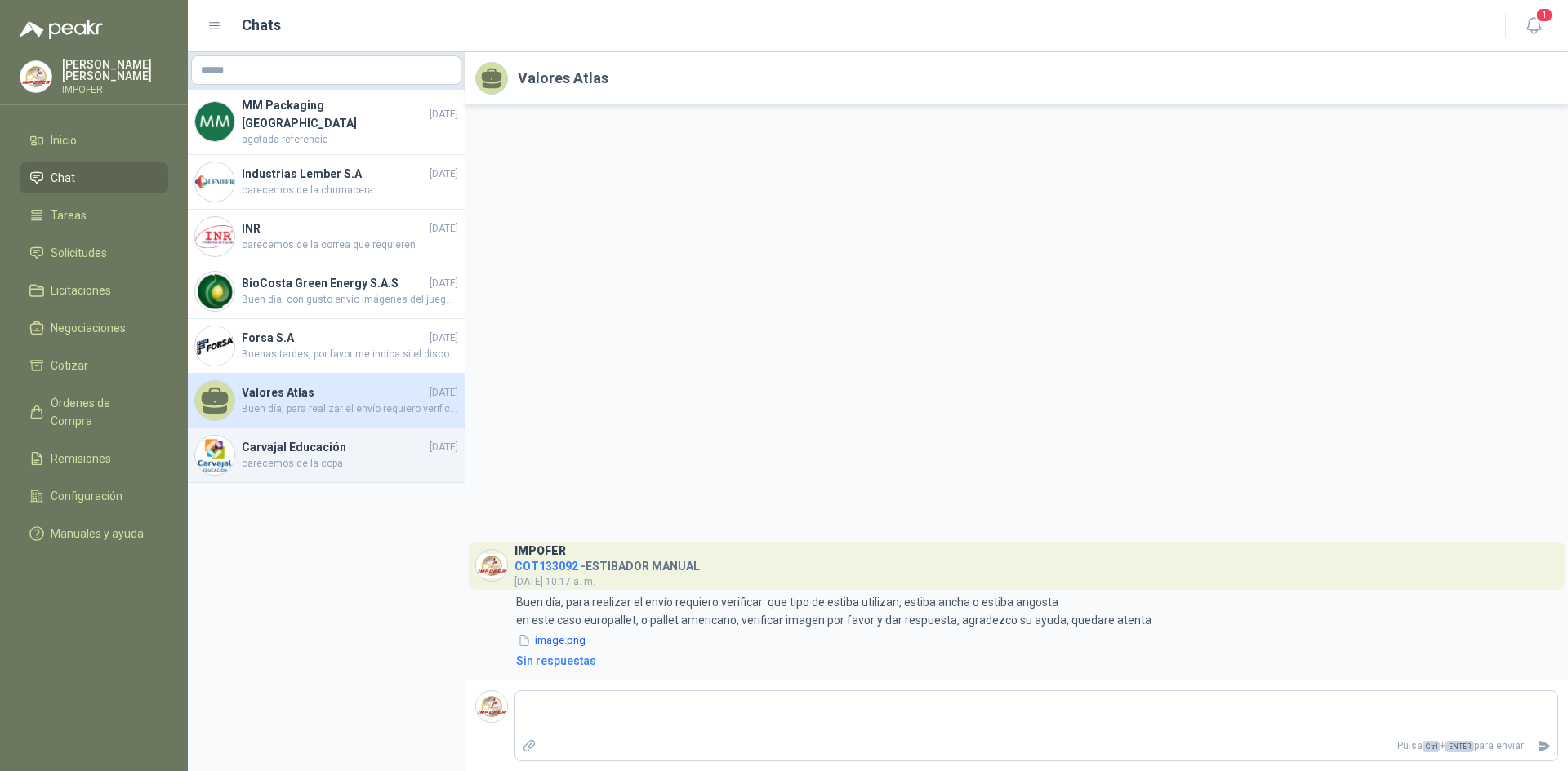
click at [322, 458] on span "carecemos de la copa" at bounding box center [349, 464] width 216 height 16
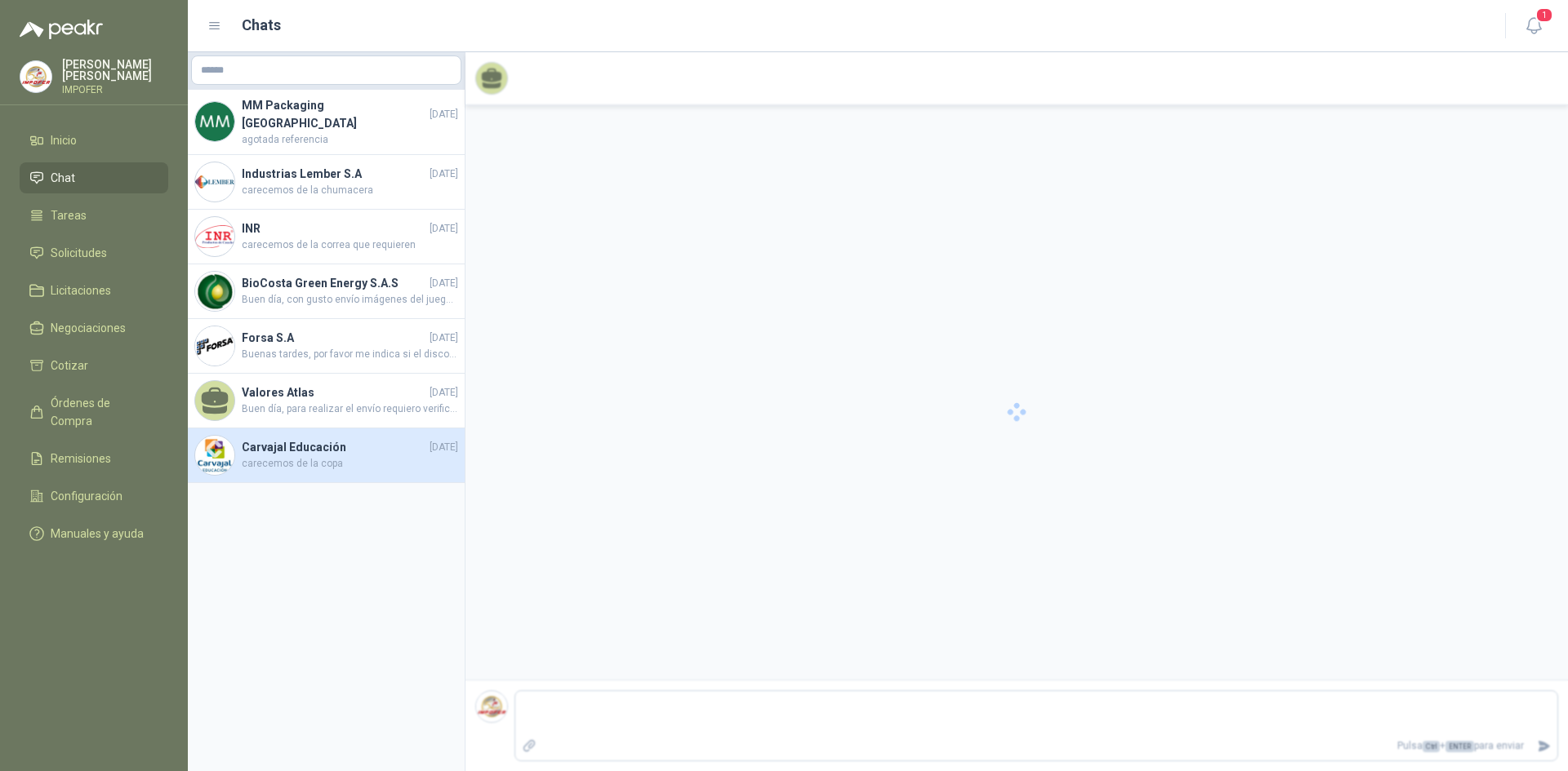
scroll to position [1853, 0]
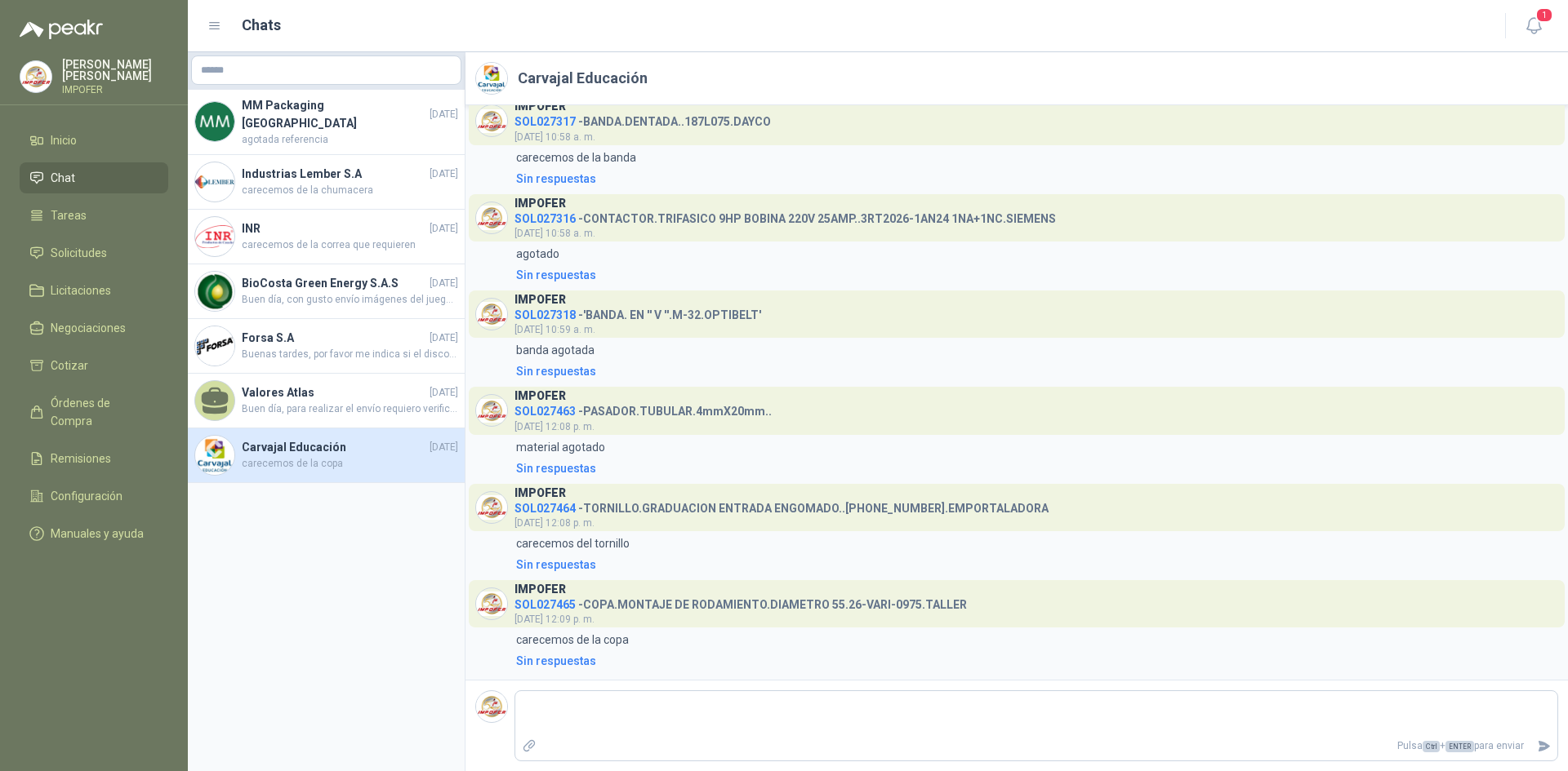
click at [343, 571] on aside "MM Packaging [GEOGRAPHIC_DATA] [DATE] agotada referencia Industrias Lember [DAT…" at bounding box center [326, 411] width 278 height 719
